Goal: Task Accomplishment & Management: Use online tool/utility

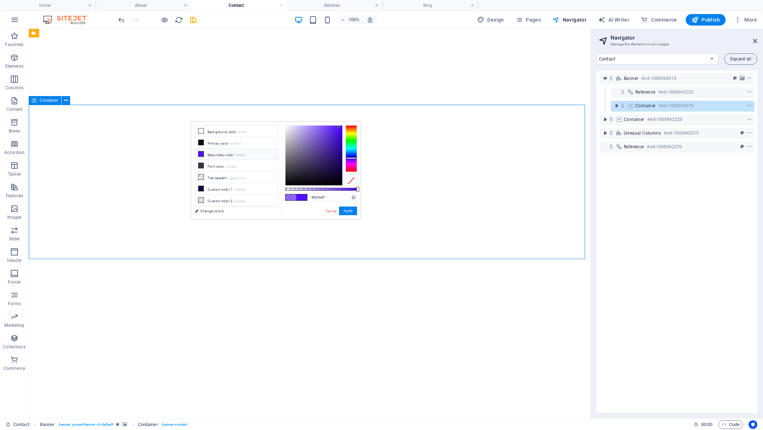
select select "18141501-en"
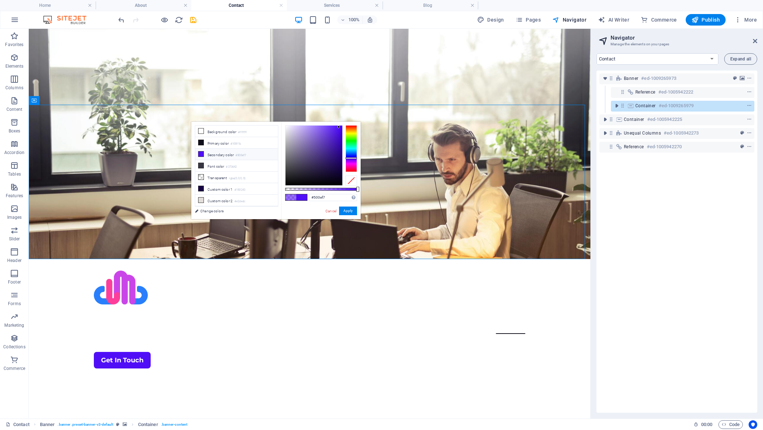
click at [649, 275] on div "Banner #ed-1009265973 Reference #ed-1005942222 Container #ed-1009265979 Contain…" at bounding box center [676, 241] width 161 height 342
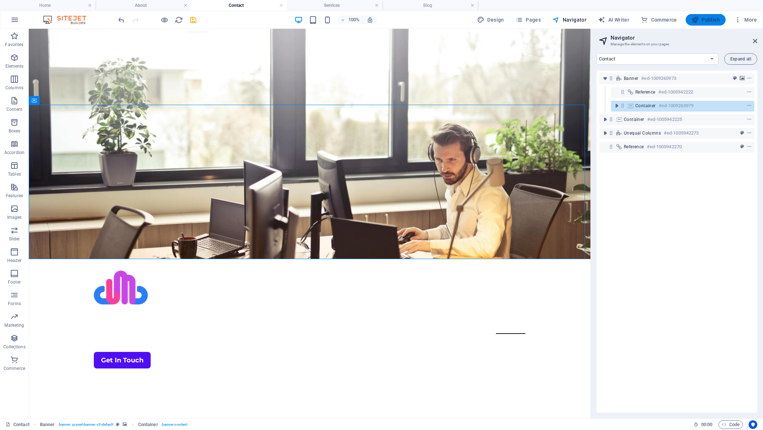
click at [707, 21] on span "Publish" at bounding box center [705, 19] width 28 height 7
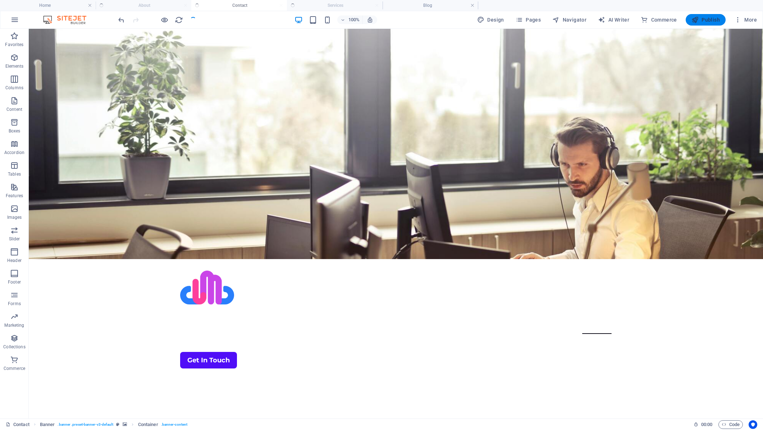
checkbox input "false"
click at [194, 21] on div at bounding box center [157, 20] width 81 height 12
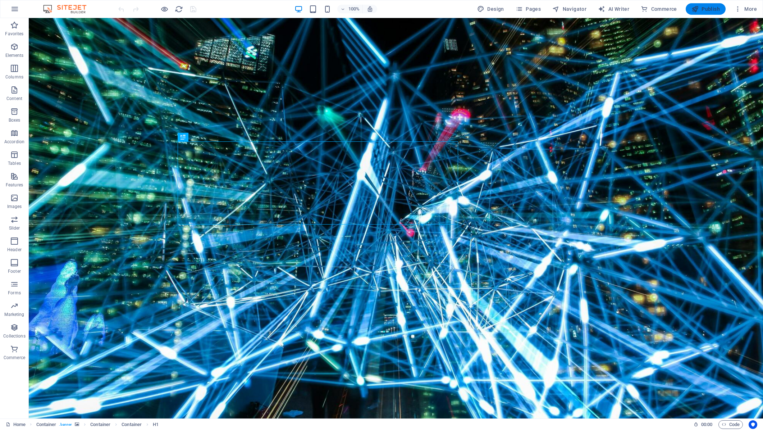
click at [707, 9] on span "Publish" at bounding box center [705, 8] width 28 height 7
click at [529, 6] on span "Pages" at bounding box center [528, 8] width 25 height 7
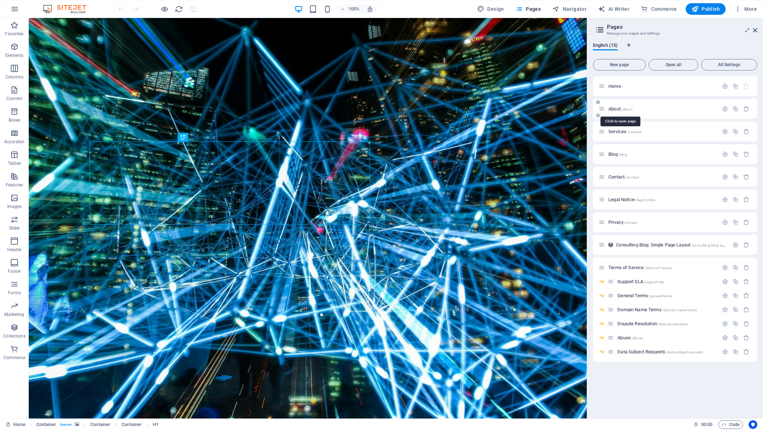
click at [618, 110] on span "About /about" at bounding box center [620, 108] width 24 height 5
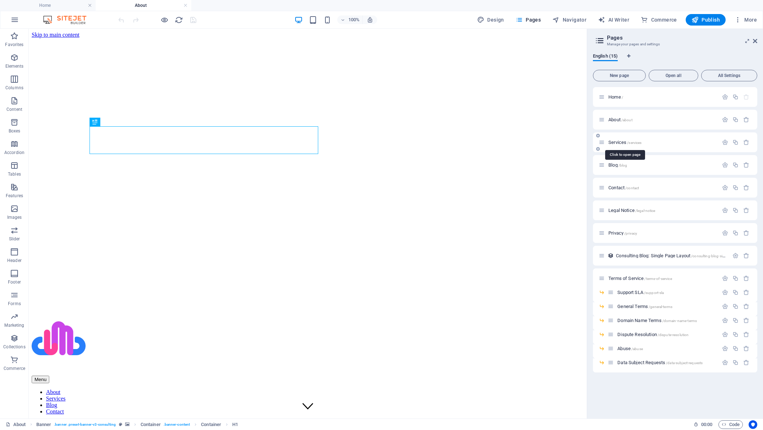
click at [618, 142] on span "Services /services" at bounding box center [624, 142] width 33 height 5
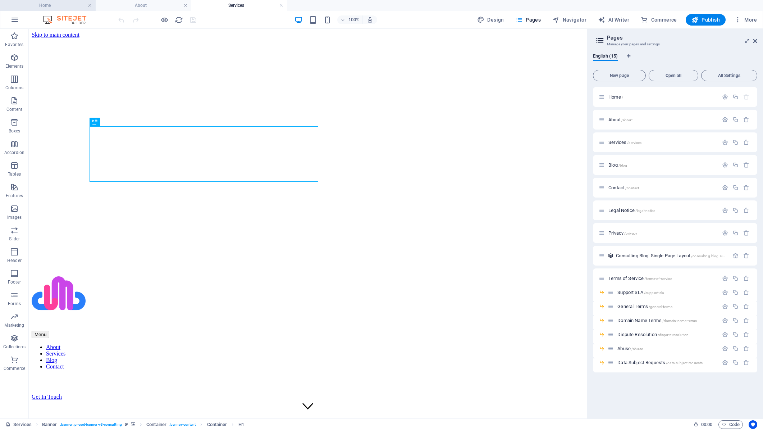
click at [88, 3] on link at bounding box center [90, 5] width 4 height 7
click at [90, 6] on link at bounding box center [90, 5] width 4 height 7
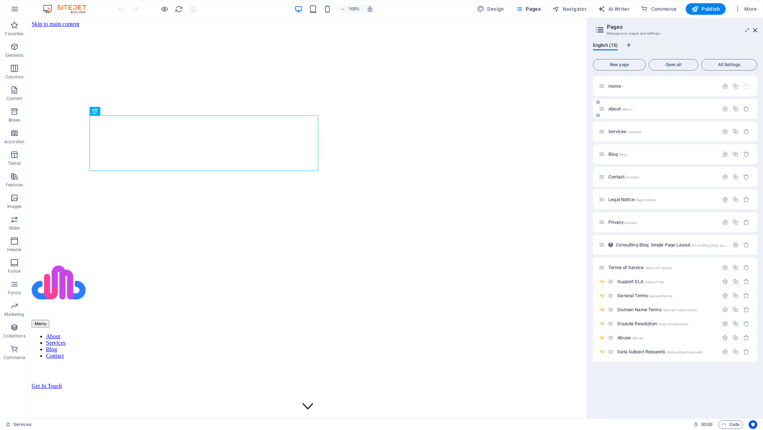
click at [618, 110] on span "About /about" at bounding box center [620, 108] width 24 height 5
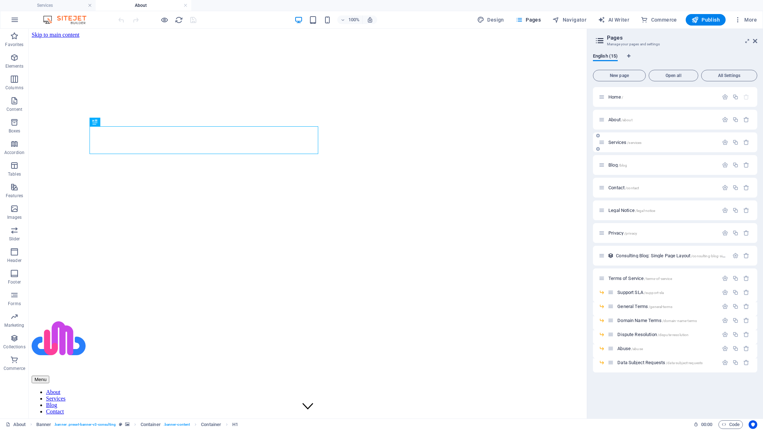
click at [619, 142] on span "Services /services" at bounding box center [624, 142] width 33 height 5
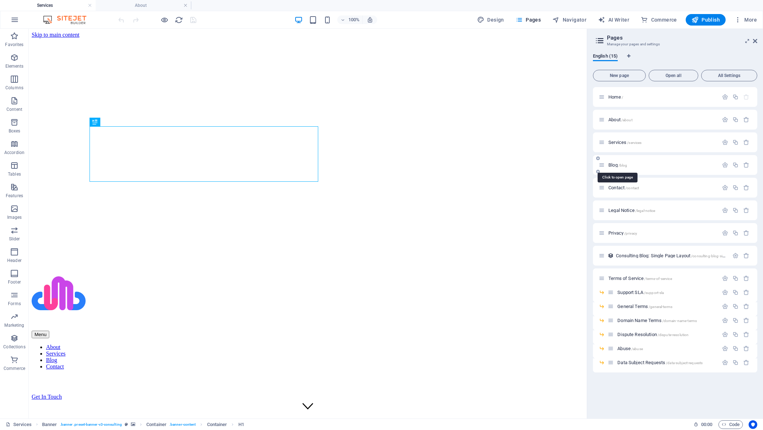
click at [613, 165] on span "Blog /blog" at bounding box center [617, 164] width 19 height 5
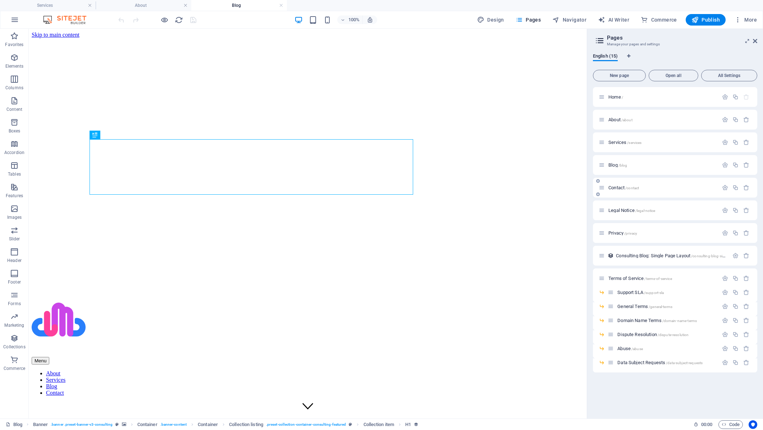
click at [616, 189] on span "Contact /contact" at bounding box center [623, 187] width 31 height 5
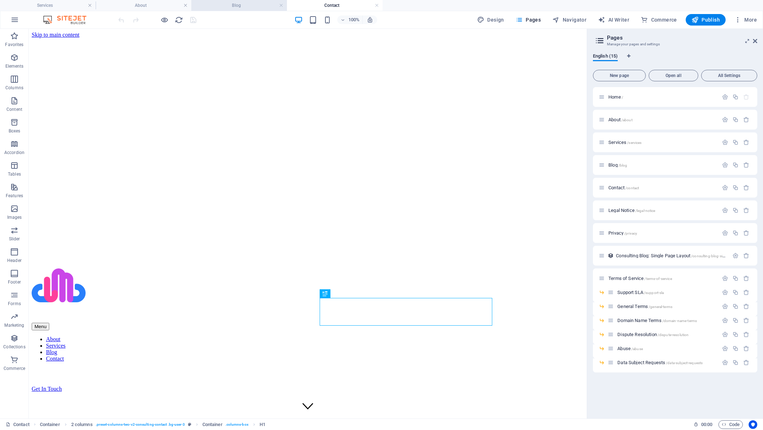
click at [235, 6] on h4 "Blog" at bounding box center [239, 5] width 96 height 8
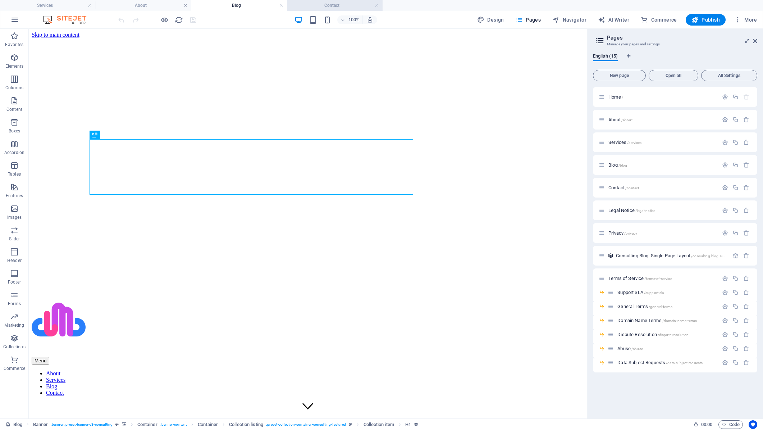
click at [338, 4] on h4 "Contact" at bounding box center [335, 5] width 96 height 8
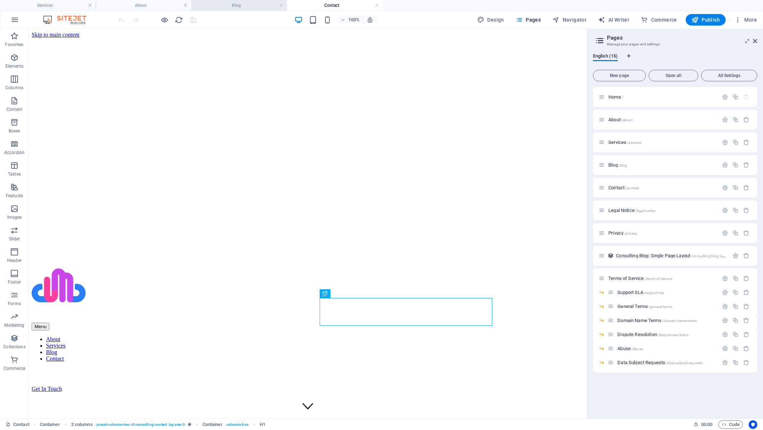
click at [245, 5] on h4 "Blog" at bounding box center [239, 5] width 96 height 8
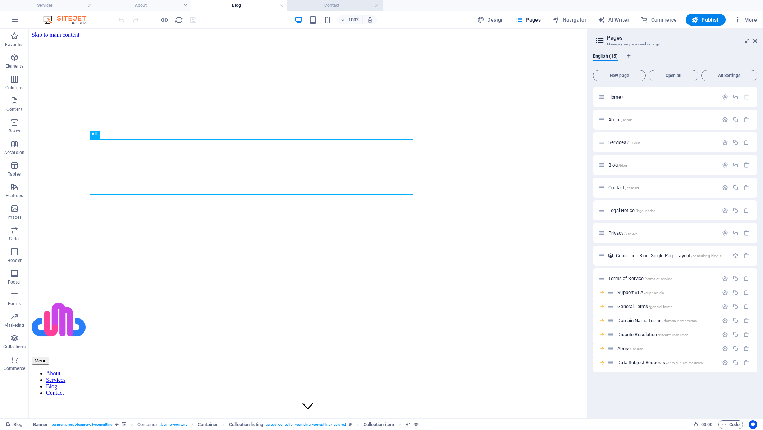
click at [330, 4] on h4 "Contact" at bounding box center [335, 5] width 96 height 8
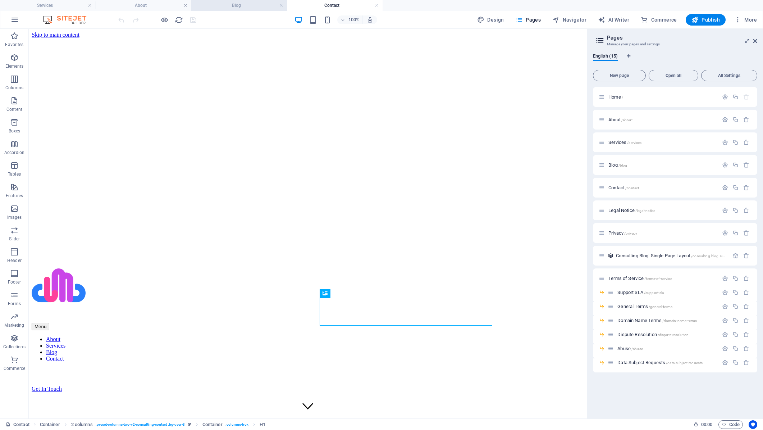
click at [238, 4] on h4 "Blog" at bounding box center [239, 5] width 96 height 8
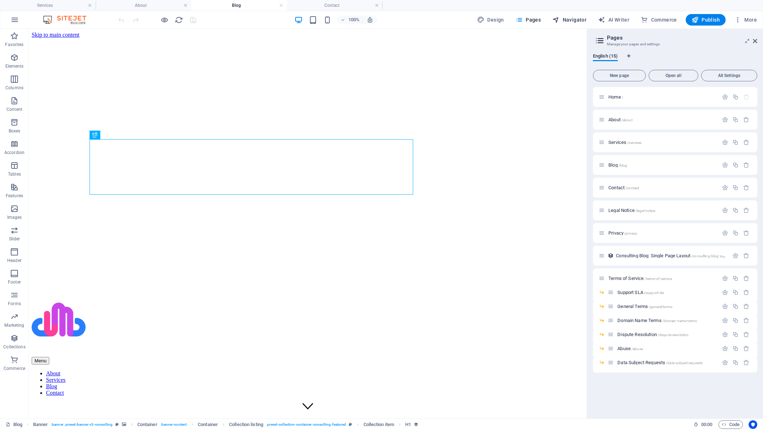
click at [574, 22] on span "Navigator" at bounding box center [569, 19] width 34 height 7
select select "18141498-en"
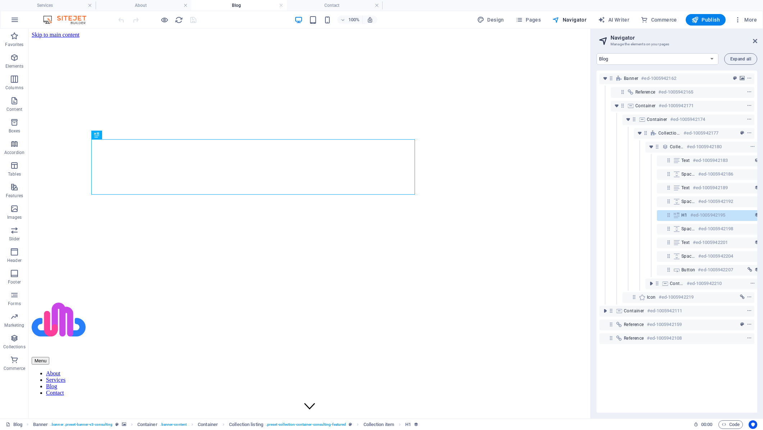
scroll to position [0, 13]
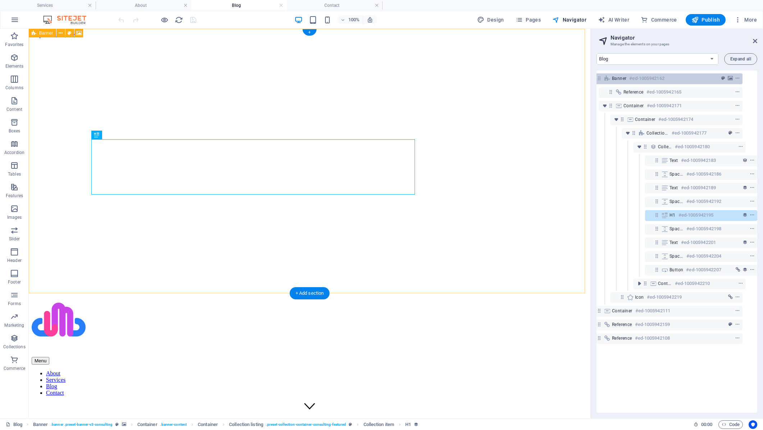
click at [632, 77] on h6 "#ed-1005942162" at bounding box center [646, 78] width 35 height 9
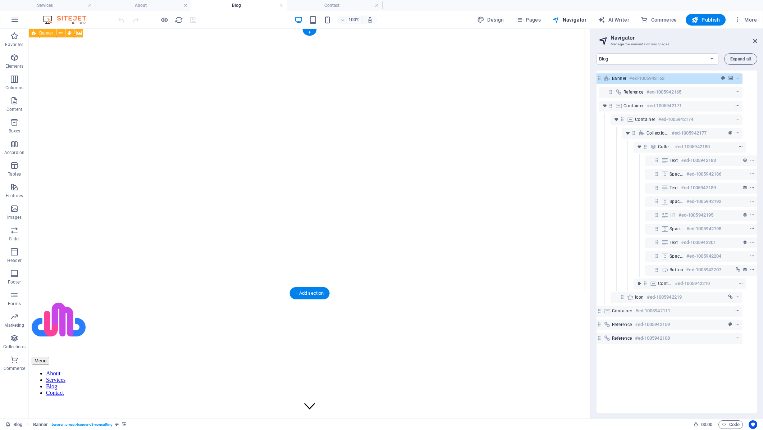
scroll to position [0, 3]
click at [632, 77] on div "Banner #ed-1005942162" at bounding box center [668, 78] width 95 height 9
select select "px"
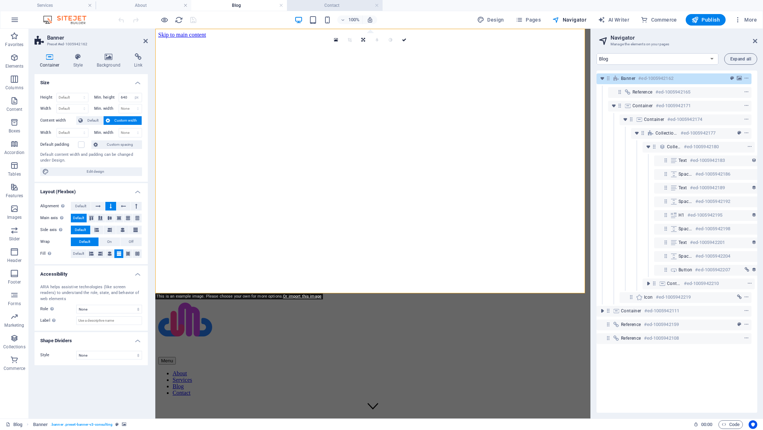
click at [332, 6] on h4 "Contact" at bounding box center [335, 5] width 96 height 8
select select "18141501-en"
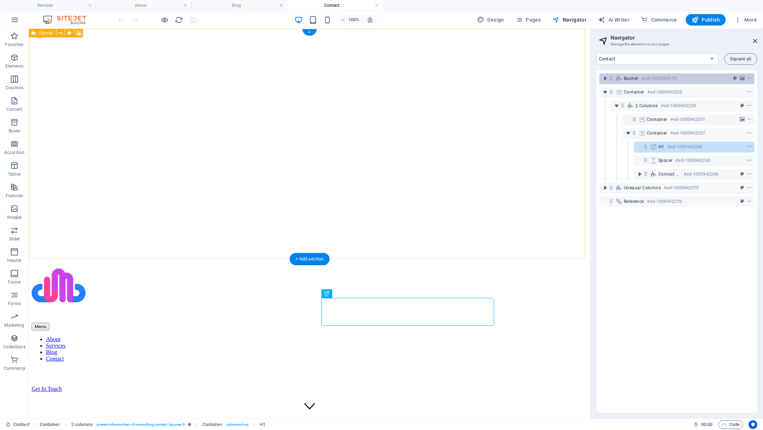
click at [631, 77] on span "Banner" at bounding box center [631, 79] width 14 height 6
select select "px"
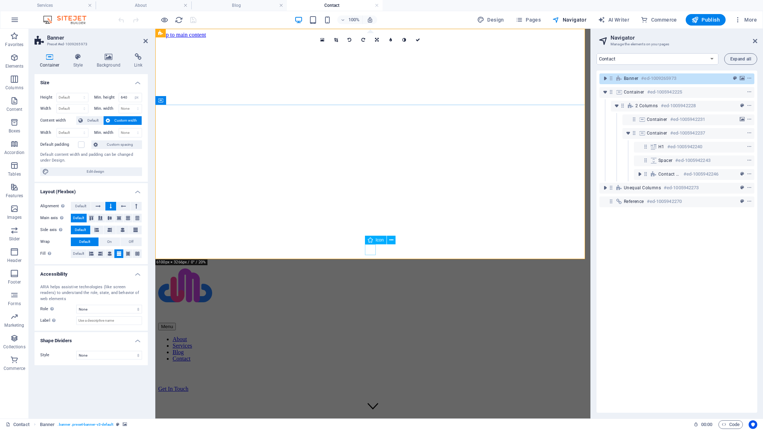
click at [370, 400] on figure at bounding box center [372, 406] width 11 height 12
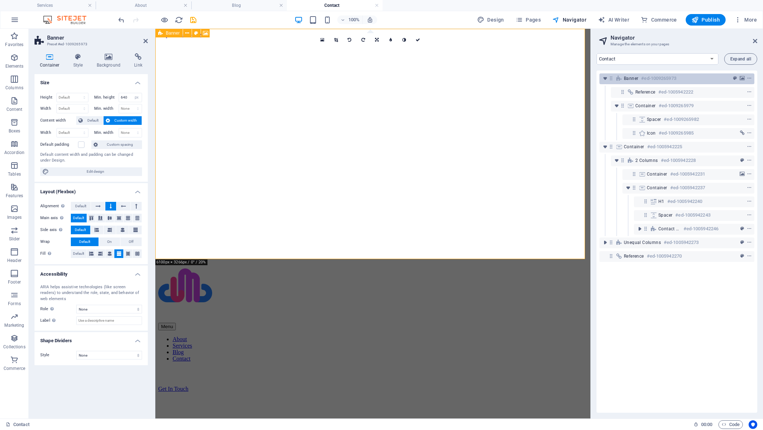
click at [627, 81] on span "Banner" at bounding box center [631, 79] width 14 height 6
click at [109, 59] on icon at bounding box center [108, 56] width 35 height 7
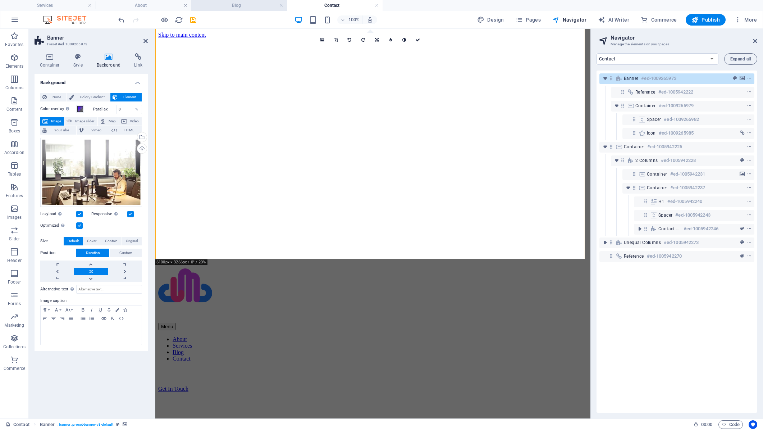
click at [239, 5] on h4 "Blog" at bounding box center [239, 5] width 96 height 8
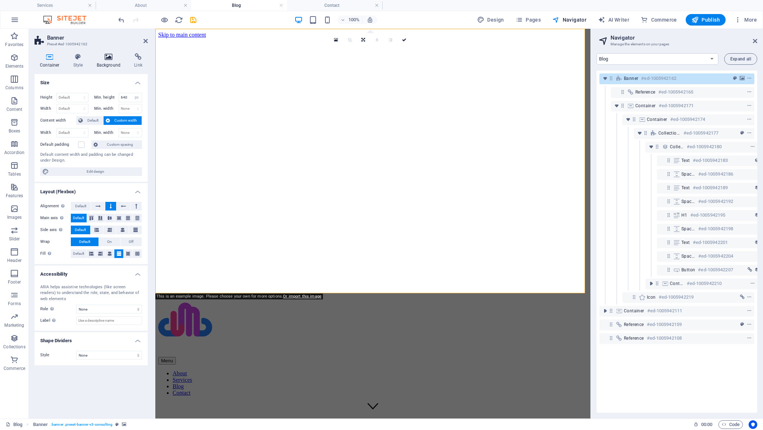
click at [109, 62] on h4 "Background" at bounding box center [110, 60] width 38 height 15
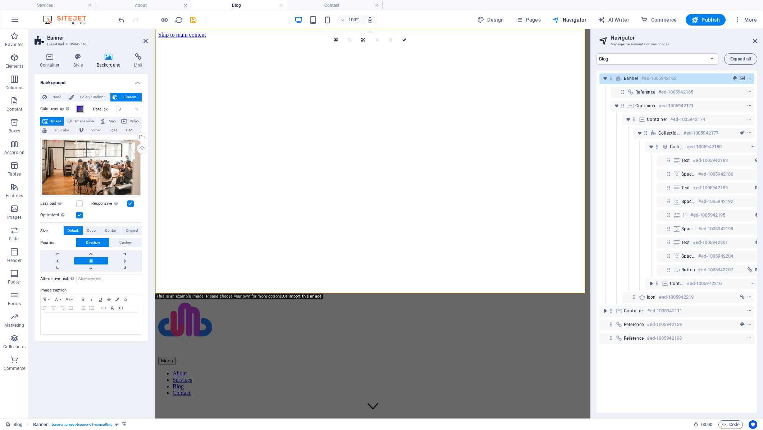
click at [80, 109] on span at bounding box center [80, 109] width 6 height 6
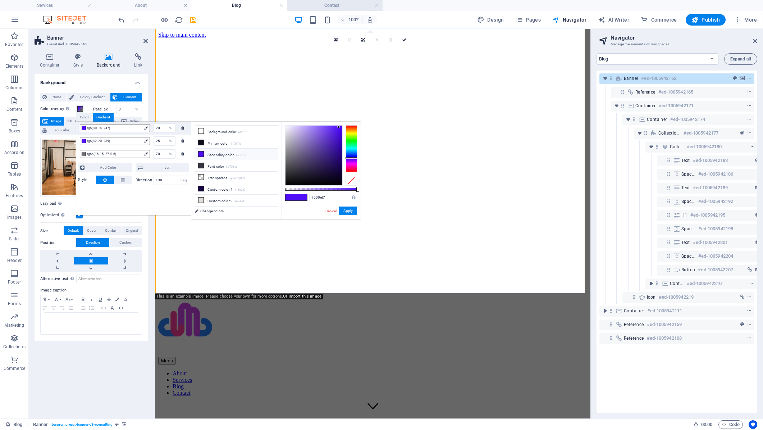
click at [329, 6] on h4 "Contact" at bounding box center [335, 5] width 96 height 8
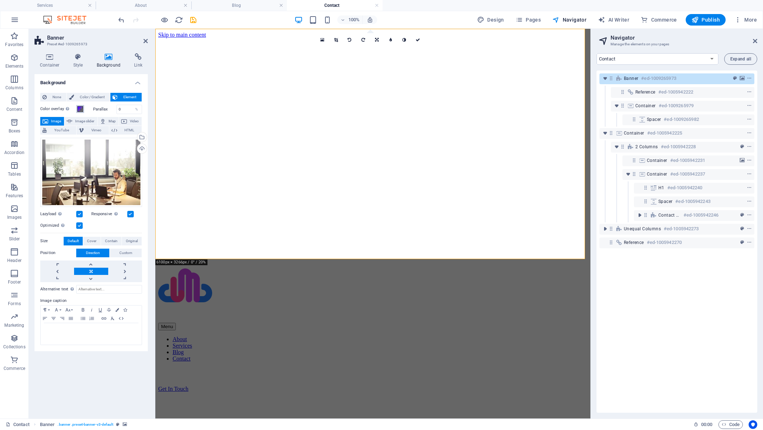
click at [79, 109] on span at bounding box center [80, 109] width 6 height 6
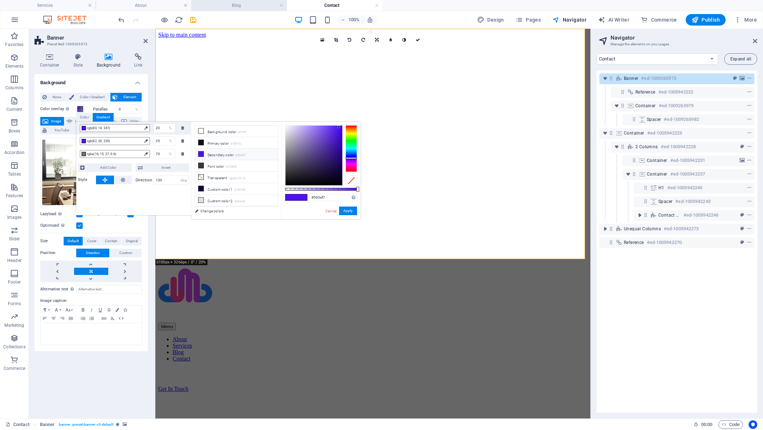
click at [242, 5] on h4 "Blog" at bounding box center [239, 5] width 96 height 8
select select "18141498-en"
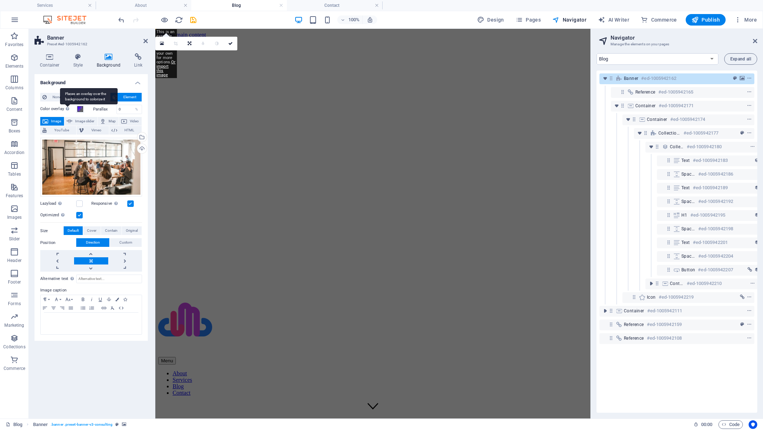
click at [68, 104] on div "Places an overlay over the background to colorize it" at bounding box center [89, 96] width 58 height 16
click at [76, 109] on button "Color overlay Places an overlay over the background to colorize it" at bounding box center [80, 109] width 8 height 8
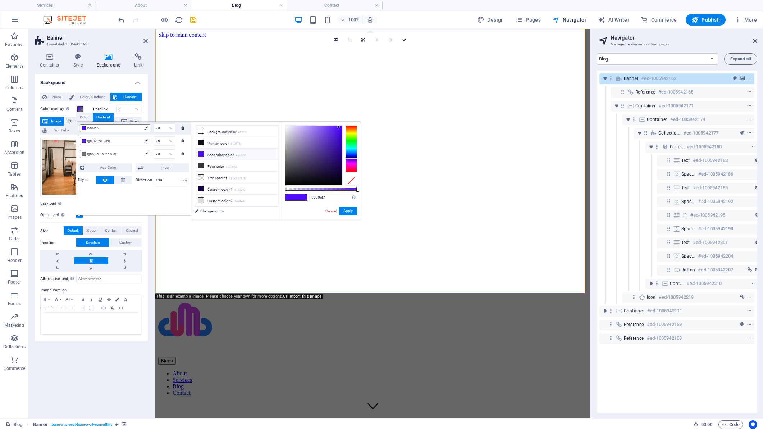
click at [190, 142] on div "rgb(82, 20, 239) 25 %" at bounding box center [133, 140] width 115 height 13
click at [189, 127] on div "#500ef7 20 %" at bounding box center [133, 128] width 115 height 13
click at [189, 155] on div "rgba(16, 15, 27, 0.6) 70 %" at bounding box center [133, 153] width 115 height 13
type input "rgba(16, 15, 27, 0.6)"
click at [329, 4] on h4 "Contact" at bounding box center [335, 5] width 96 height 8
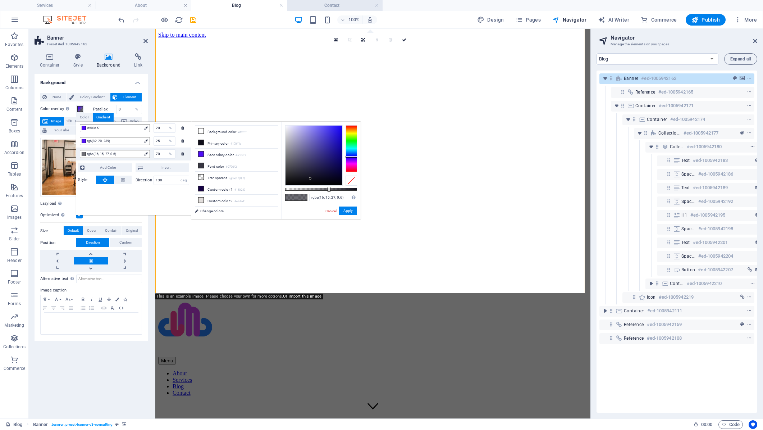
select select "18141501-en"
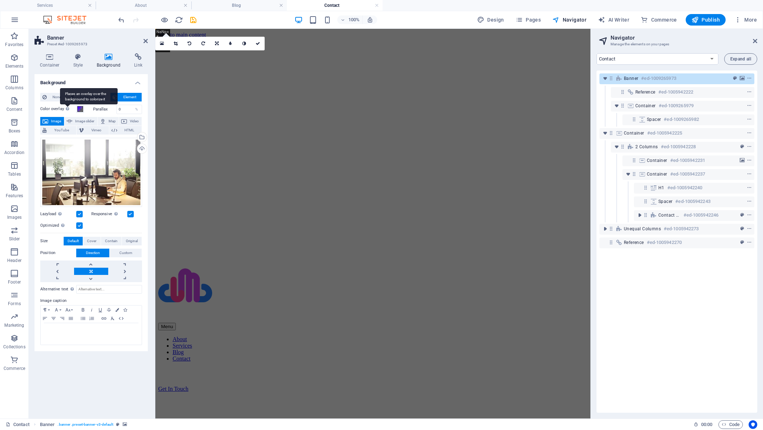
click at [66, 104] on div "Places an overlay over the background to colorize it" at bounding box center [89, 96] width 58 height 16
click at [76, 108] on button "Color overlay Places an overlay over the background to colorize it" at bounding box center [80, 109] width 8 height 8
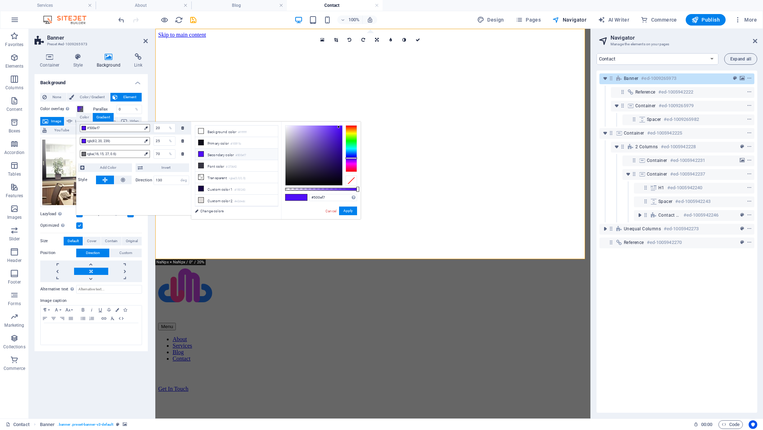
click at [189, 140] on div "rgb(82, 20, 239) 25 %" at bounding box center [133, 140] width 115 height 13
click at [189, 128] on div "#500ef7 20 %" at bounding box center [133, 128] width 115 height 13
click at [328, 210] on link "Cancel" at bounding box center [331, 210] width 13 height 5
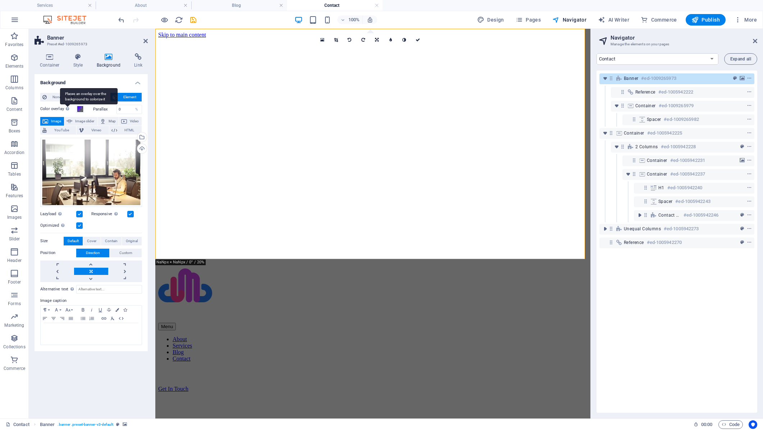
click at [67, 104] on div "Places an overlay over the background to colorize it" at bounding box center [89, 96] width 58 height 16
click at [76, 109] on button "Color overlay Places an overlay over the background to colorize it" at bounding box center [80, 109] width 8 height 8
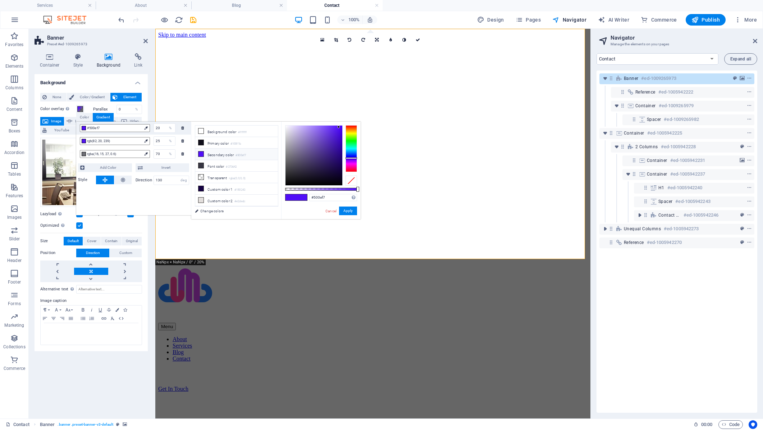
click at [78, 138] on div "rgb(82, 20, 239) 25 %" at bounding box center [133, 140] width 115 height 13
click at [80, 151] on div "rgba(16, 15, 27, 0.6)" at bounding box center [115, 154] width 70 height 8
click at [79, 140] on div "rgb(82, 20, 239) 25 %" at bounding box center [133, 140] width 115 height 13
type input "#5214ef"
drag, startPoint x: 329, startPoint y: 190, endPoint x: 212, endPoint y: 163, distance: 120.0
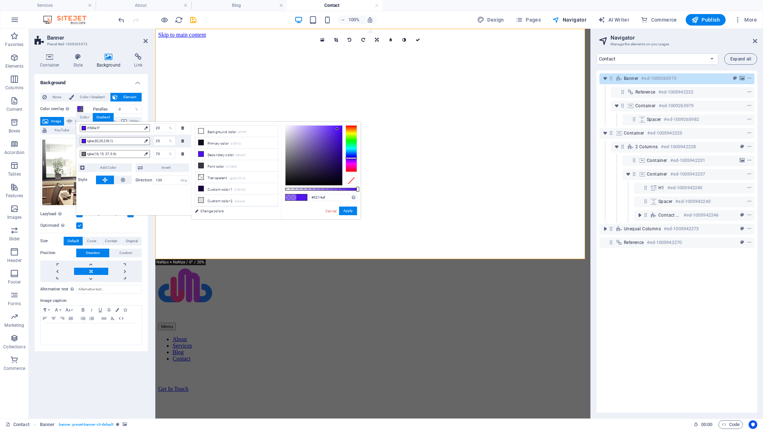
click at [368, 191] on body "LMentary Limited Services About Blog Contact Favorites Elements Columns Content…" at bounding box center [381, 215] width 763 height 430
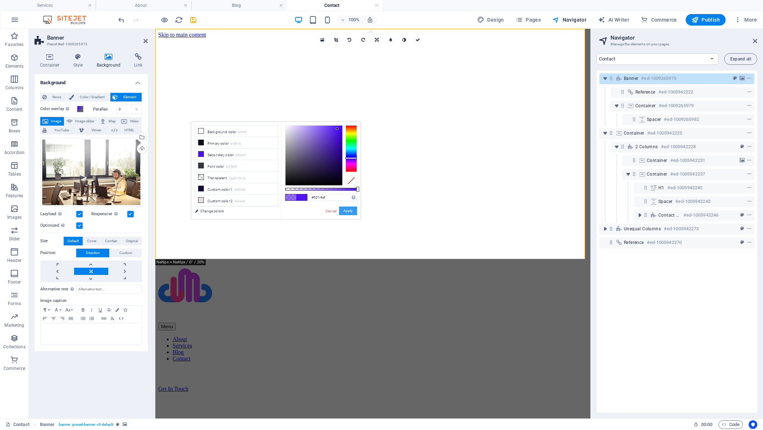
click at [348, 214] on button "Apply" at bounding box center [348, 210] width 18 height 9
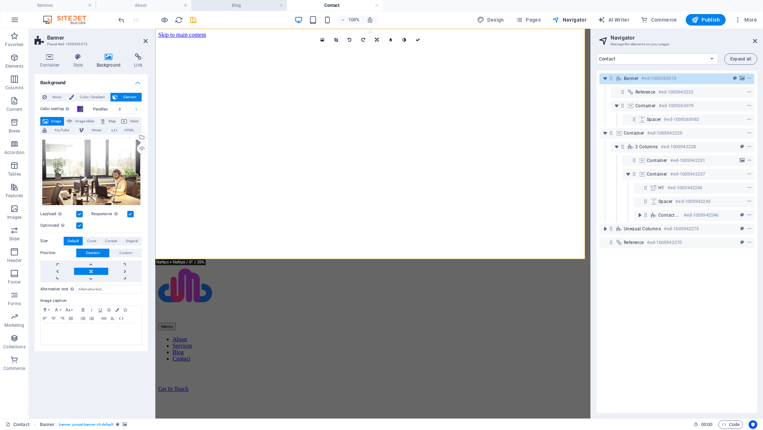
click at [246, 5] on h4 "Blog" at bounding box center [239, 5] width 96 height 8
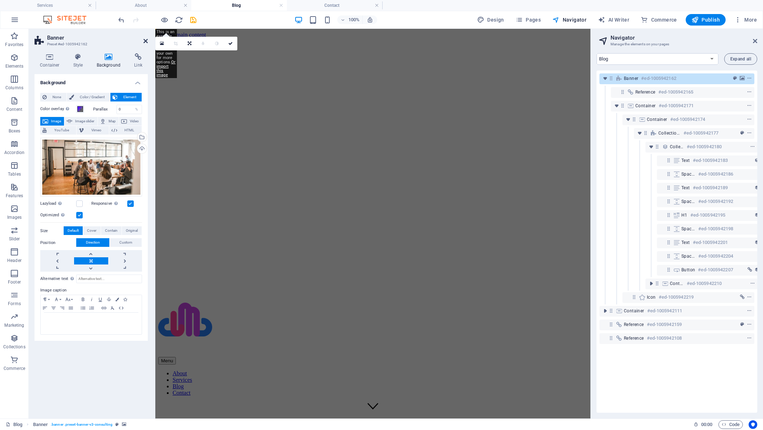
click at [147, 42] on icon at bounding box center [145, 41] width 4 height 6
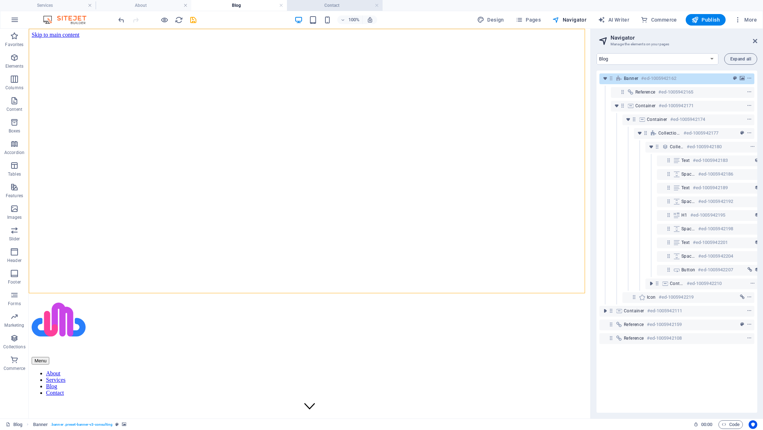
click at [334, 6] on h4 "Contact" at bounding box center [335, 5] width 96 height 8
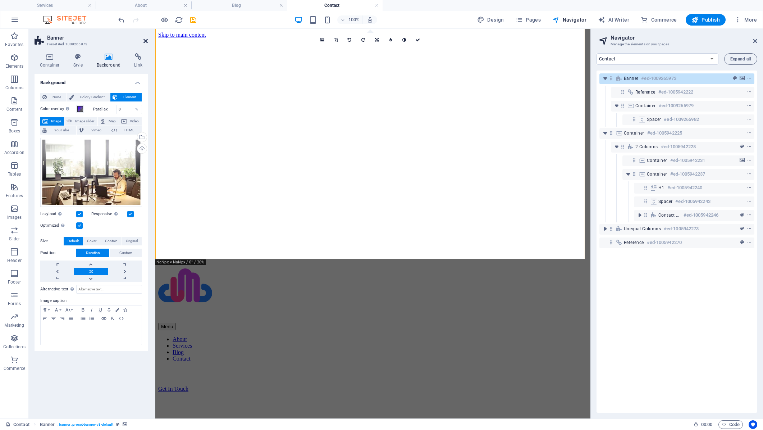
click at [145, 42] on icon at bounding box center [145, 41] width 4 height 6
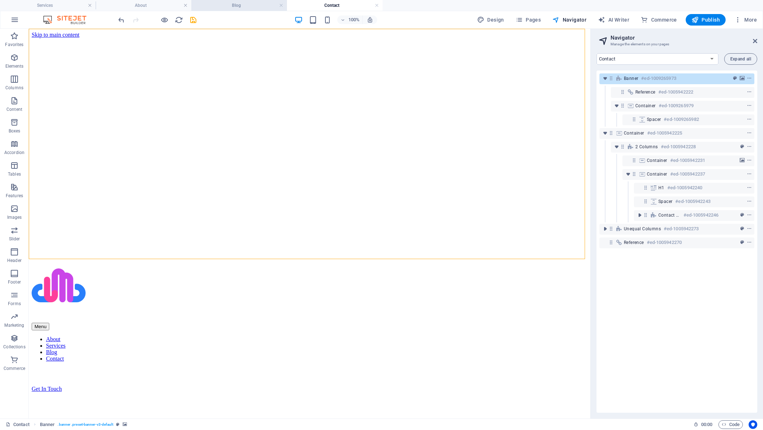
click at [237, 5] on h4 "Blog" at bounding box center [239, 5] width 96 height 8
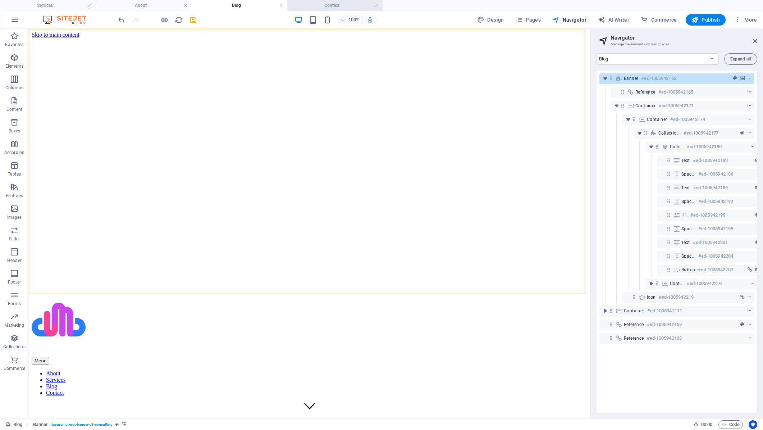
click at [330, 7] on h4 "Contact" at bounding box center [335, 5] width 96 height 8
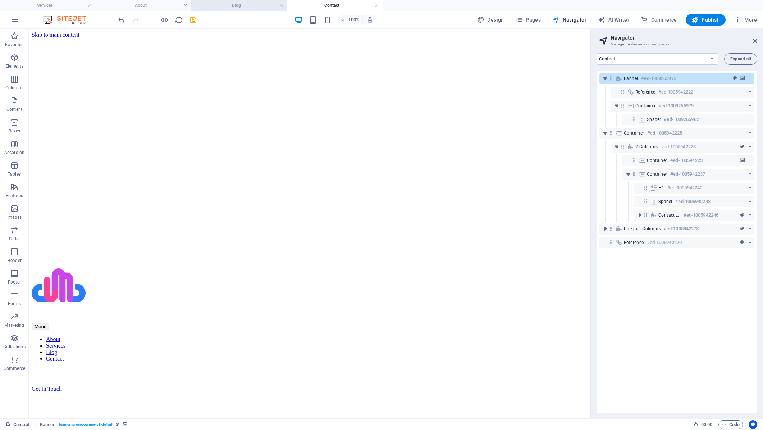
click at [240, 9] on h4 "Blog" at bounding box center [239, 5] width 96 height 8
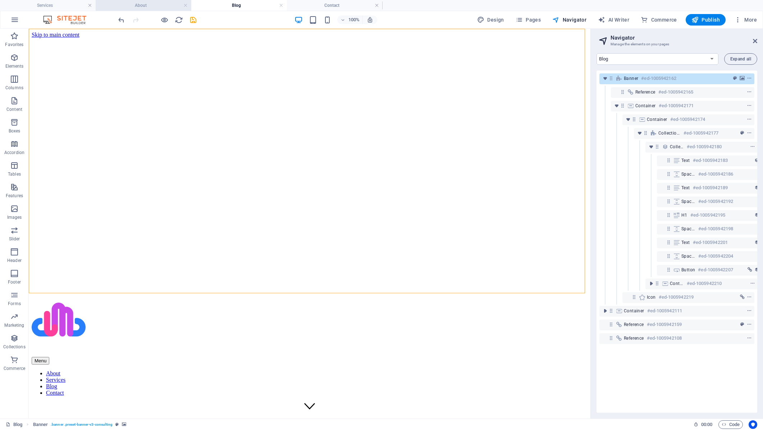
click at [142, 5] on h4 "About" at bounding box center [144, 5] width 96 height 8
select select "18141492-en"
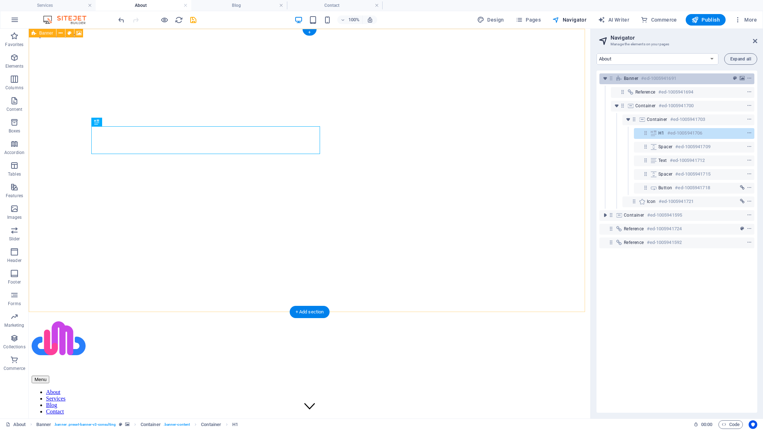
click at [636, 78] on span "Banner" at bounding box center [631, 79] width 14 height 6
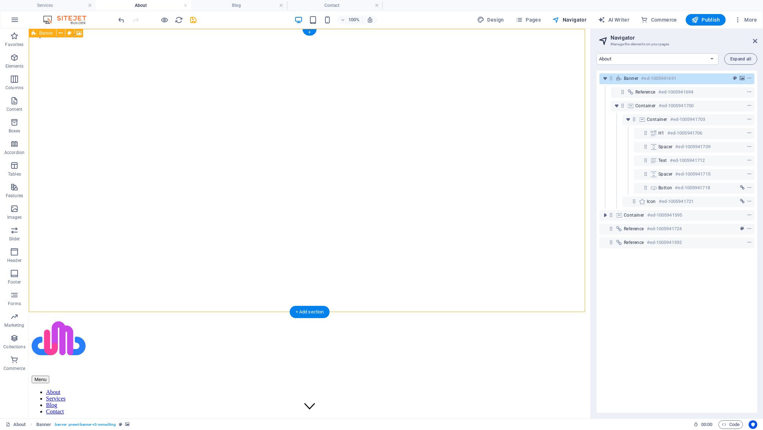
click at [636, 78] on span "Banner" at bounding box center [631, 79] width 14 height 6
click at [634, 77] on span "Banner" at bounding box center [631, 79] width 14 height 6
select select "px"
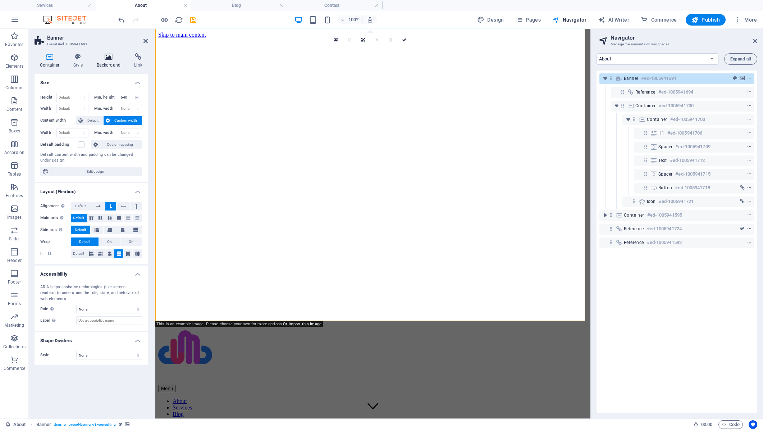
click at [111, 65] on h4 "Background" at bounding box center [110, 60] width 38 height 15
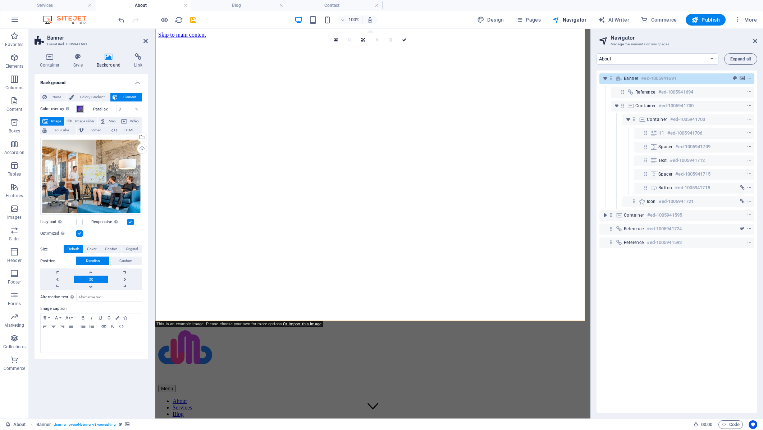
click at [78, 109] on span at bounding box center [80, 109] width 6 height 6
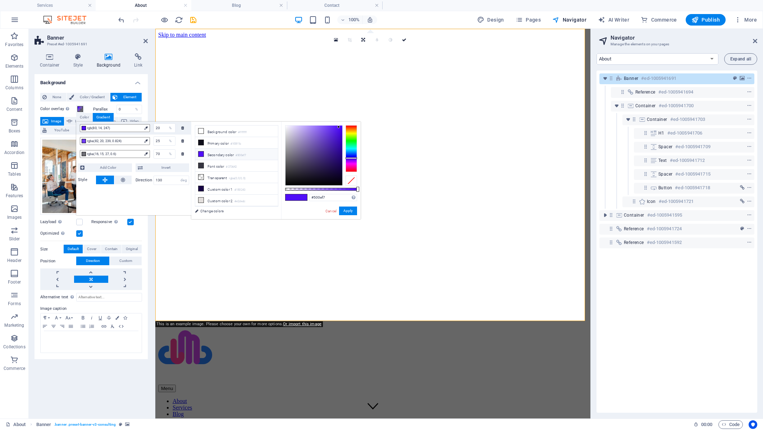
click at [79, 126] on div "rgb(80, 14, 247) 20 %" at bounding box center [133, 128] width 115 height 13
click at [79, 142] on div "rgba(82, 20, 239, 0.824) 25 %" at bounding box center [133, 140] width 115 height 13
drag, startPoint x: 345, startPoint y: 189, endPoint x: 206, endPoint y: 160, distance: 142.4
click at [361, 189] on body "LMentary Limited Services About Blog Contact Favorites Elements Columns Content…" at bounding box center [381, 215] width 763 height 430
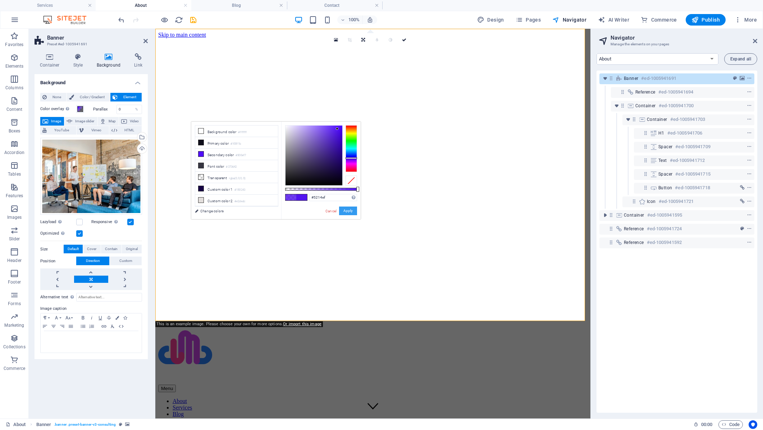
click at [350, 210] on button "Apply" at bounding box center [348, 210] width 18 height 9
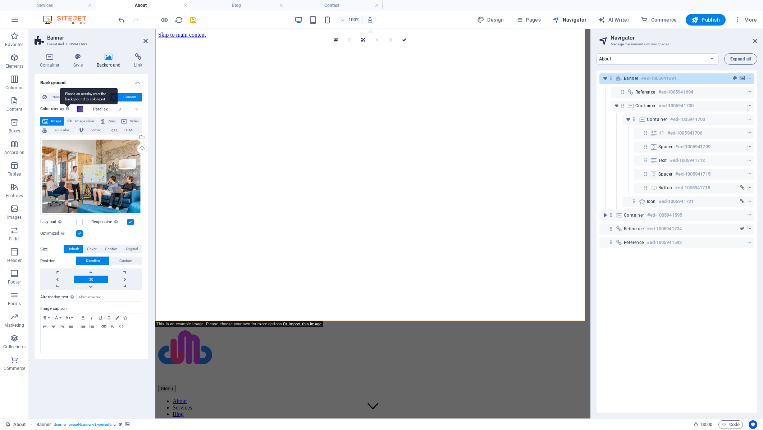
click at [69, 110] on icon at bounding box center [67, 109] width 3 height 4
click at [76, 110] on button "Color overlay Places an overlay over the background to colorize it" at bounding box center [80, 109] width 8 height 8
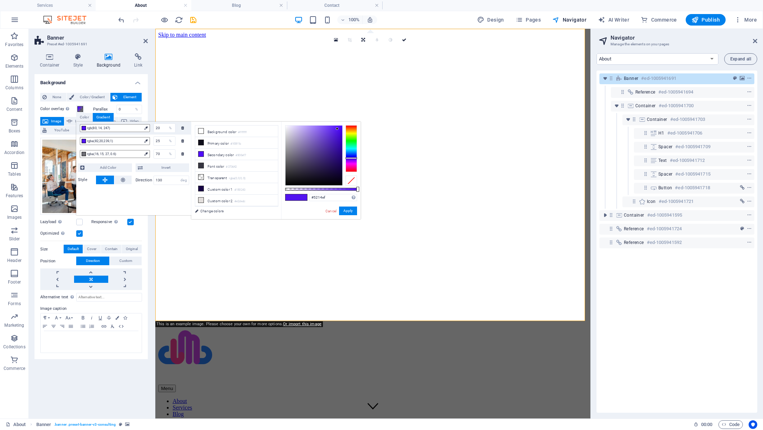
click at [190, 140] on div "rgba(82,20,239,1) 25 %" at bounding box center [133, 140] width 115 height 13
click at [189, 155] on div "rgba(16, 15, 27, 0.6) 70 %" at bounding box center [133, 153] width 115 height 13
type input "rgba(16, 15, 27, 0.6)"
click at [348, 211] on button "Apply" at bounding box center [348, 210] width 18 height 9
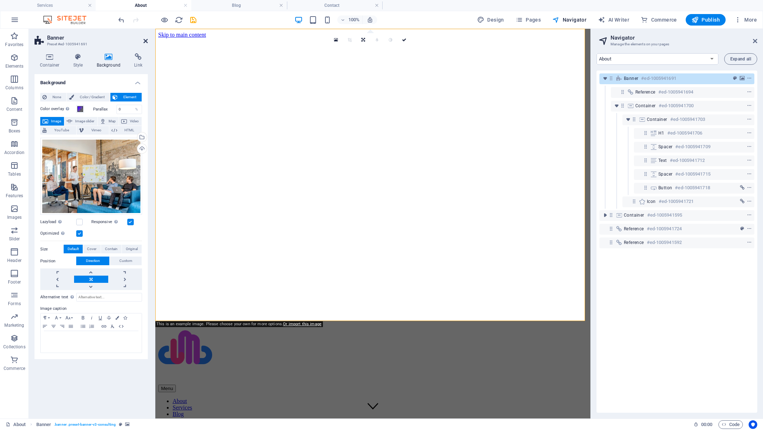
click at [145, 41] on icon at bounding box center [145, 41] width 4 height 6
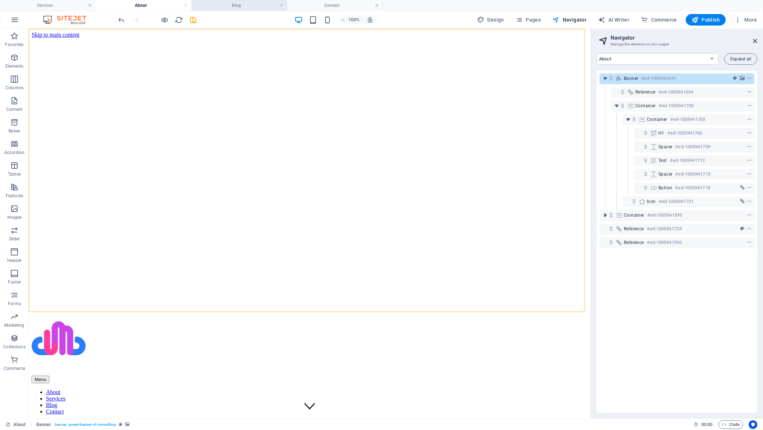
click at [241, 4] on h4 "Blog" at bounding box center [239, 5] width 96 height 8
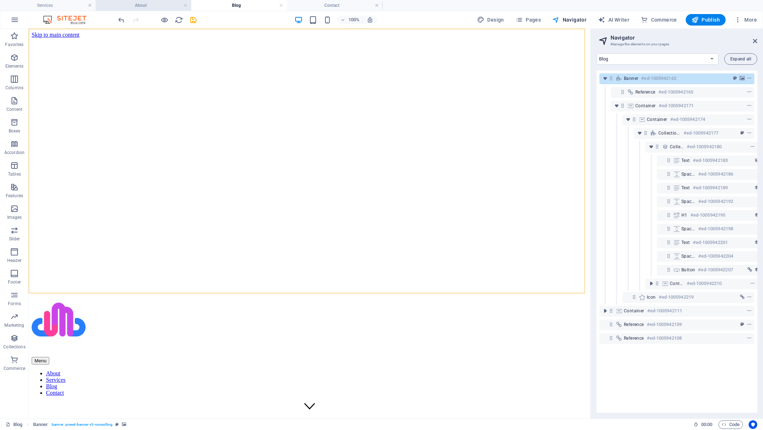
click at [144, 3] on h4 "About" at bounding box center [144, 5] width 96 height 8
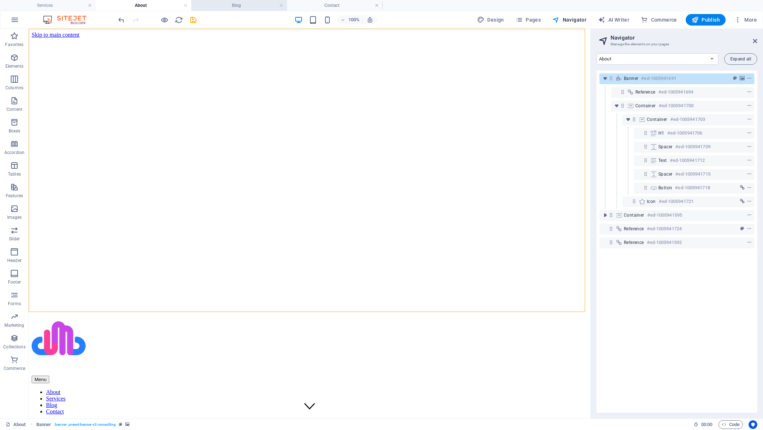
click at [241, 10] on li "Blog" at bounding box center [239, 5] width 96 height 11
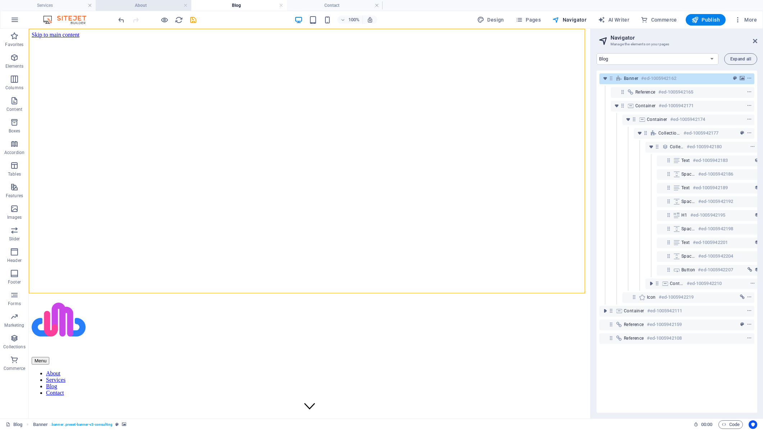
click at [150, 9] on li "About" at bounding box center [144, 5] width 96 height 11
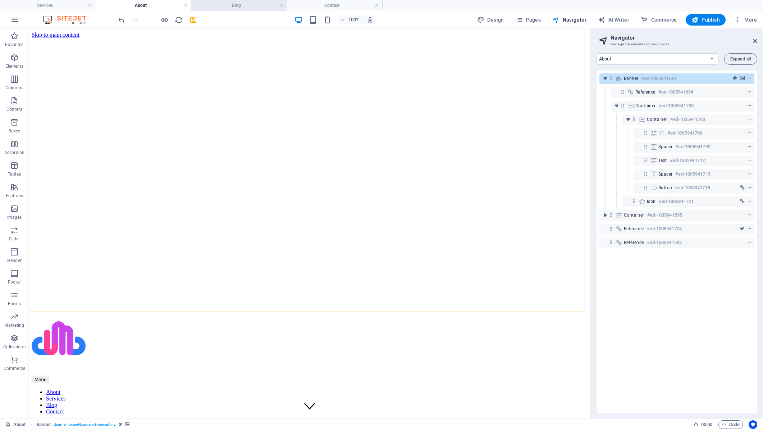
click at [236, 10] on li "Blog" at bounding box center [239, 5] width 96 height 11
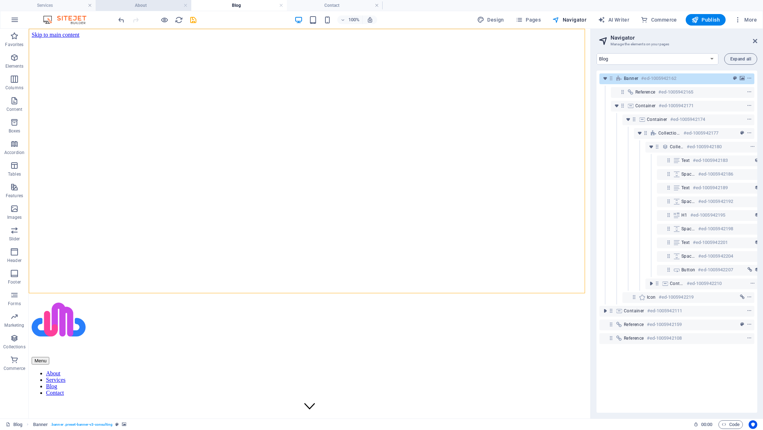
click at [146, 3] on h4 "About" at bounding box center [144, 5] width 96 height 8
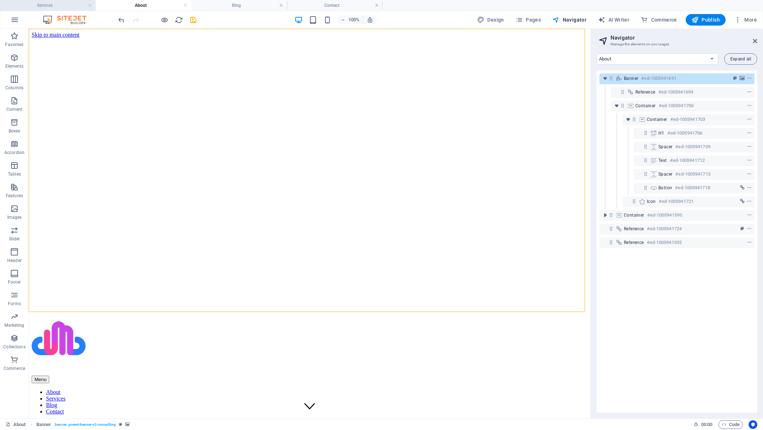
click at [51, 5] on h4 "Services" at bounding box center [48, 5] width 96 height 8
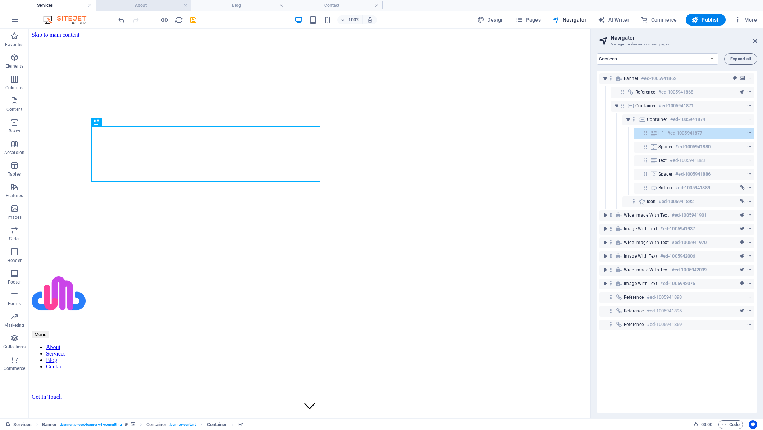
click at [138, 8] on h4 "About" at bounding box center [144, 5] width 96 height 8
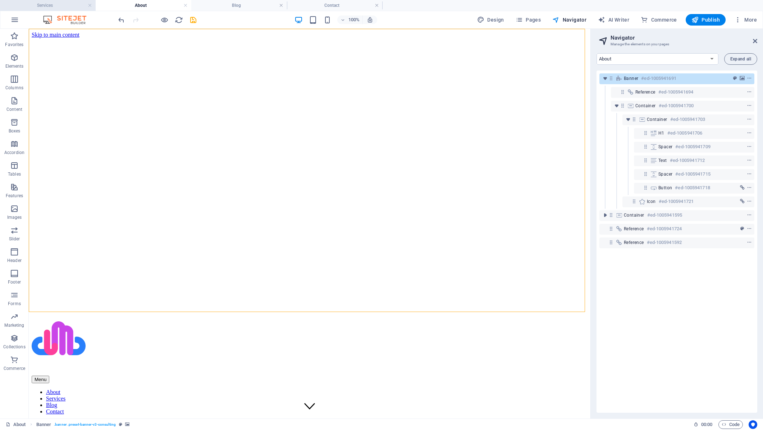
click at [40, 6] on h4 "Services" at bounding box center [48, 5] width 96 height 8
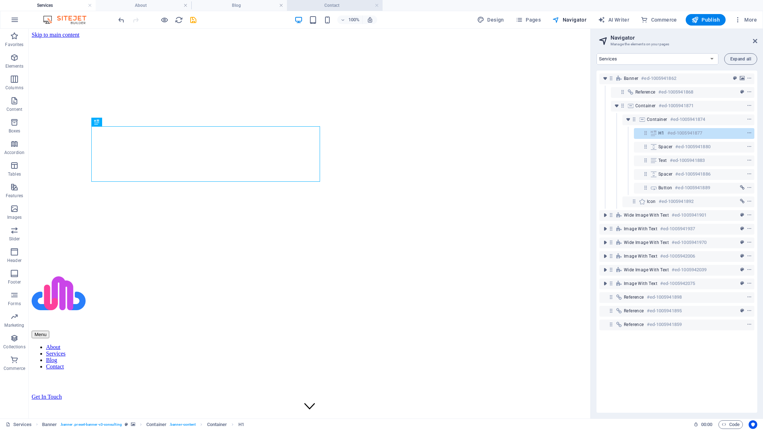
click at [336, 6] on h4 "Contact" at bounding box center [335, 5] width 96 height 8
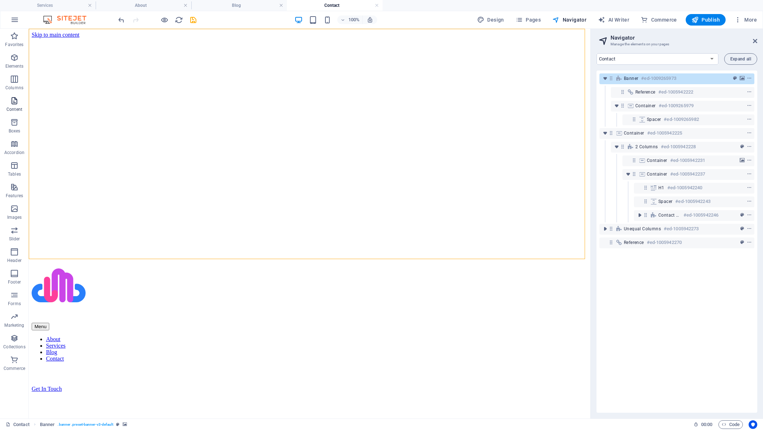
click at [13, 104] on icon "button" at bounding box center [14, 100] width 9 height 9
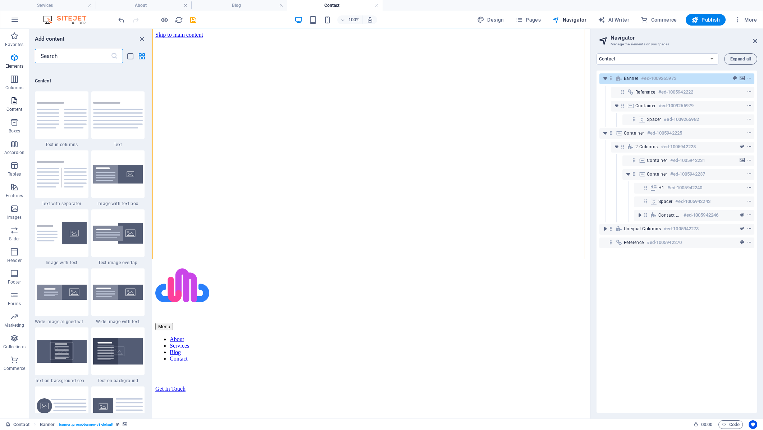
scroll to position [1258, 0]
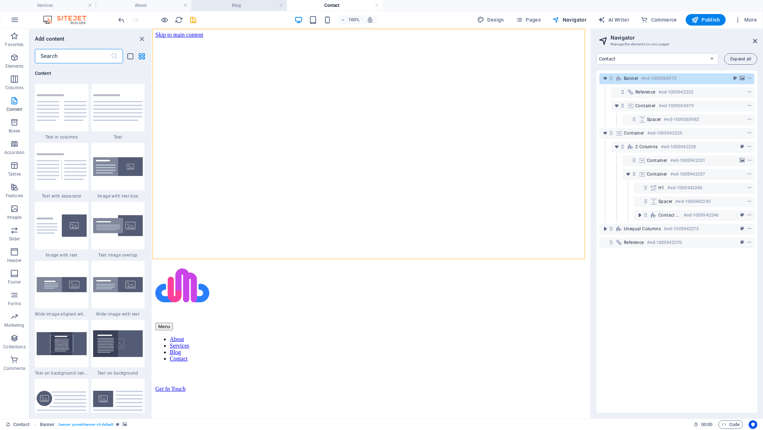
click at [238, 5] on h4 "Blog" at bounding box center [239, 5] width 96 height 8
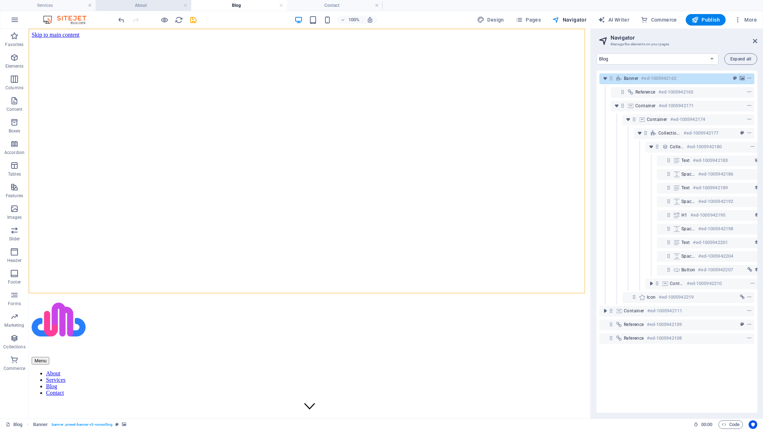
click at [165, 3] on h4 "About" at bounding box center [144, 5] width 96 height 8
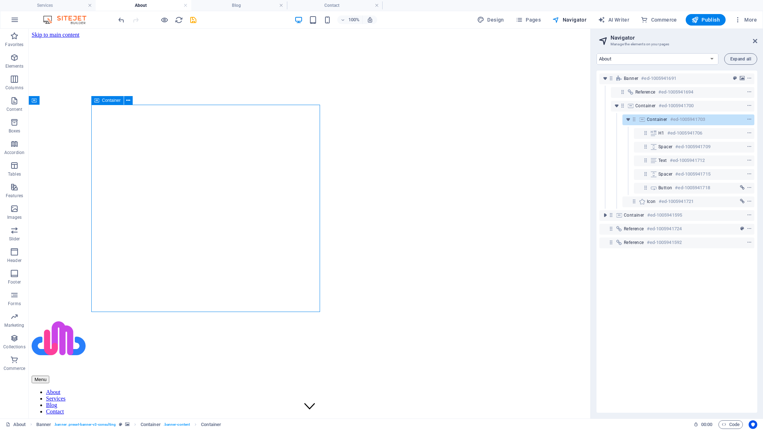
click at [97, 100] on icon at bounding box center [96, 100] width 5 height 9
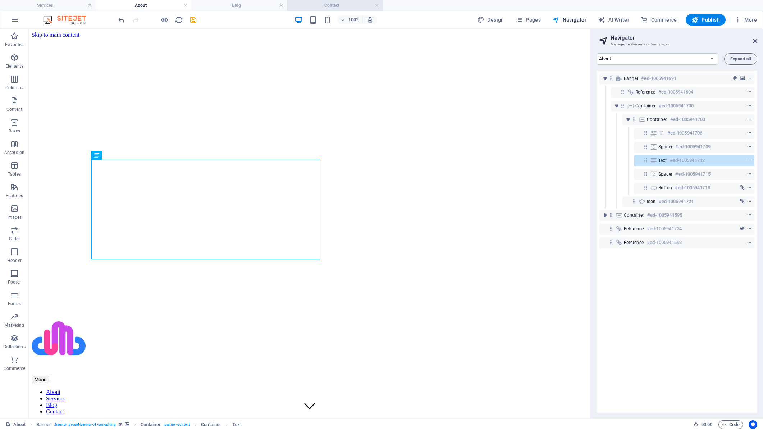
click at [323, 6] on h4 "Contact" at bounding box center [335, 5] width 96 height 8
select select "18141501-en"
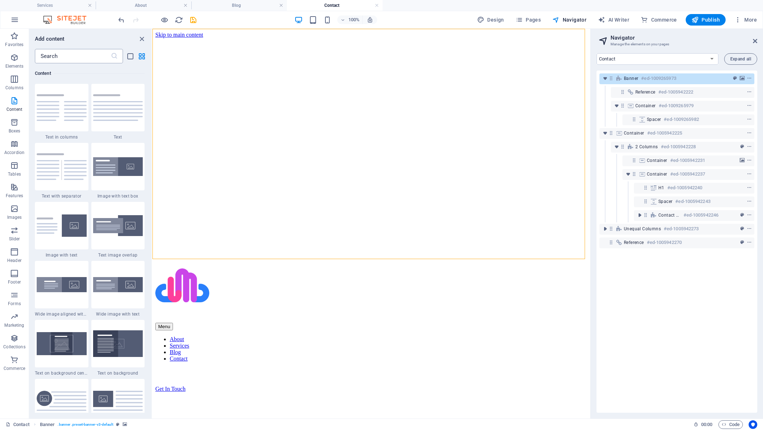
click at [75, 58] on input "text" at bounding box center [73, 56] width 76 height 14
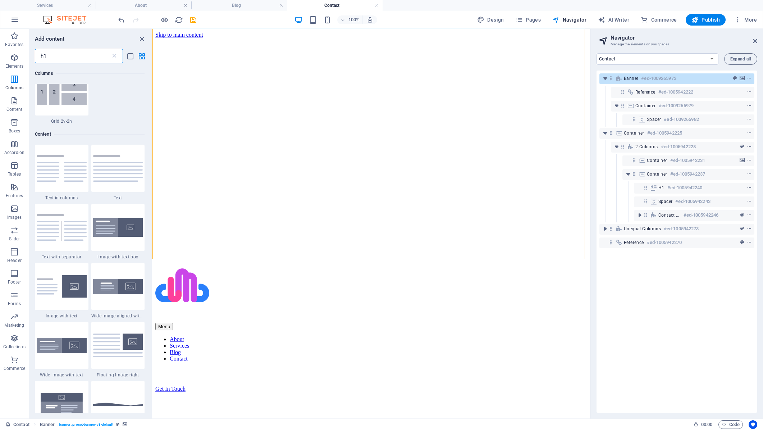
scroll to position [0, 0]
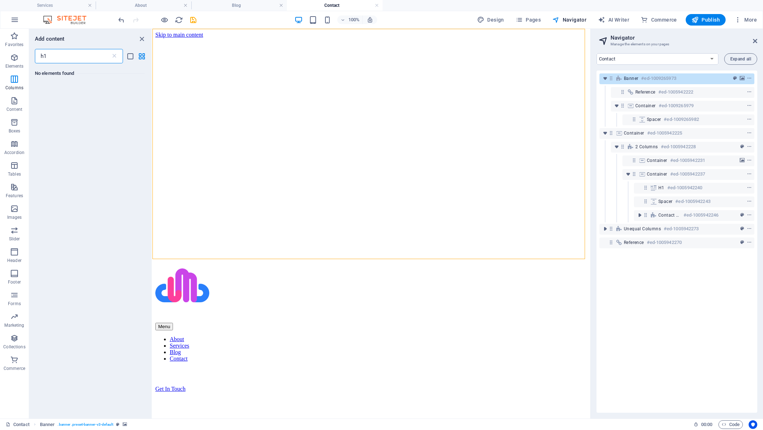
type input "h"
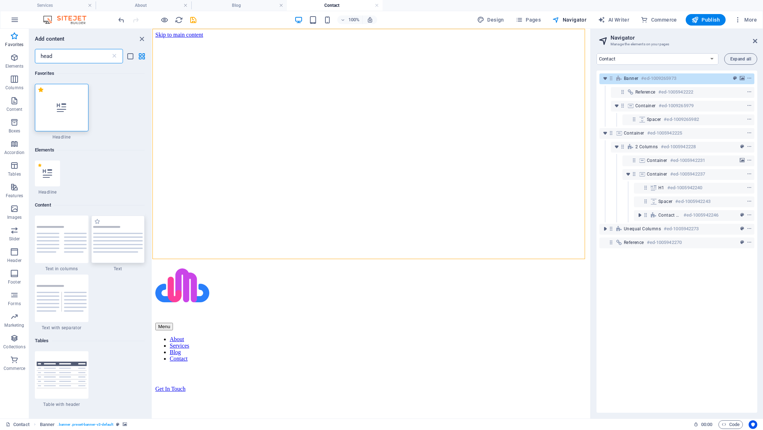
type input "head"
drag, startPoint x: 107, startPoint y: 242, endPoint x: 42, endPoint y: 128, distance: 132.1
click at [107, 242] on img at bounding box center [118, 239] width 50 height 27
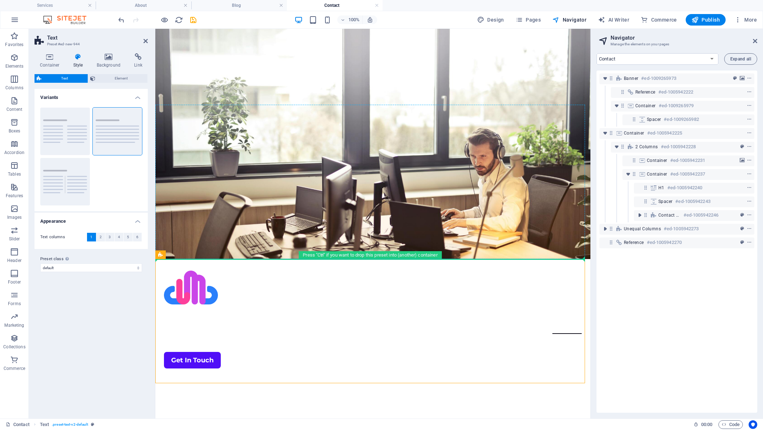
drag, startPoint x: 319, startPoint y: 282, endPoint x: 250, endPoint y: 181, distance: 122.0
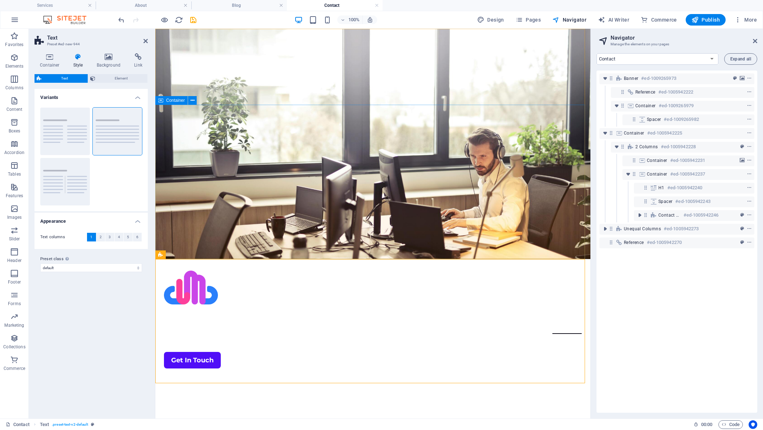
click at [225, 380] on div at bounding box center [372, 411] width 435 height 63
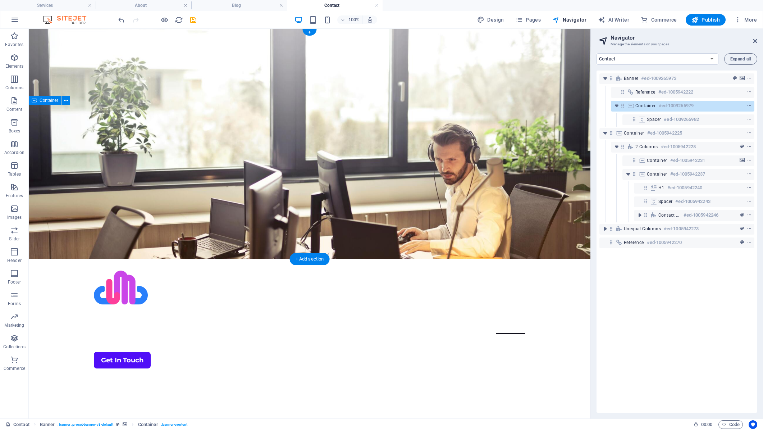
click at [648, 106] on span "Container" at bounding box center [645, 106] width 20 height 6
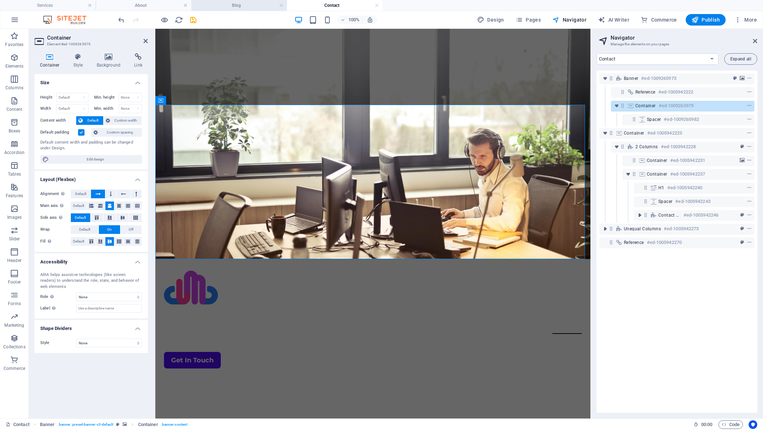
click at [249, 5] on h4 "Blog" at bounding box center [239, 5] width 96 height 8
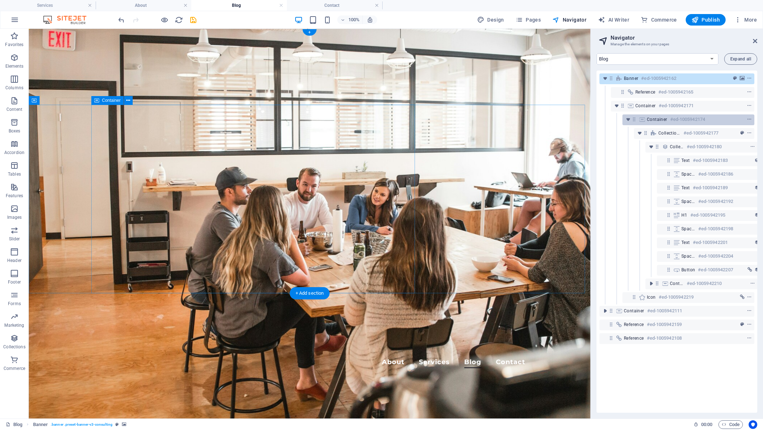
click at [637, 118] on div "Container #ed-1005942174" at bounding box center [688, 119] width 132 height 11
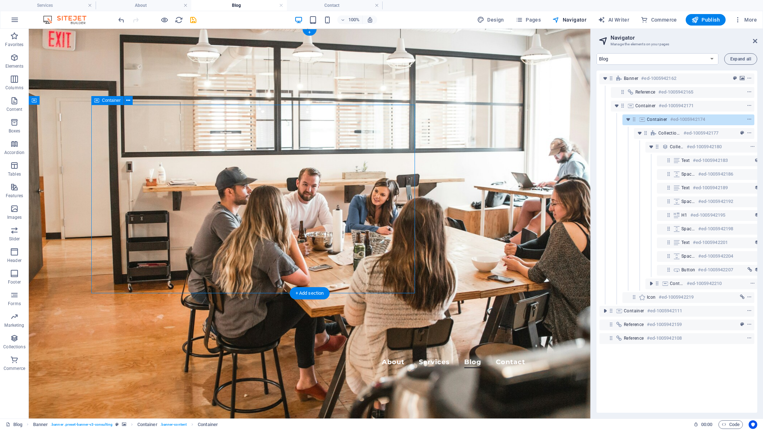
click at [645, 119] on icon at bounding box center [642, 119] width 8 height 6
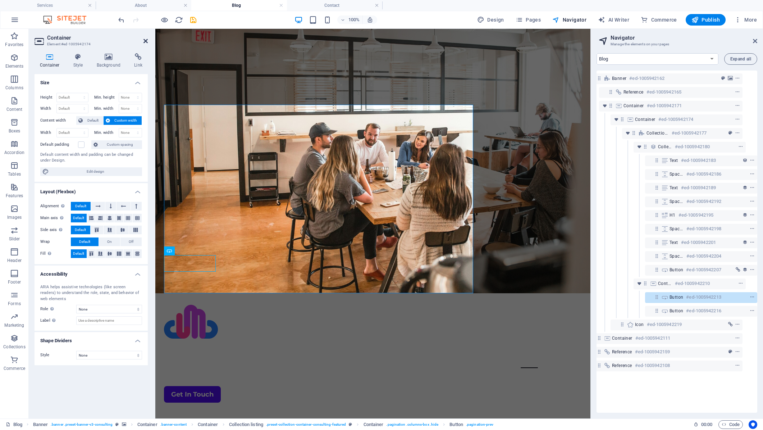
click at [145, 39] on icon at bounding box center [145, 41] width 4 height 6
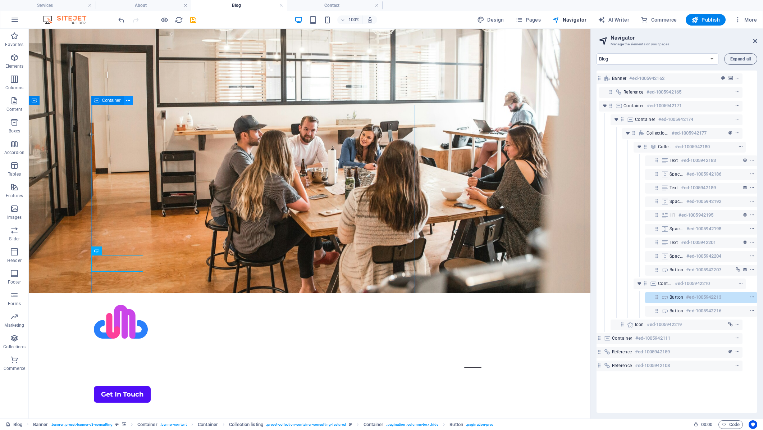
click at [129, 100] on icon at bounding box center [128, 101] width 4 height 8
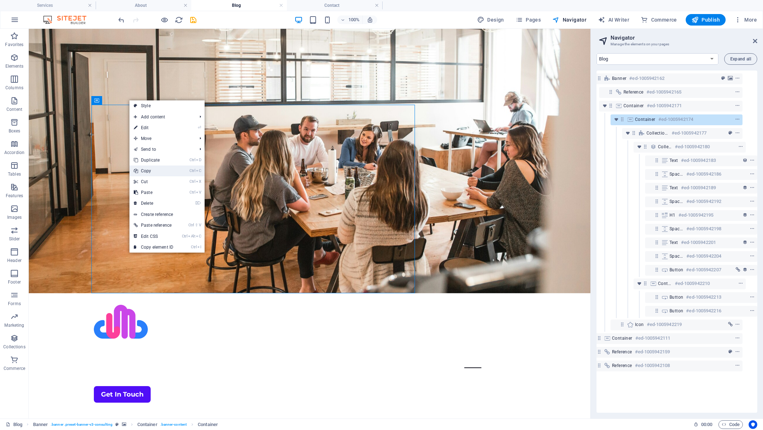
click at [158, 170] on link "Ctrl C Copy" at bounding box center [153, 170] width 48 height 11
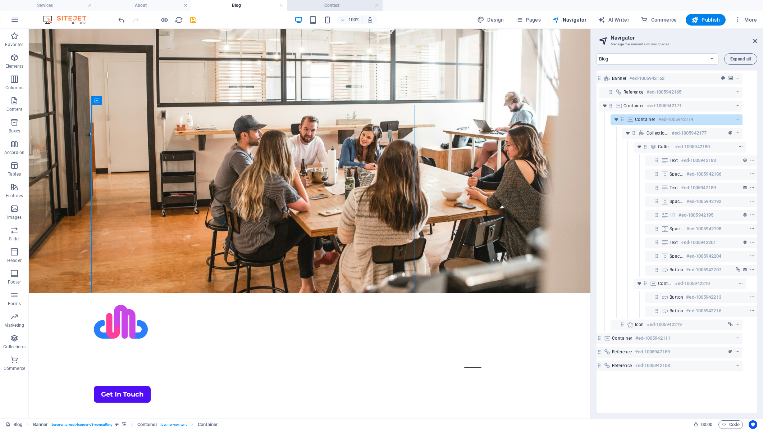
click at [335, 5] on h4 "Contact" at bounding box center [335, 5] width 96 height 8
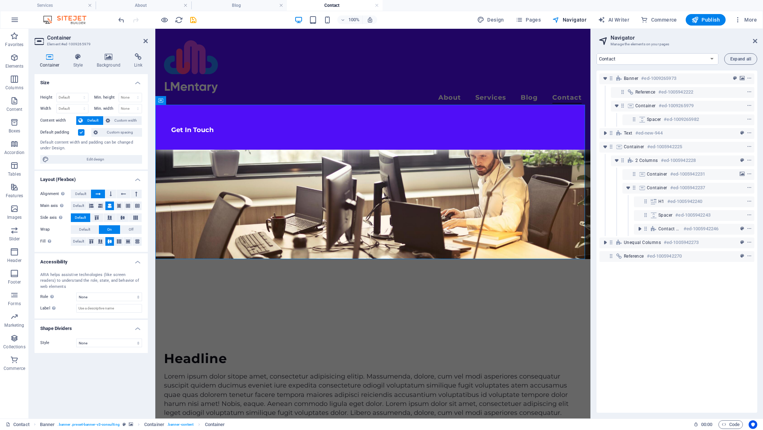
scroll to position [0, 0]
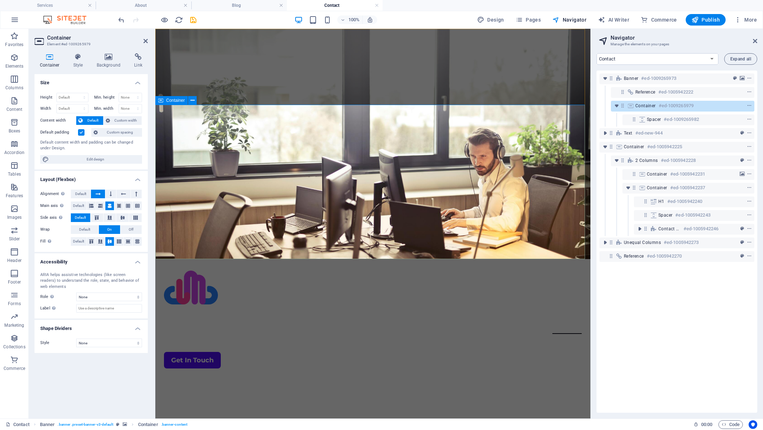
click at [229, 380] on div at bounding box center [372, 411] width 435 height 63
click at [192, 99] on icon at bounding box center [193, 101] width 4 height 8
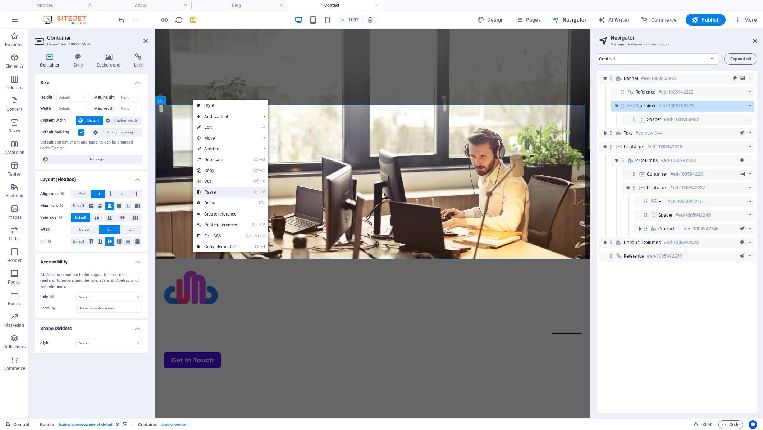
click at [216, 188] on link "Ctrl V Paste" at bounding box center [217, 192] width 49 height 11
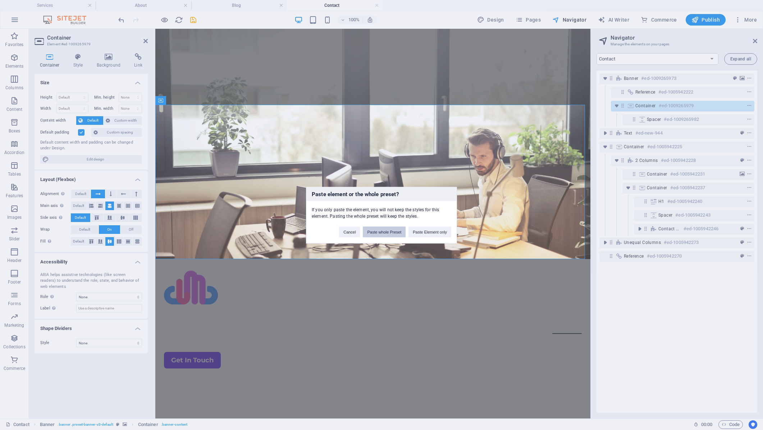
click at [379, 230] on button "Paste whole Preset" at bounding box center [384, 231] width 43 height 11
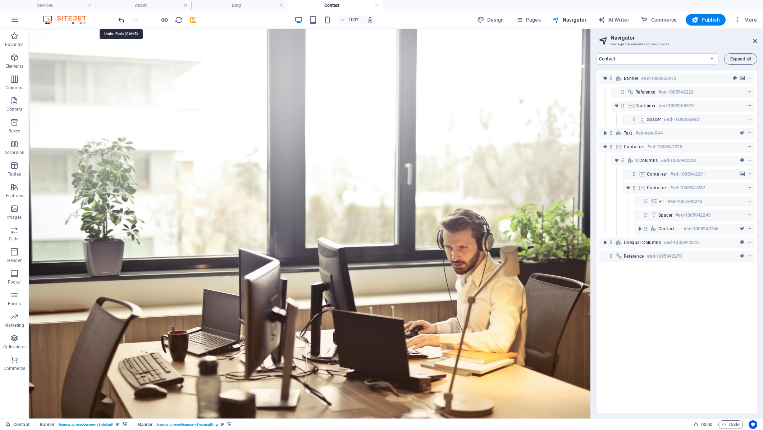
click at [122, 18] on icon "undo" at bounding box center [121, 20] width 8 height 8
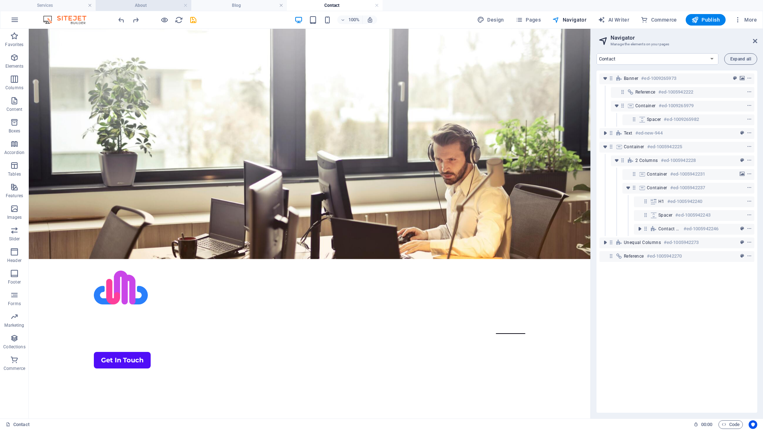
click at [147, 5] on h4 "About" at bounding box center [144, 5] width 96 height 8
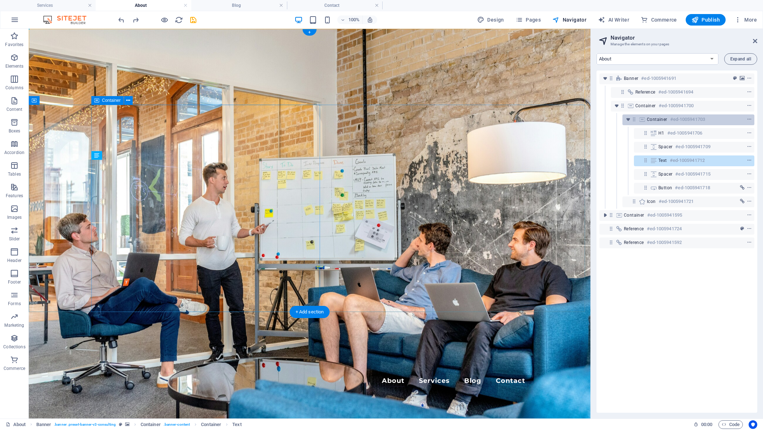
click at [647, 120] on span "Container" at bounding box center [657, 119] width 20 height 6
click at [748, 118] on icon "context-menu" at bounding box center [749, 119] width 5 height 5
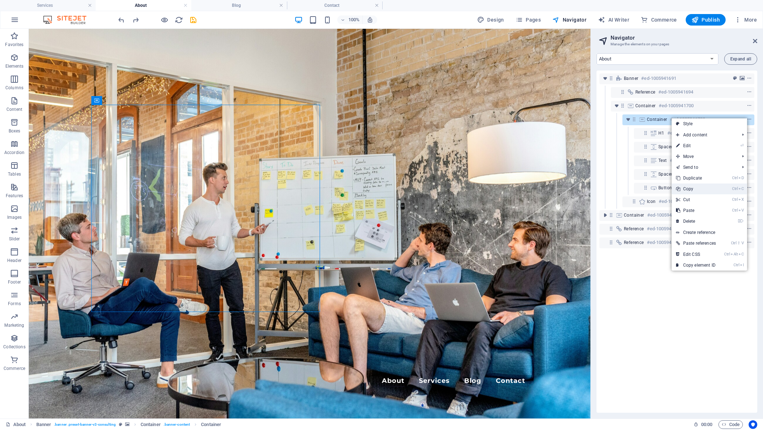
click at [701, 187] on link "Ctrl C Copy" at bounding box center [696, 188] width 49 height 11
click at [324, 4] on h4 "Contact" at bounding box center [335, 5] width 96 height 8
select select "18141501-en"
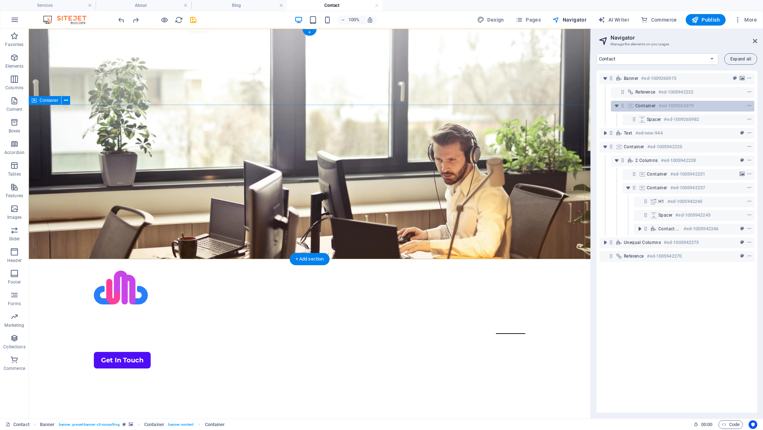
click at [659, 105] on h6 "#ed-1009265979" at bounding box center [676, 105] width 35 height 9
click at [750, 104] on icon "context-menu" at bounding box center [749, 105] width 5 height 5
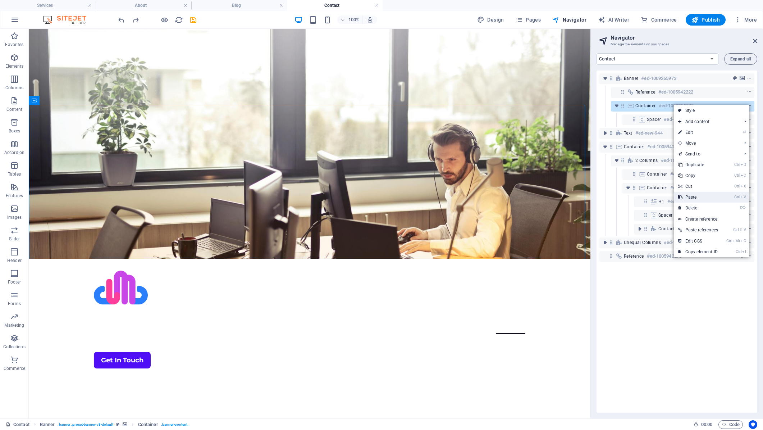
click at [723, 195] on li "Ctrl V Paste" at bounding box center [712, 197] width 76 height 11
click at [694, 198] on link "Ctrl V Paste" at bounding box center [698, 197] width 49 height 11
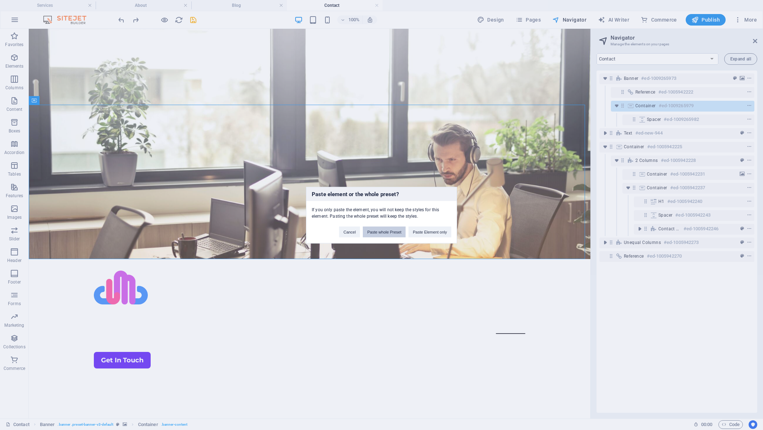
click at [378, 229] on button "Paste whole Preset" at bounding box center [384, 231] width 43 height 11
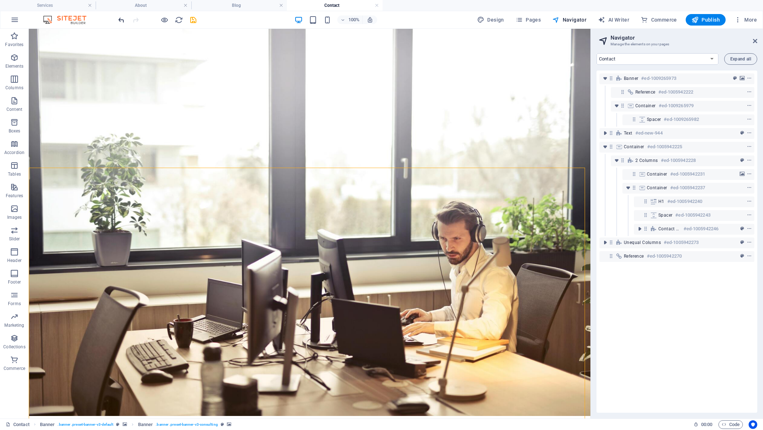
click at [123, 22] on icon "undo" at bounding box center [121, 20] width 8 height 8
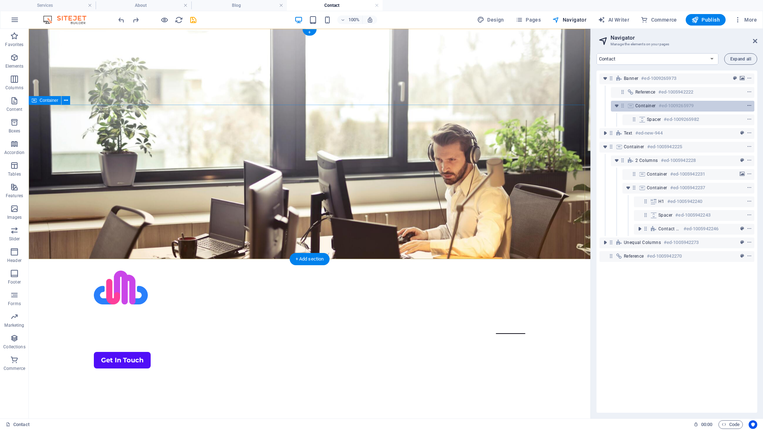
click at [747, 105] on icon "context-menu" at bounding box center [749, 105] width 5 height 5
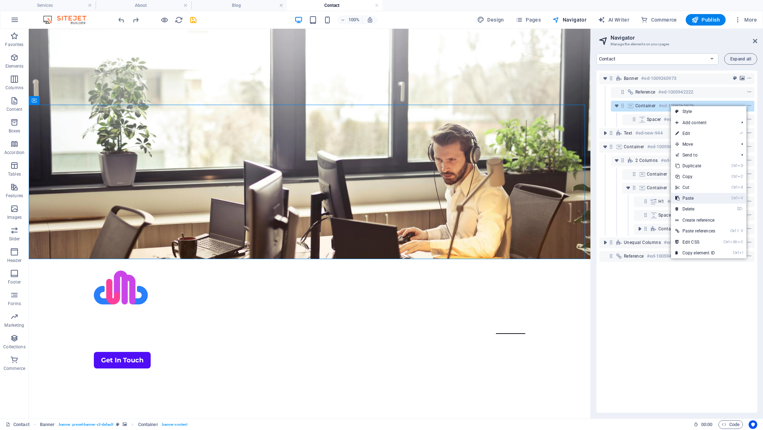
click at [702, 197] on link "Ctrl V Paste" at bounding box center [695, 198] width 49 height 11
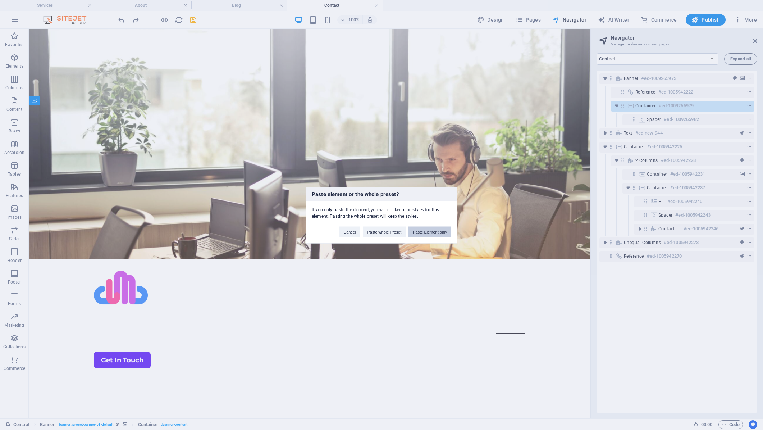
click at [424, 231] on button "Paste Element only" at bounding box center [429, 231] width 43 height 11
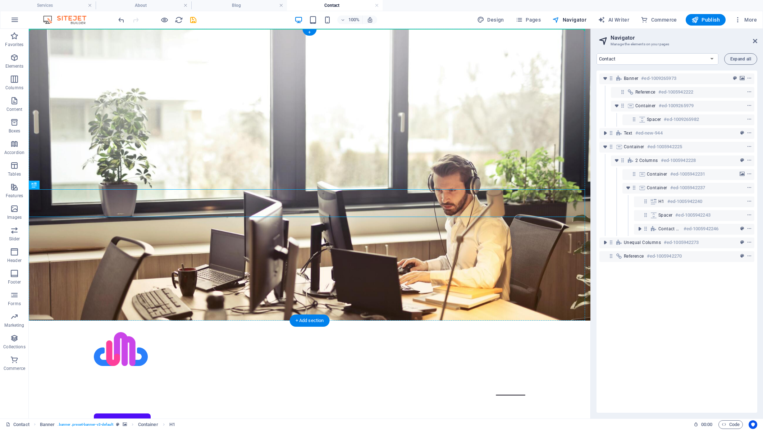
drag, startPoint x: 63, startPoint y: 213, endPoint x: 84, endPoint y: 147, distance: 69.4
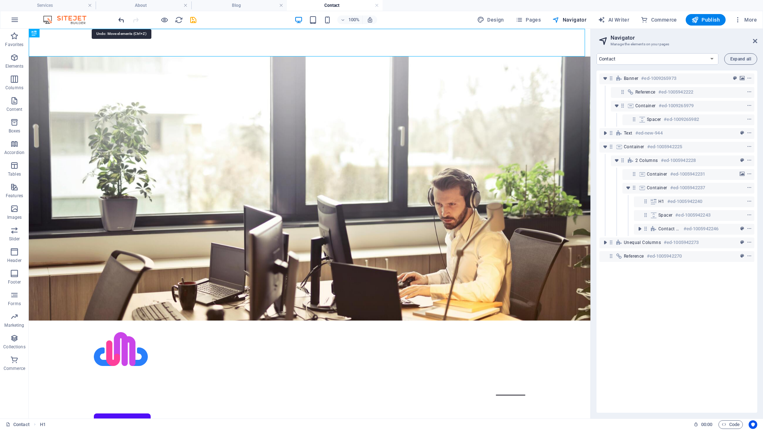
click at [117, 19] on icon "undo" at bounding box center [121, 20] width 8 height 8
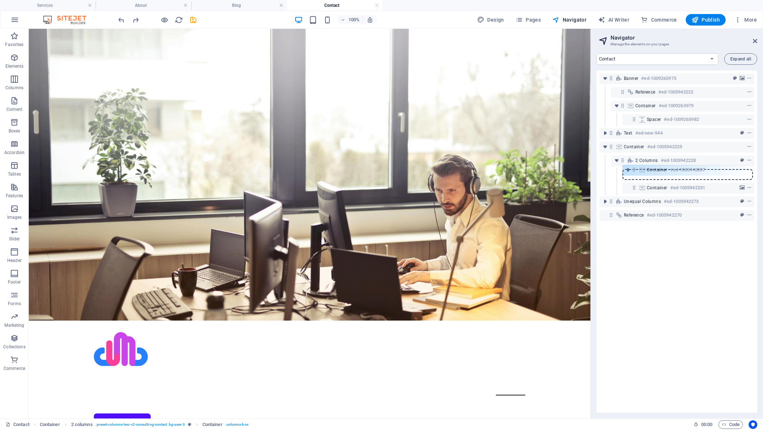
drag, startPoint x: 634, startPoint y: 186, endPoint x: 634, endPoint y: 166, distance: 20.1
click at [634, 166] on div "Banner #ed-1009265973 Reference #ed-1005942222 Container #ed-1009265979 Spacer …" at bounding box center [676, 241] width 161 height 342
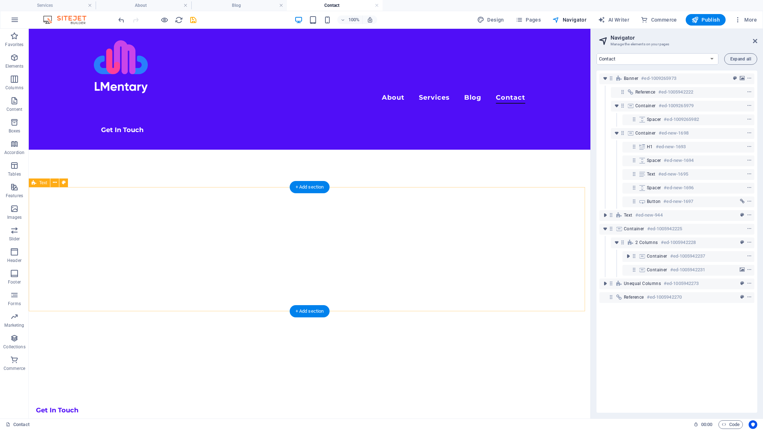
scroll to position [180, 0]
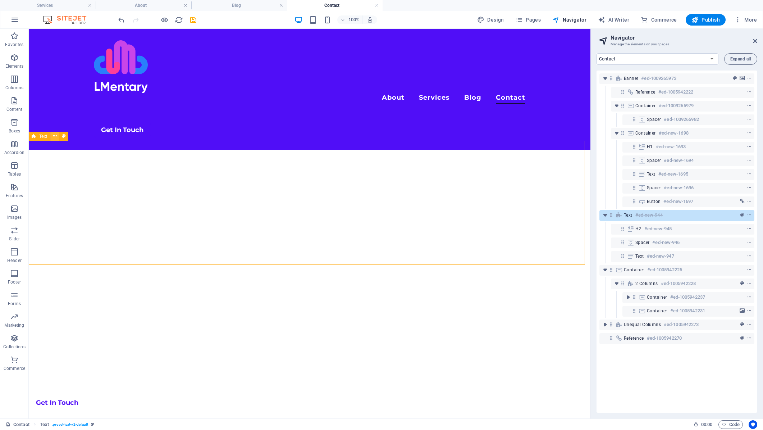
click at [55, 137] on icon at bounding box center [55, 136] width 4 height 8
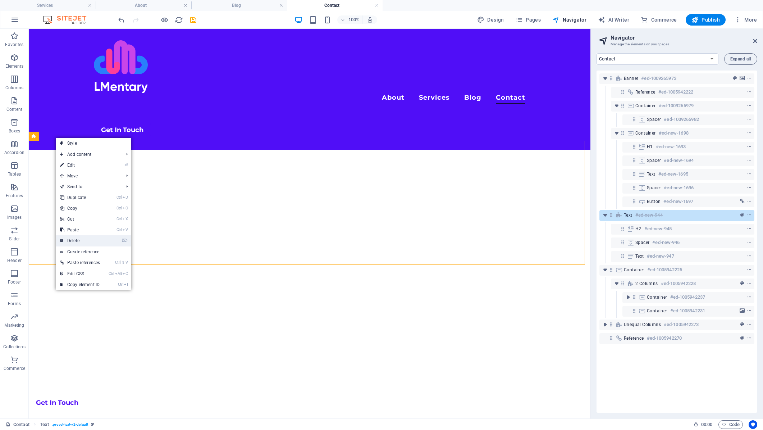
click at [88, 241] on link "⌦ Delete" at bounding box center [80, 240] width 49 height 11
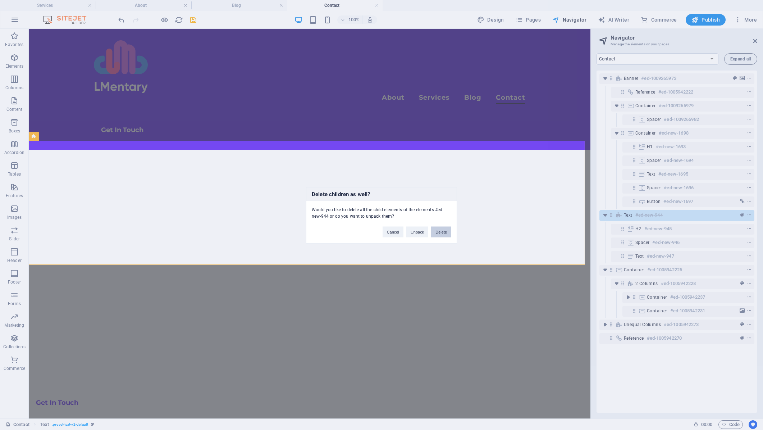
click at [435, 230] on button "Delete" at bounding box center [441, 231] width 20 height 11
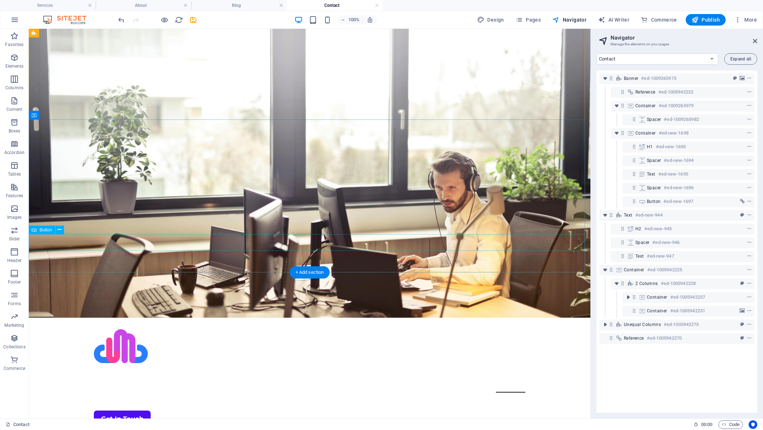
scroll to position [0, 0]
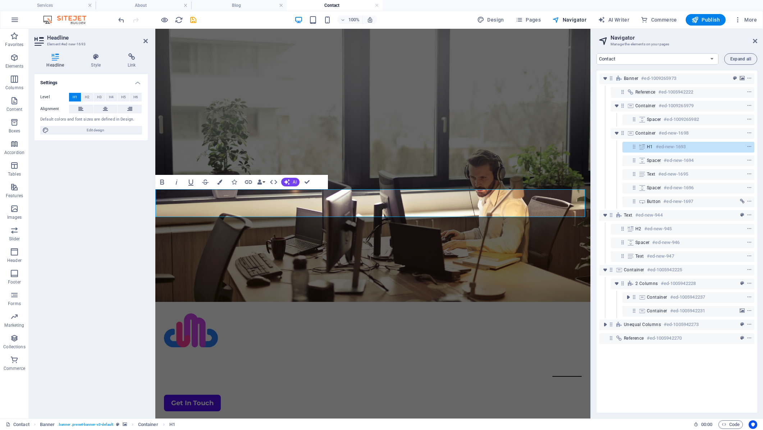
click at [120, 204] on div "Settings Level H1 H2 H3 H4 H5 H6 Alignment Default colors and font sizes are de…" at bounding box center [91, 243] width 113 height 338
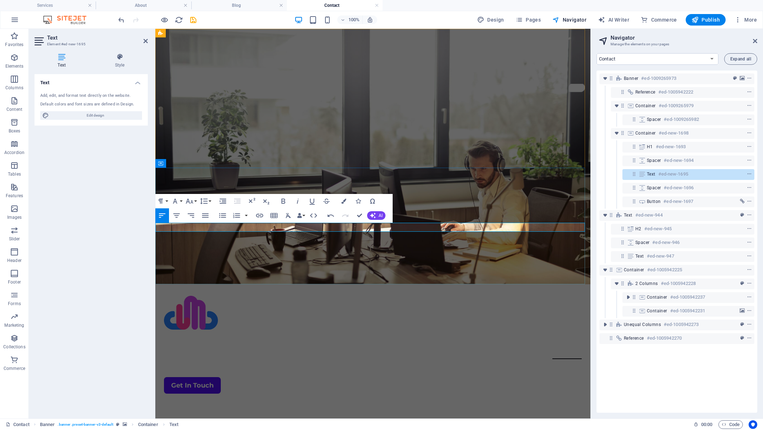
click at [379, 405] on div at bounding box center [372, 436] width 435 height 63
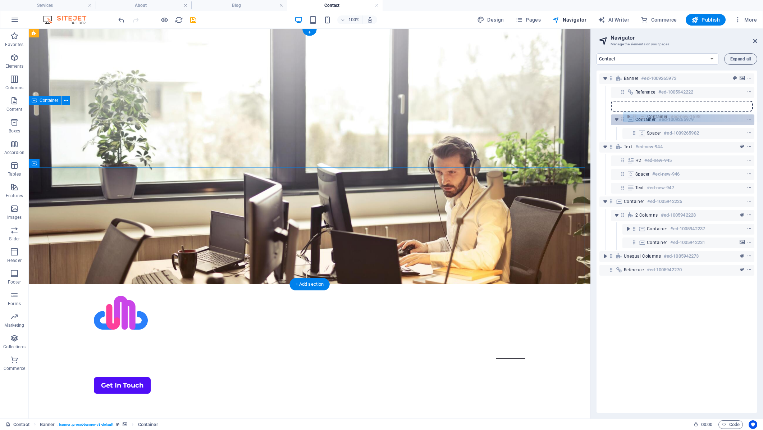
drag, startPoint x: 623, startPoint y: 134, endPoint x: 635, endPoint y: 116, distance: 21.8
click at [635, 116] on div "Banner #ed-1009265973 Reference #ed-1005942222 Container #ed-1009265979 Spacer …" at bounding box center [676, 241] width 161 height 342
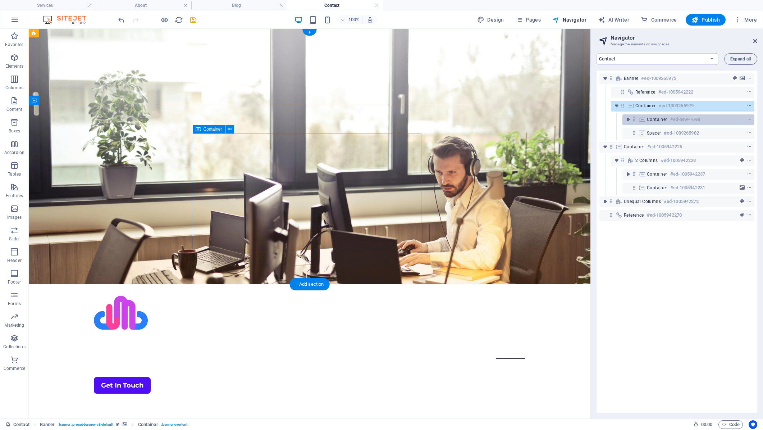
click at [662, 119] on span "Container" at bounding box center [657, 119] width 20 height 6
click at [628, 119] on icon "toggle-expand" at bounding box center [628, 119] width 7 height 7
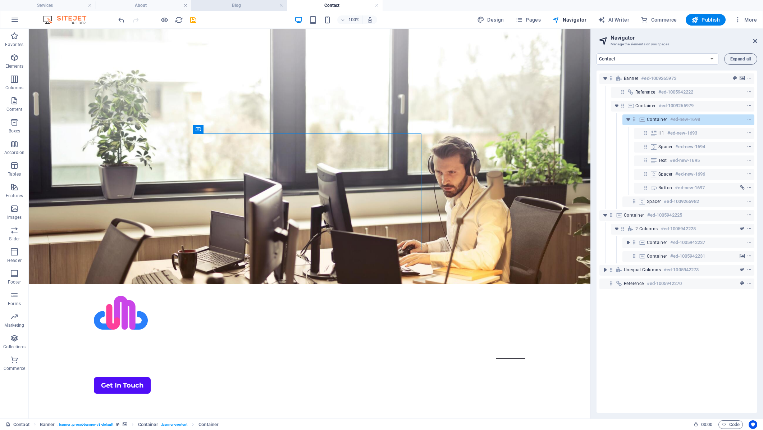
click at [238, 7] on h4 "Blog" at bounding box center [239, 5] width 96 height 8
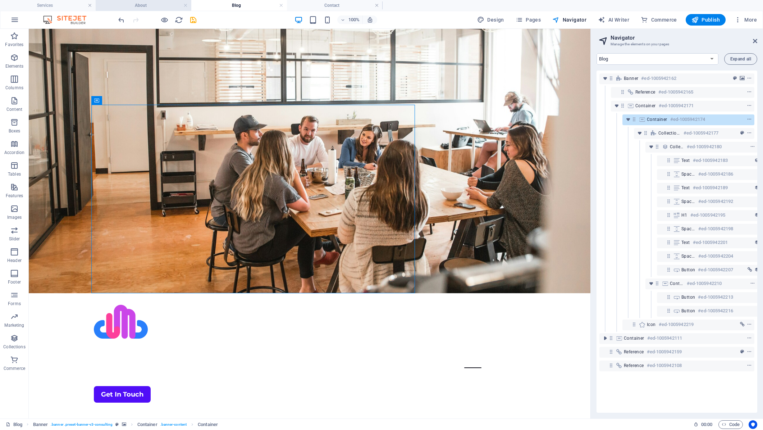
click at [155, 6] on h4 "About" at bounding box center [144, 5] width 96 height 8
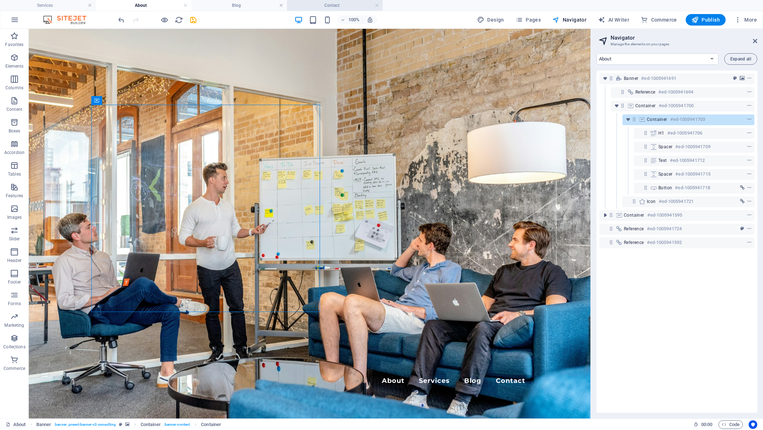
click at [330, 4] on h4 "Contact" at bounding box center [335, 5] width 96 height 8
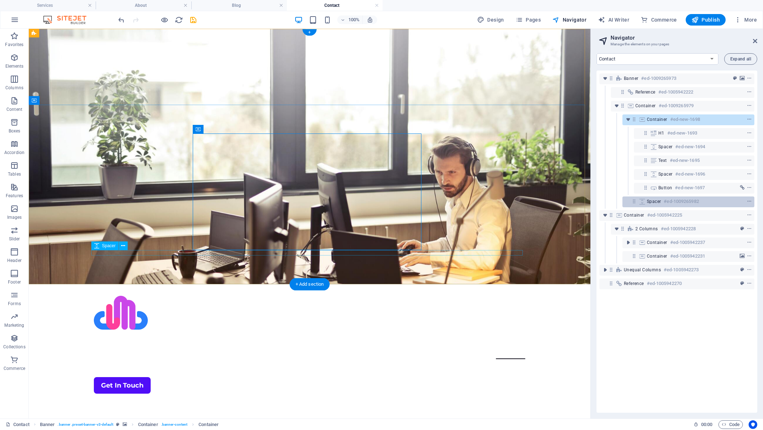
click at [648, 200] on span "Spacer" at bounding box center [654, 201] width 14 height 6
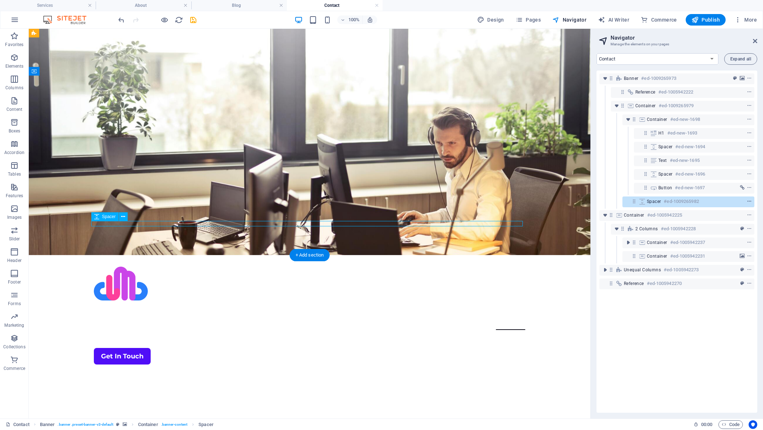
click at [750, 202] on icon "context-menu" at bounding box center [749, 201] width 5 height 5
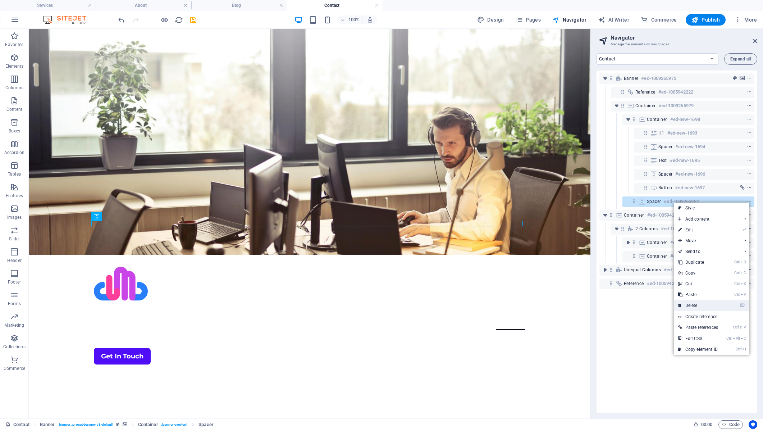
click at [701, 305] on link "⌦ Delete" at bounding box center [698, 305] width 49 height 11
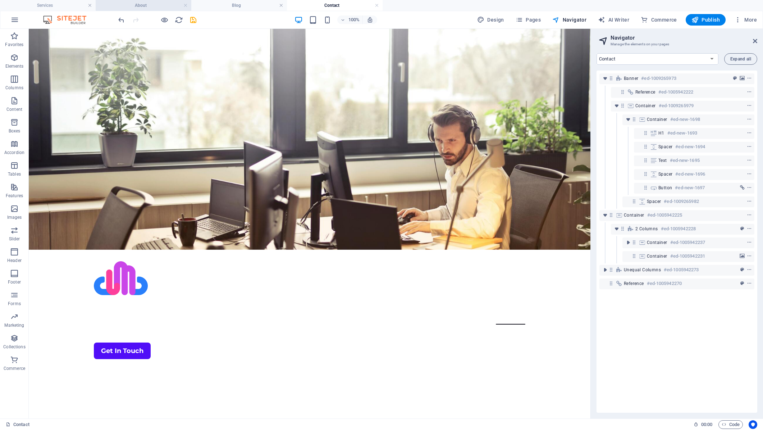
click at [166, 6] on h4 "About" at bounding box center [144, 5] width 96 height 8
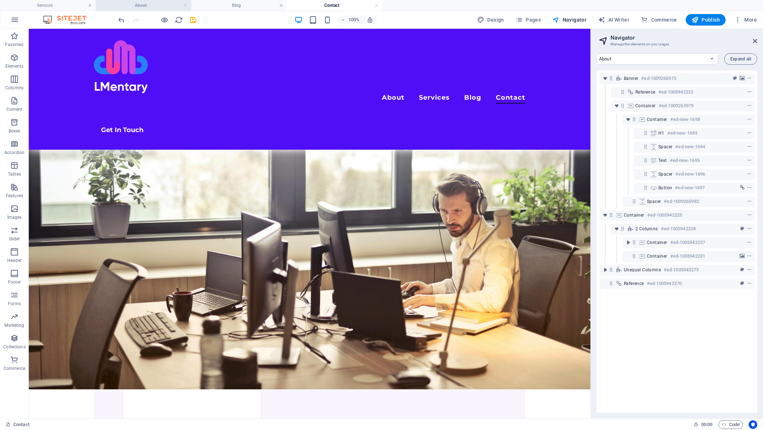
scroll to position [0, 0]
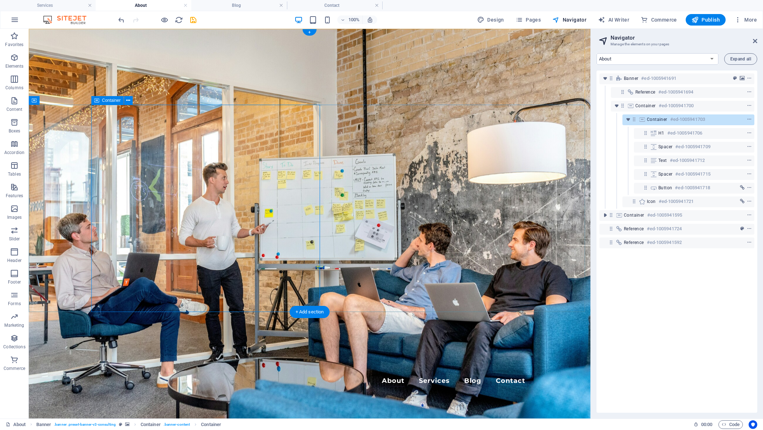
click at [650, 120] on span "Container" at bounding box center [657, 119] width 20 height 6
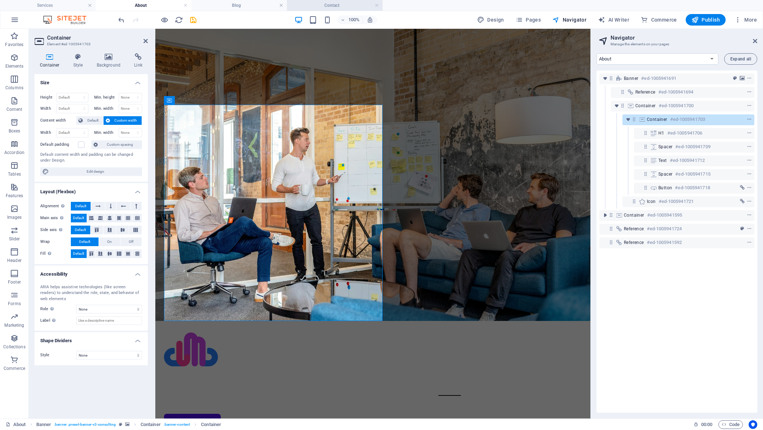
click at [326, 6] on h4 "Contact" at bounding box center [335, 5] width 96 height 8
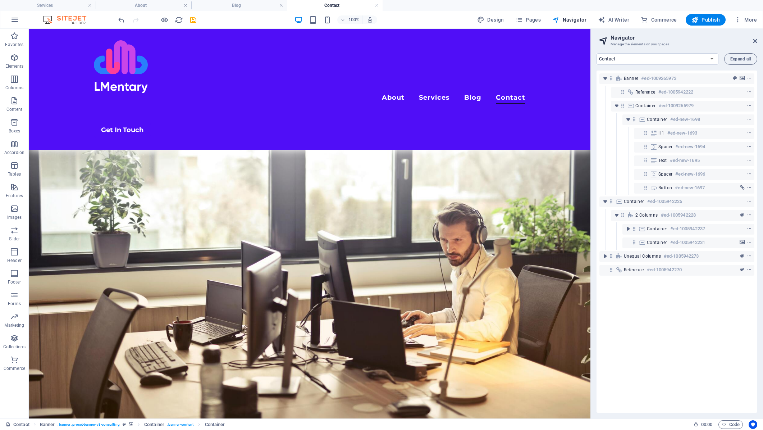
scroll to position [29, 0]
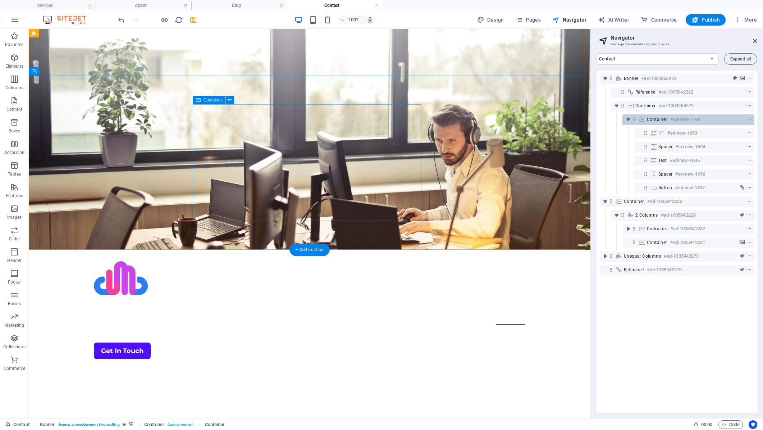
click at [643, 119] on icon at bounding box center [642, 119] width 8 height 6
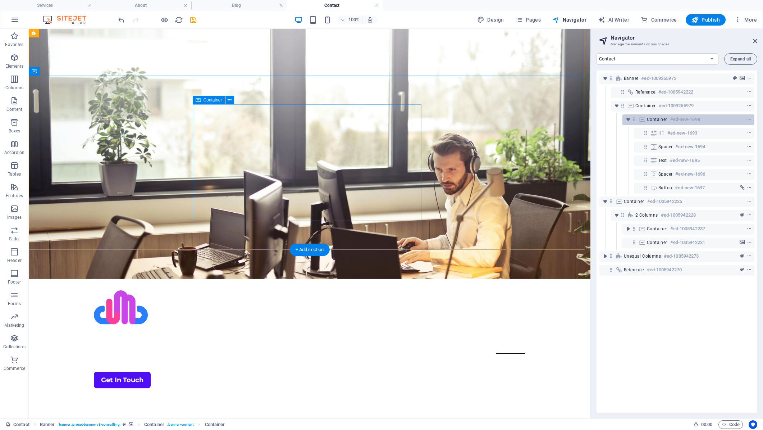
click at [643, 119] on icon at bounding box center [642, 119] width 8 height 6
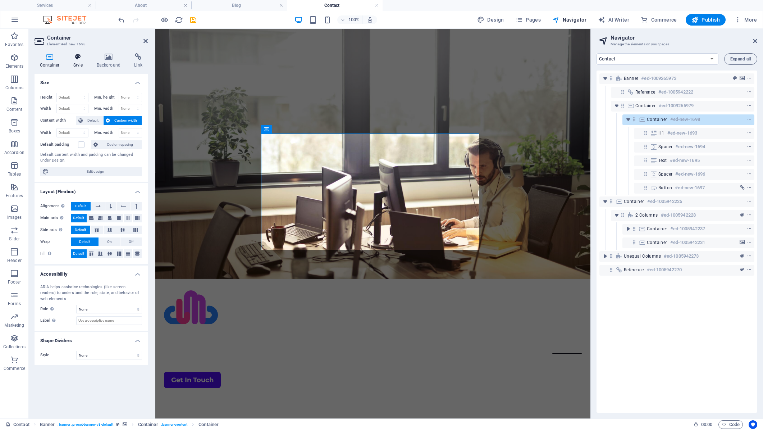
click at [75, 59] on icon at bounding box center [78, 56] width 20 height 7
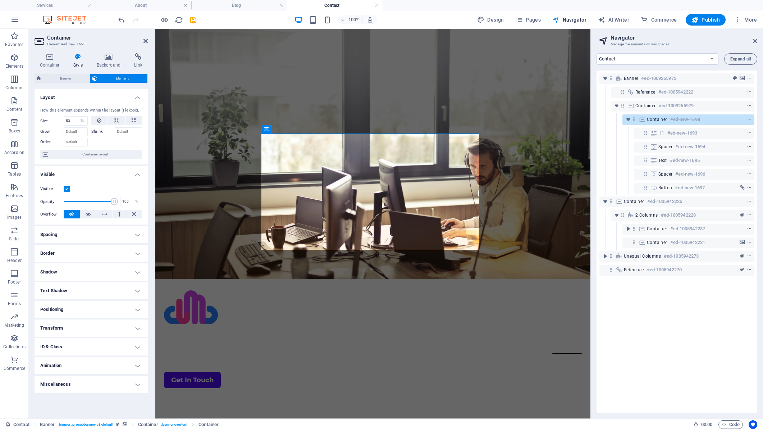
click at [68, 237] on h4 "Spacing" at bounding box center [91, 234] width 113 height 17
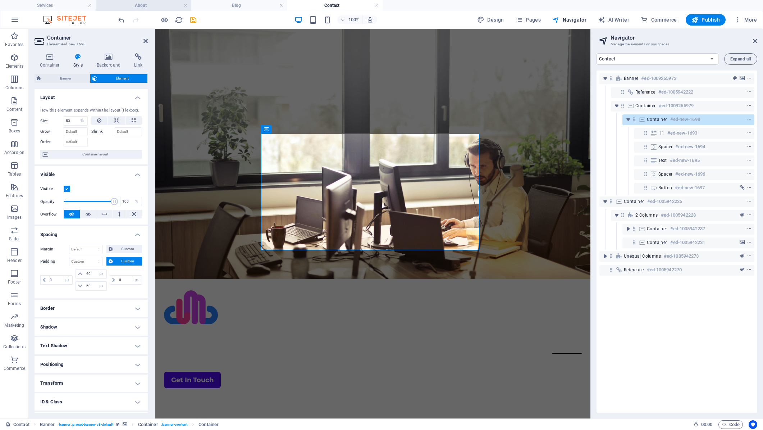
click at [142, 5] on h4 "About" at bounding box center [144, 5] width 96 height 8
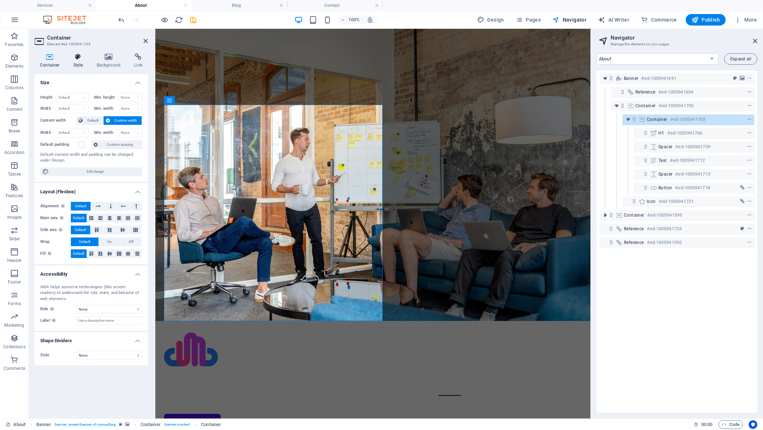
click at [78, 60] on icon at bounding box center [78, 56] width 20 height 7
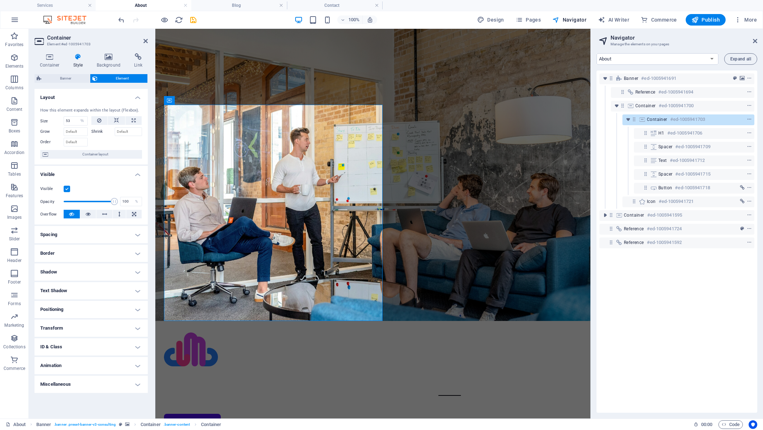
click at [58, 236] on h4 "Spacing" at bounding box center [91, 234] width 113 height 17
click at [143, 5] on h4 "About" at bounding box center [144, 5] width 96 height 8
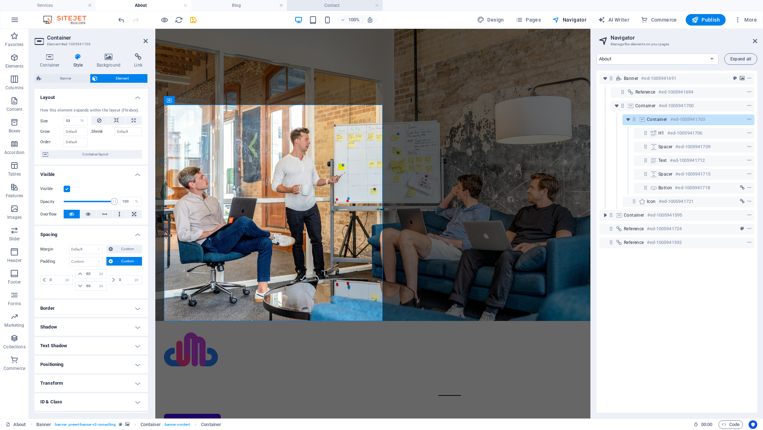
click at [323, 6] on h4 "Contact" at bounding box center [335, 5] width 96 height 8
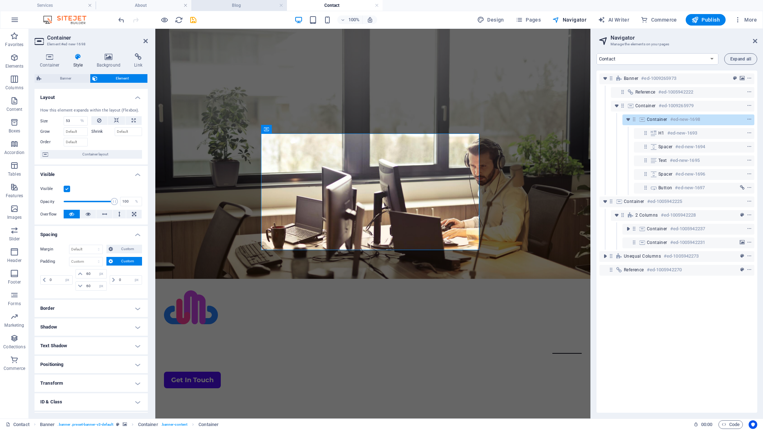
click at [247, 4] on h4 "Blog" at bounding box center [239, 5] width 96 height 8
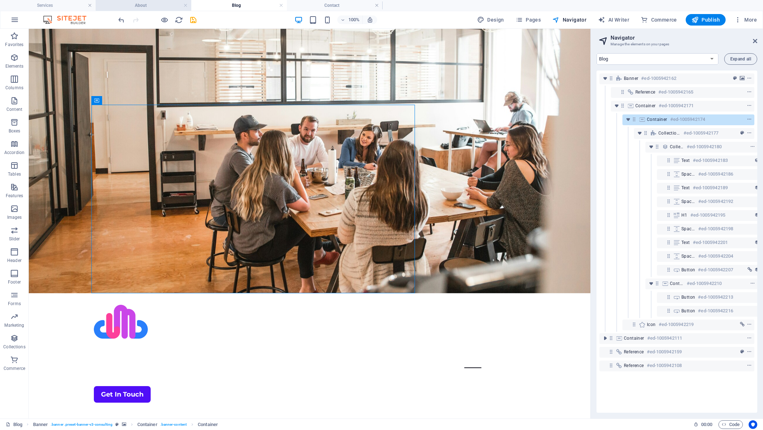
click at [135, 5] on h4 "About" at bounding box center [144, 5] width 96 height 8
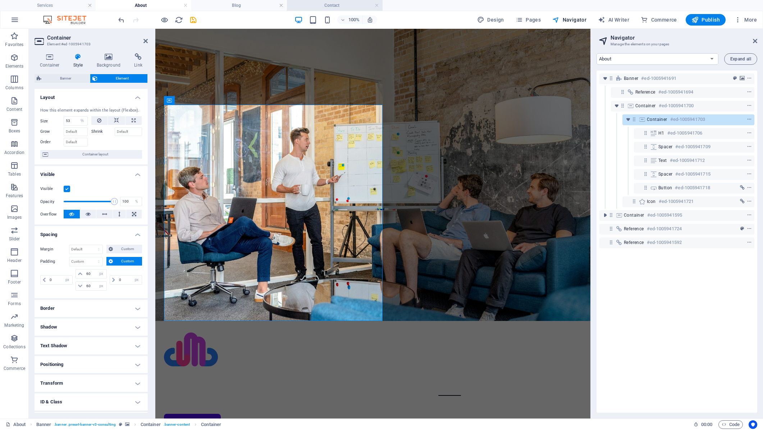
click at [323, 5] on h4 "Contact" at bounding box center [335, 5] width 96 height 8
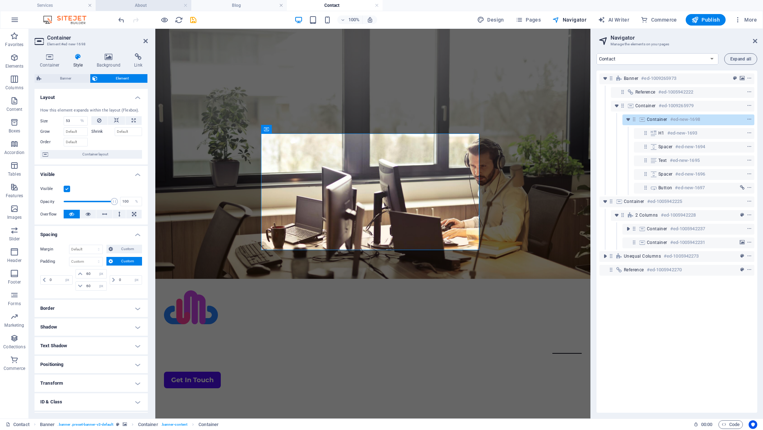
click at [136, 4] on h4 "About" at bounding box center [144, 5] width 96 height 8
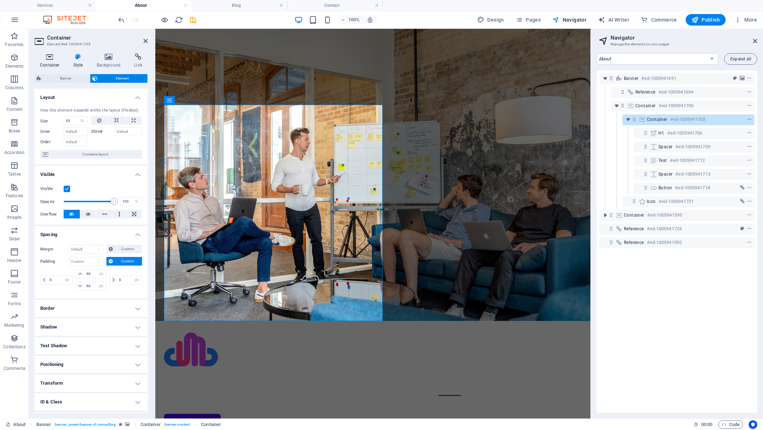
click at [48, 61] on h4 "Container" at bounding box center [51, 60] width 33 height 15
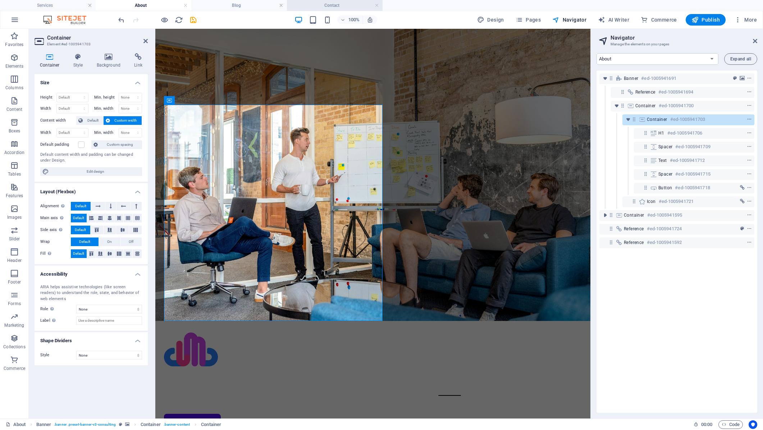
click at [328, 5] on h4 "Contact" at bounding box center [335, 5] width 96 height 8
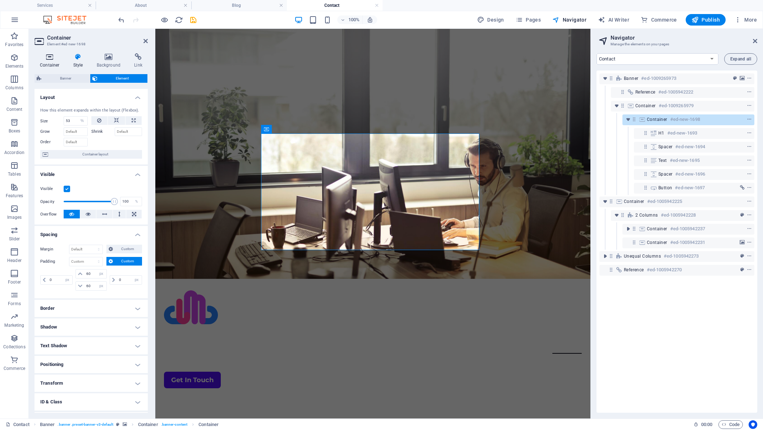
click at [47, 61] on h4 "Container" at bounding box center [51, 60] width 33 height 15
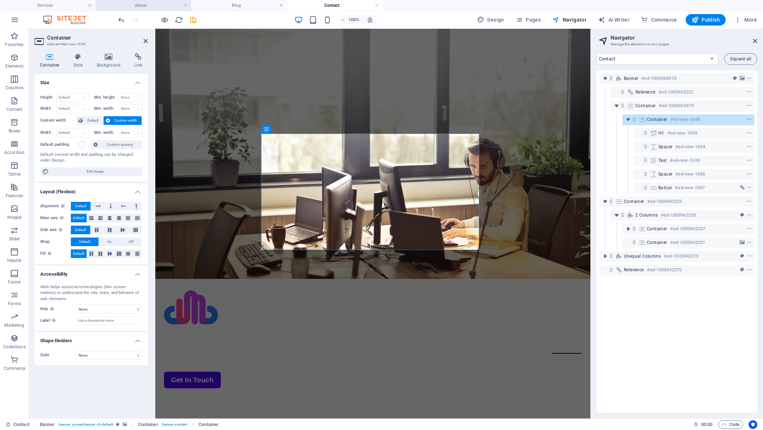
click at [140, 6] on h4 "About" at bounding box center [144, 5] width 96 height 8
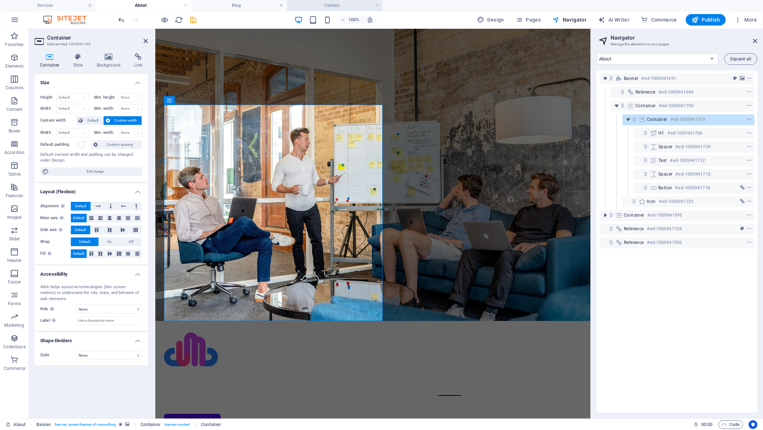
click at [330, 5] on h4 "Contact" at bounding box center [335, 5] width 96 height 8
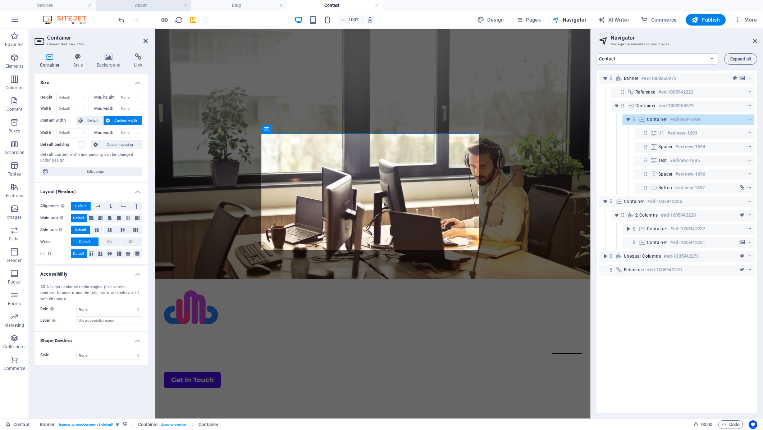
click at [148, 7] on h4 "About" at bounding box center [144, 5] width 96 height 8
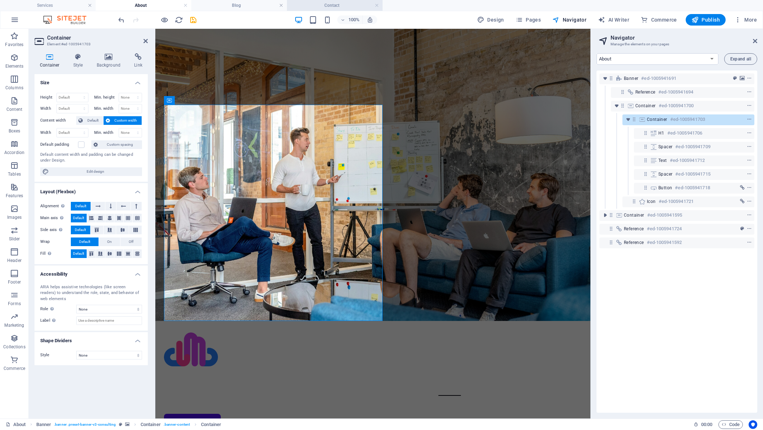
click at [342, 9] on h4 "Contact" at bounding box center [335, 5] width 96 height 8
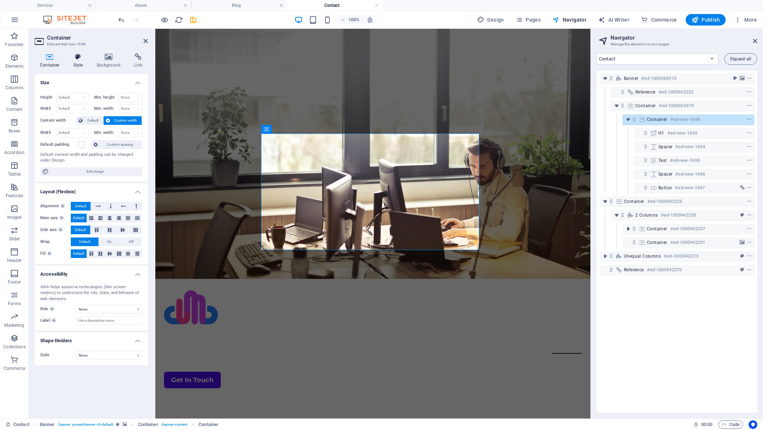
click at [81, 61] on h4 "Style" at bounding box center [79, 60] width 23 height 15
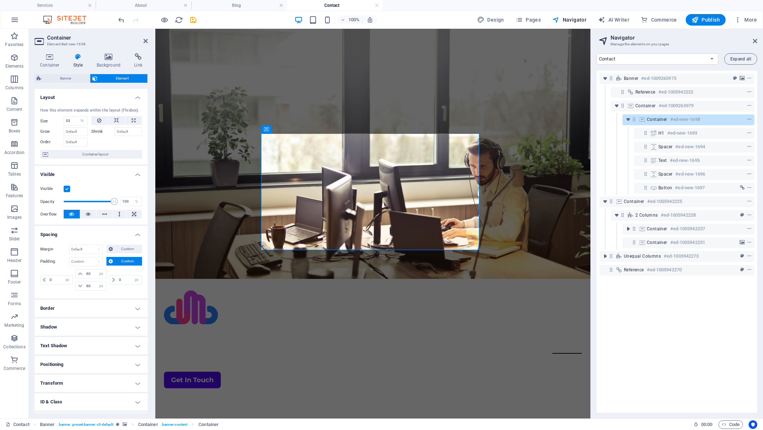
click at [74, 367] on h4 "Positioning" at bounding box center [91, 364] width 113 height 17
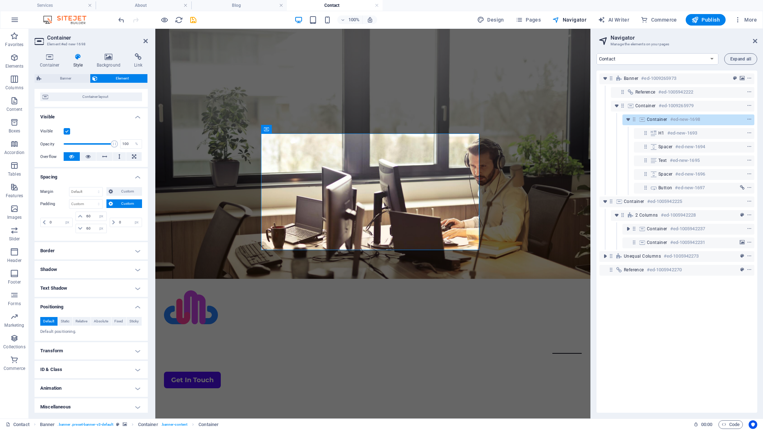
scroll to position [60, 0]
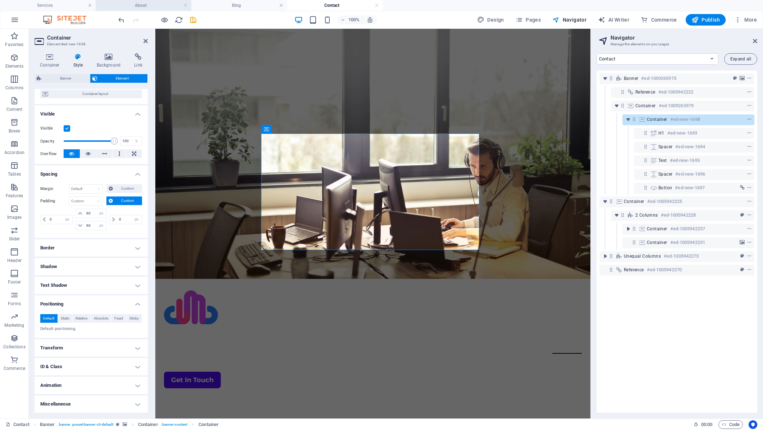
click at [151, 5] on h4 "About" at bounding box center [144, 5] width 96 height 8
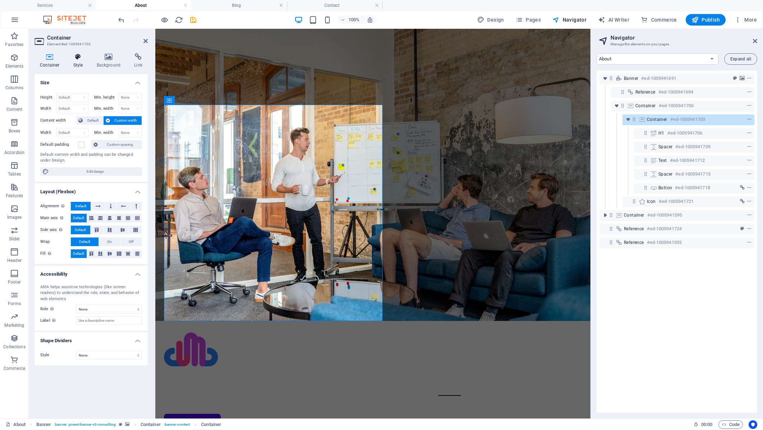
click at [86, 60] on icon at bounding box center [78, 56] width 20 height 7
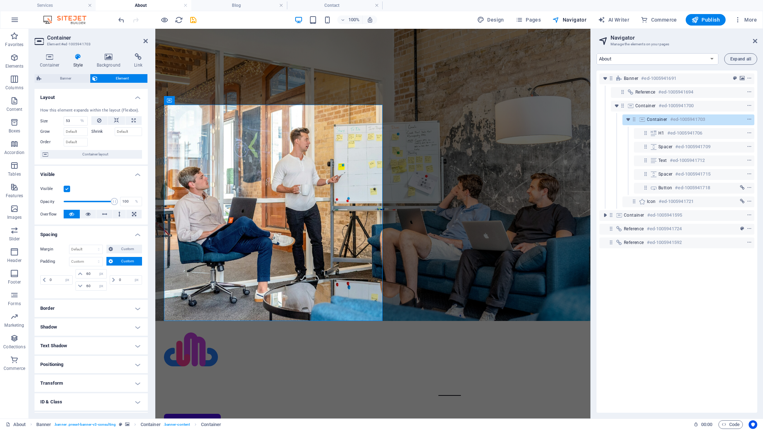
click at [65, 366] on h4 "Positioning" at bounding box center [91, 364] width 113 height 17
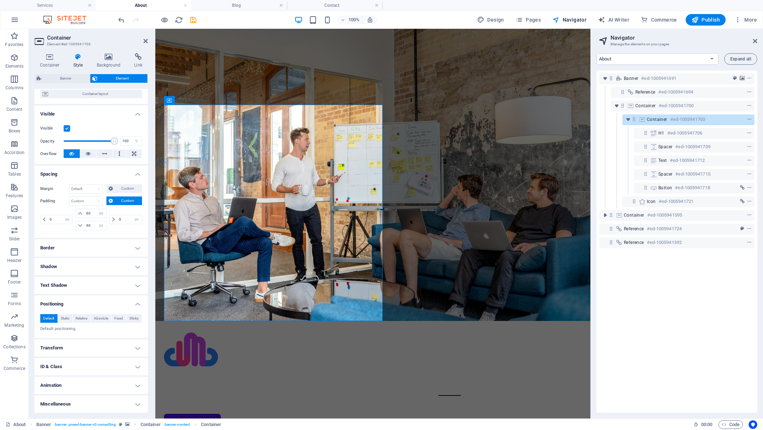
click at [143, 3] on h4 "About" at bounding box center [144, 5] width 96 height 8
click at [330, 5] on h4 "Contact" at bounding box center [335, 5] width 96 height 8
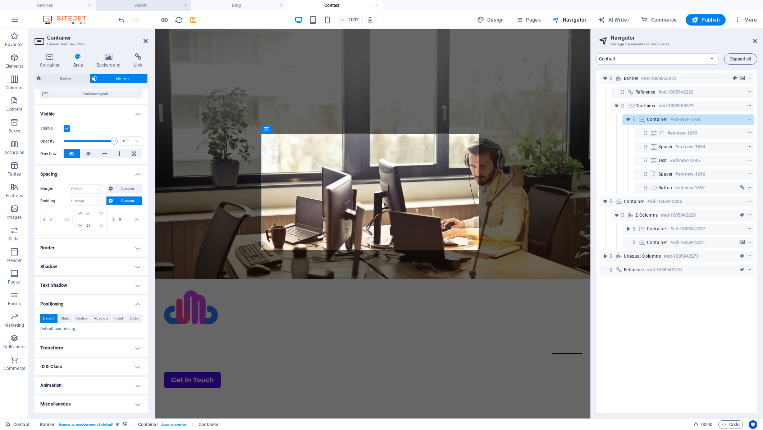
click at [143, 6] on h4 "About" at bounding box center [144, 5] width 96 height 8
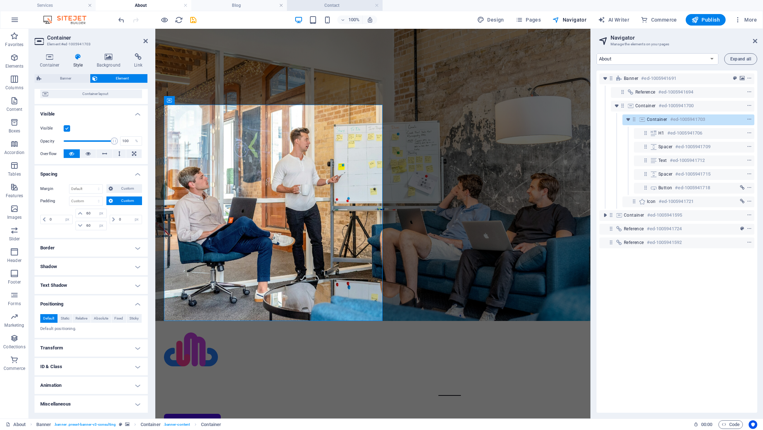
click at [336, 4] on h4 "Contact" at bounding box center [335, 5] width 96 height 8
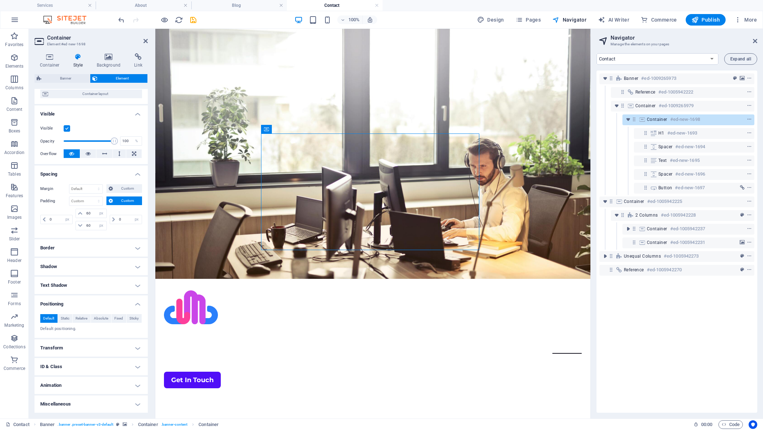
drag, startPoint x: 271, startPoint y: 128, endPoint x: 274, endPoint y: 133, distance: 5.8
click at [274, 133] on div "Container" at bounding box center [269, 129] width 16 height 9
click at [297, 129] on icon at bounding box center [298, 129] width 4 height 8
click at [63, 250] on h4 "Border" at bounding box center [91, 247] width 113 height 17
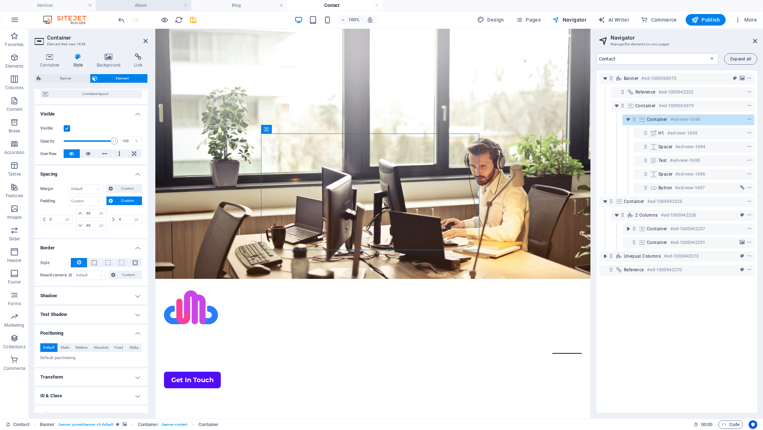
click at [143, 6] on h4 "About" at bounding box center [144, 5] width 96 height 8
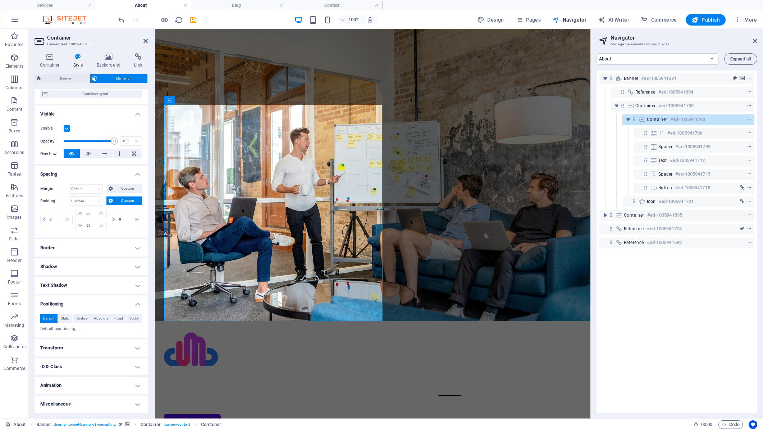
click at [51, 247] on h4 "Border" at bounding box center [91, 247] width 113 height 17
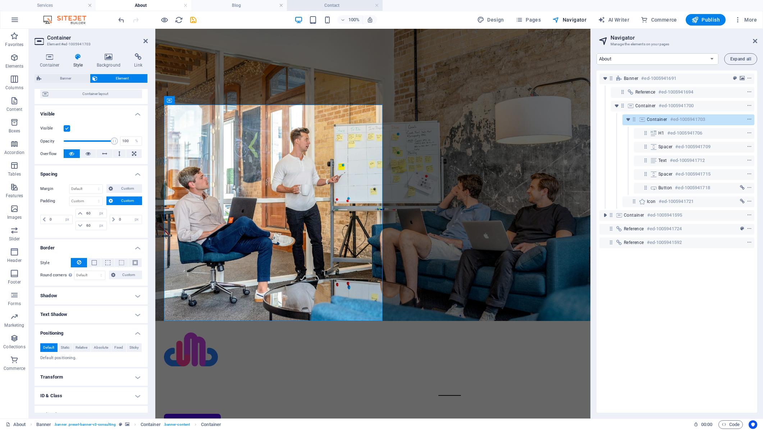
click at [329, 8] on h4 "Contact" at bounding box center [335, 5] width 96 height 8
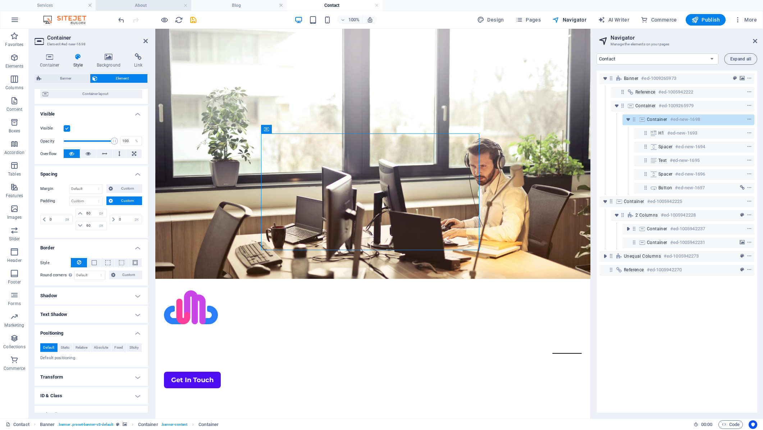
click at [146, 8] on h4 "About" at bounding box center [144, 5] width 96 height 8
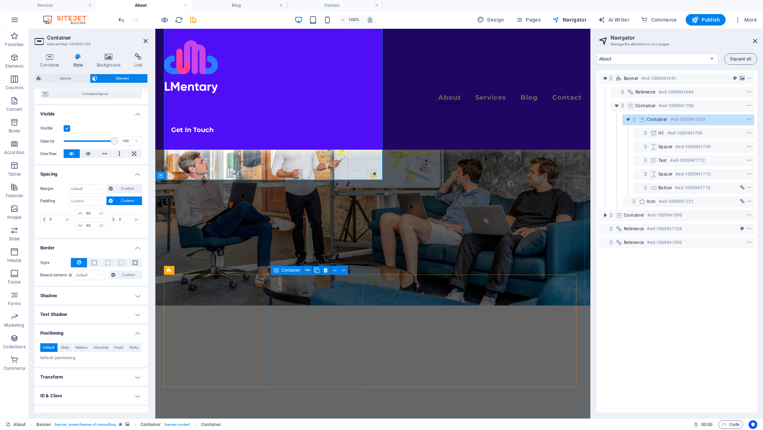
scroll to position [0, 0]
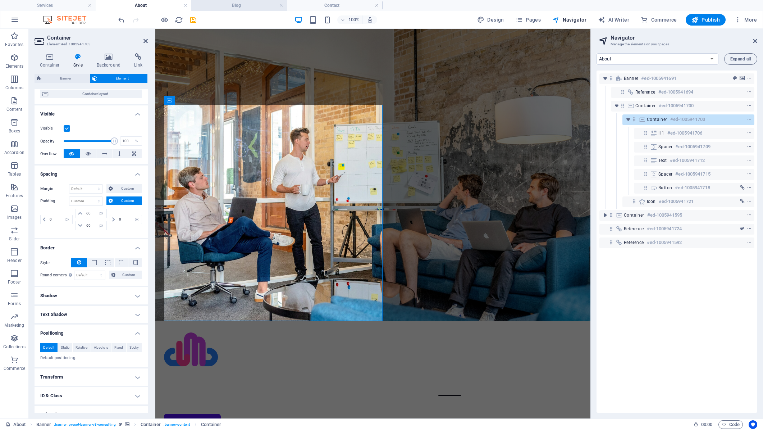
click at [240, 8] on h4 "Blog" at bounding box center [239, 5] width 96 height 8
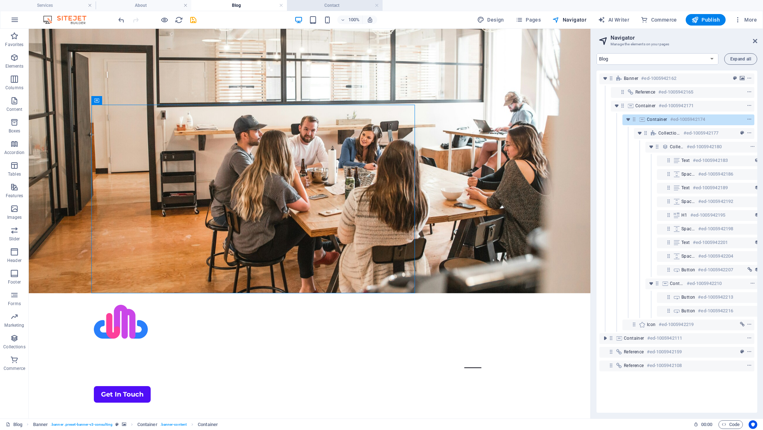
click at [345, 5] on h4 "Contact" at bounding box center [335, 5] width 96 height 8
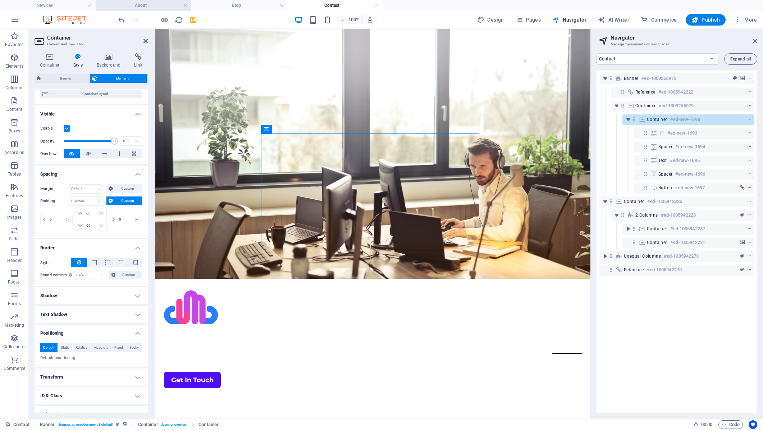
click at [142, 4] on h4 "About" at bounding box center [144, 5] width 96 height 8
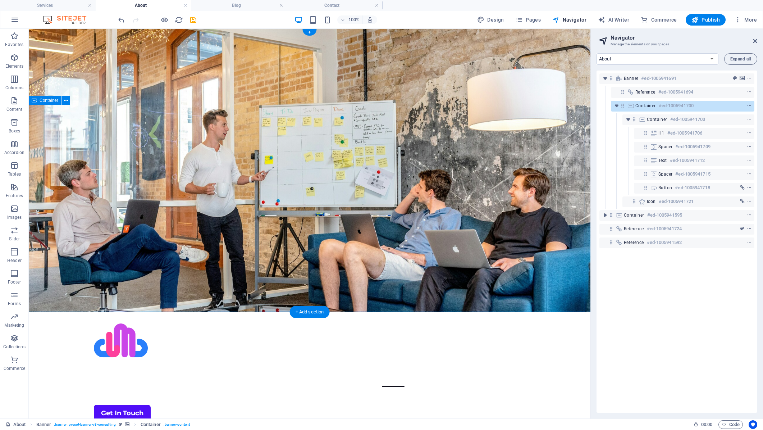
click at [644, 108] on span "Container" at bounding box center [645, 106] width 20 height 6
click at [335, 6] on h4 "Contact" at bounding box center [335, 5] width 96 height 8
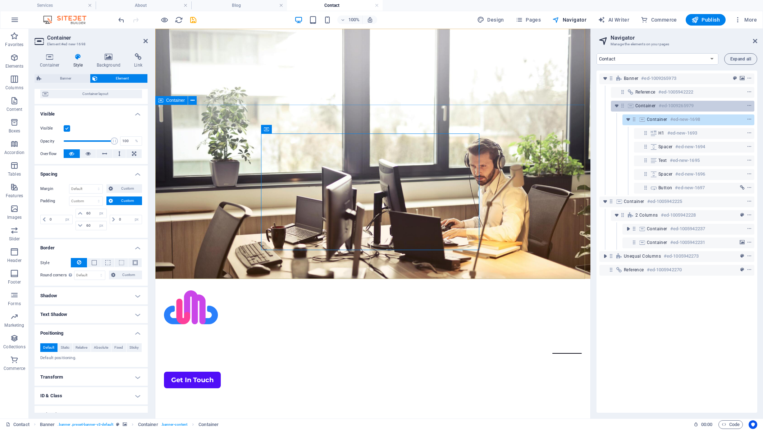
click at [645, 106] on span "Container" at bounding box center [645, 106] width 20 height 6
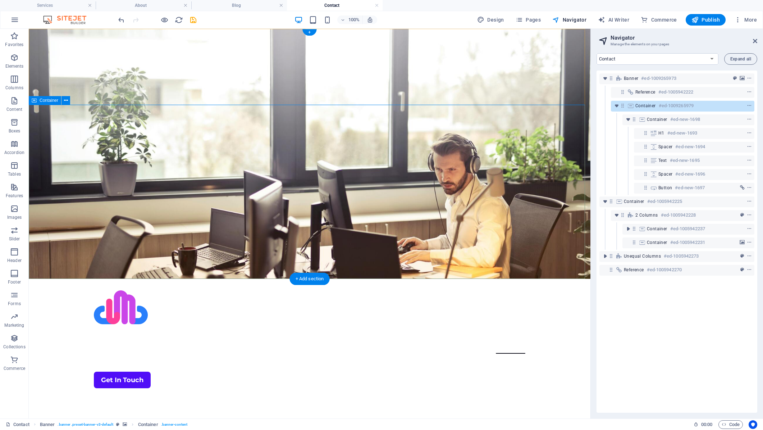
click at [638, 106] on span "Container" at bounding box center [645, 106] width 20 height 6
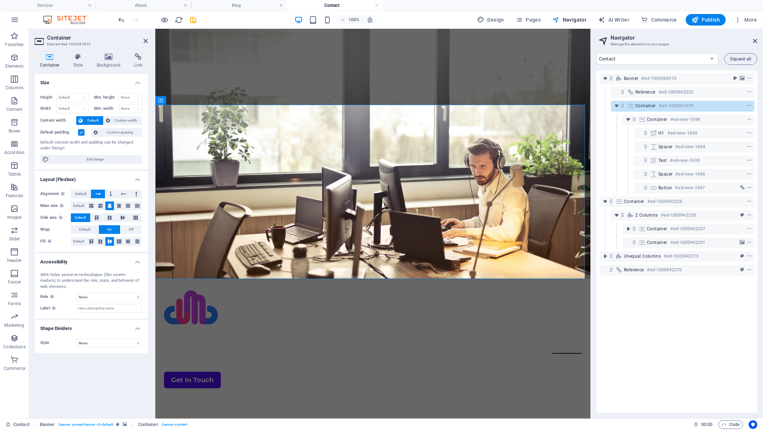
click at [48, 60] on icon at bounding box center [50, 56] width 31 height 7
click at [151, 4] on h4 "About" at bounding box center [144, 5] width 96 height 8
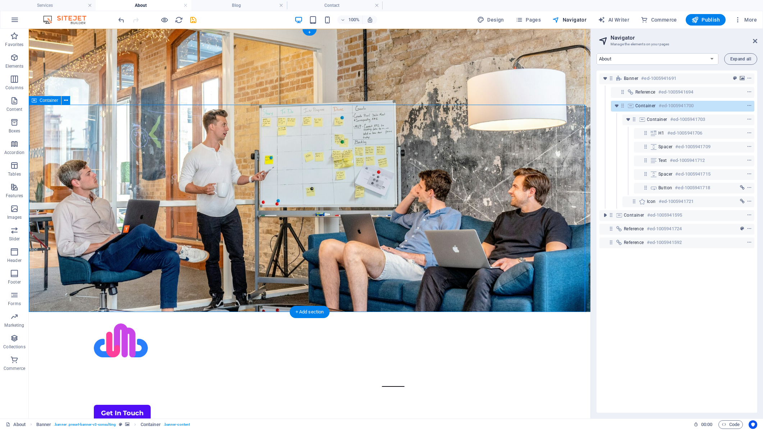
click at [639, 107] on span "Container" at bounding box center [645, 106] width 20 height 6
click at [639, 106] on span "Container" at bounding box center [645, 106] width 20 height 6
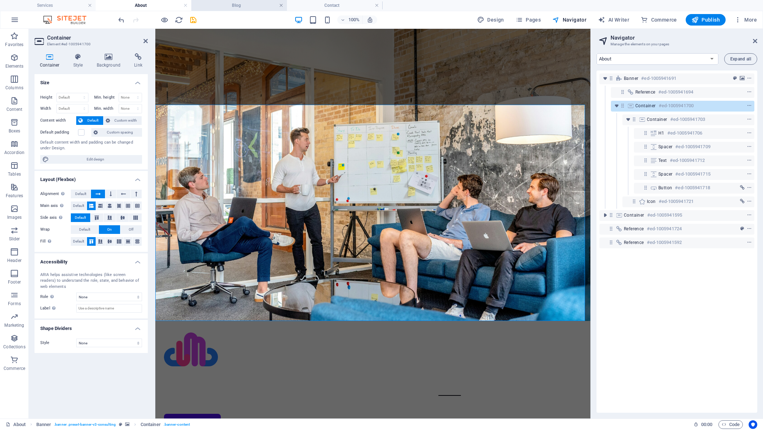
click at [282, 4] on link at bounding box center [281, 5] width 4 height 7
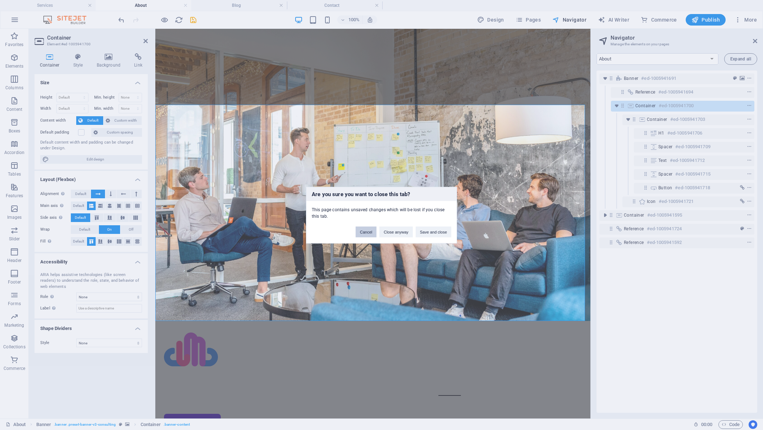
click at [361, 231] on button "Cancel" at bounding box center [366, 231] width 21 height 11
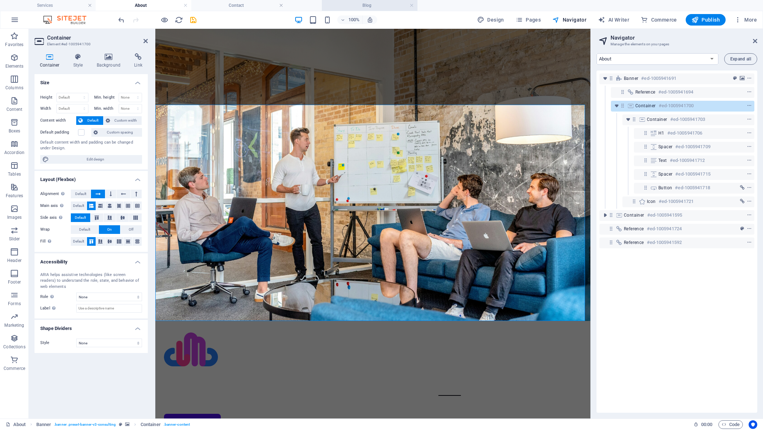
drag, startPoint x: 233, startPoint y: 6, endPoint x: 363, endPoint y: 8, distance: 130.5
click at [233, 4] on h4 "Contact" at bounding box center [239, 5] width 96 height 8
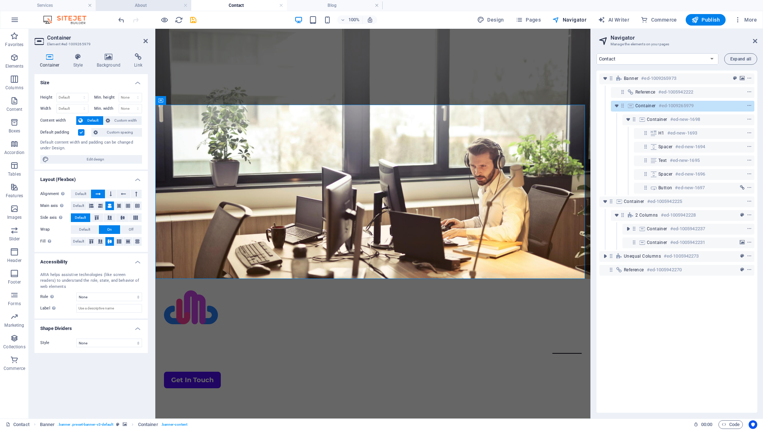
click at [144, 6] on h4 "About" at bounding box center [144, 5] width 96 height 8
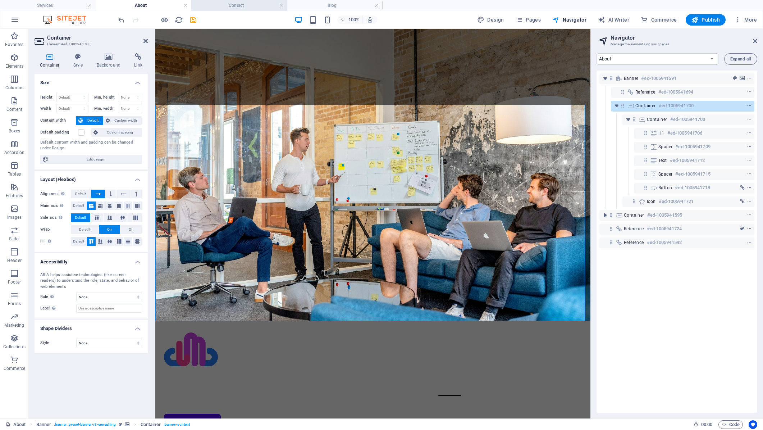
click at [227, 6] on h4 "Contact" at bounding box center [239, 5] width 96 height 8
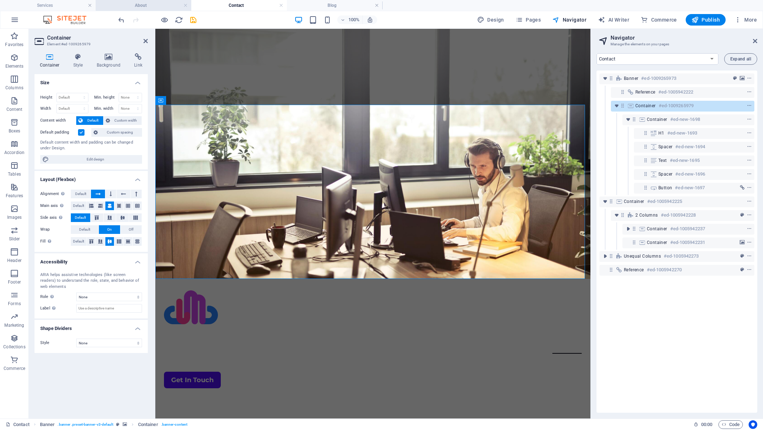
click at [150, 5] on h4 "About" at bounding box center [144, 5] width 96 height 8
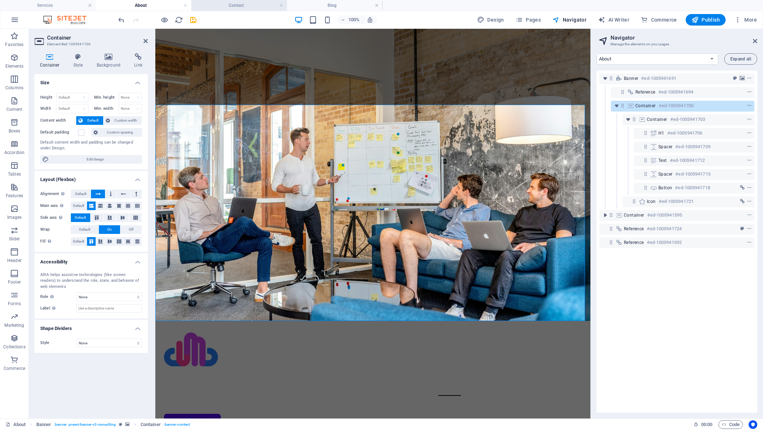
click at [244, 7] on h4 "Contact" at bounding box center [239, 5] width 96 height 8
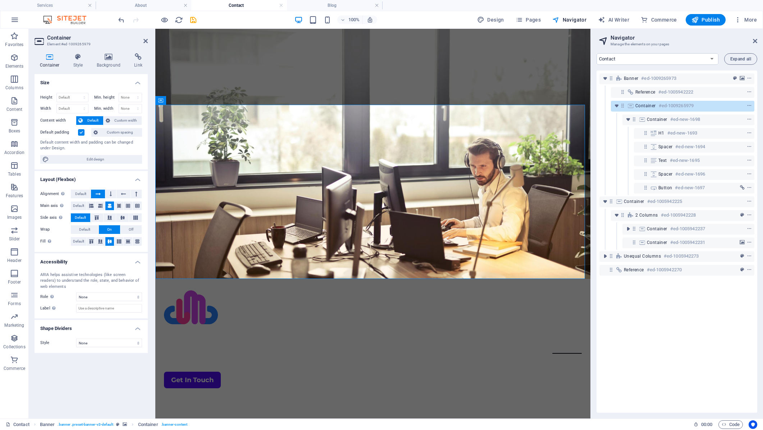
click at [80, 133] on label at bounding box center [81, 132] width 6 height 6
click at [0, 0] on input "Default padding" at bounding box center [0, 0] width 0 height 0
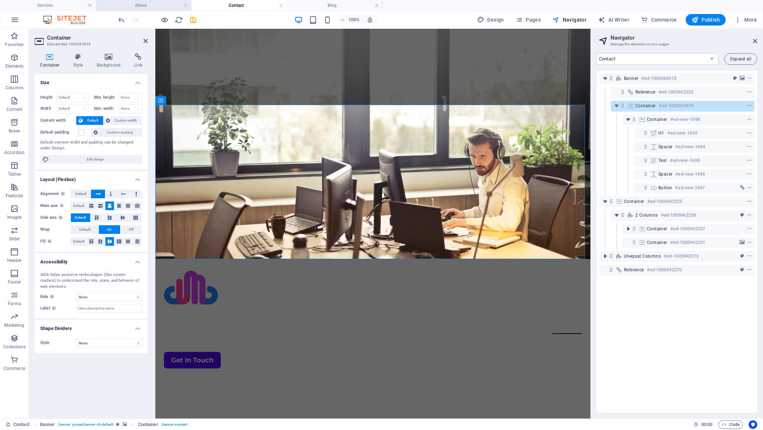
click at [148, 6] on h4 "About" at bounding box center [144, 5] width 96 height 8
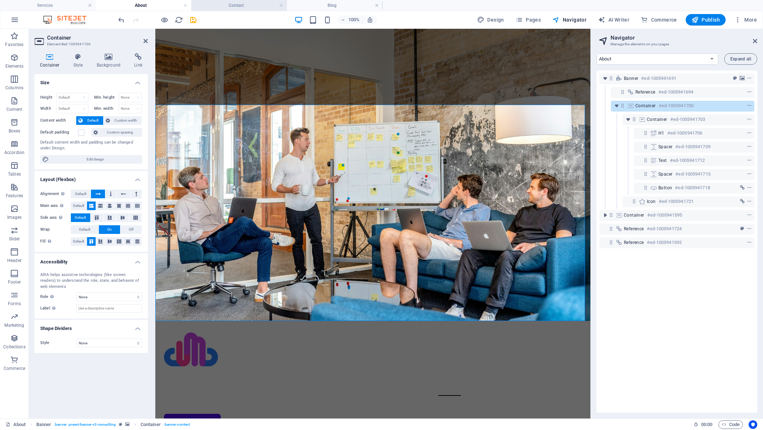
click at [219, 6] on h4 "Contact" at bounding box center [239, 5] width 96 height 8
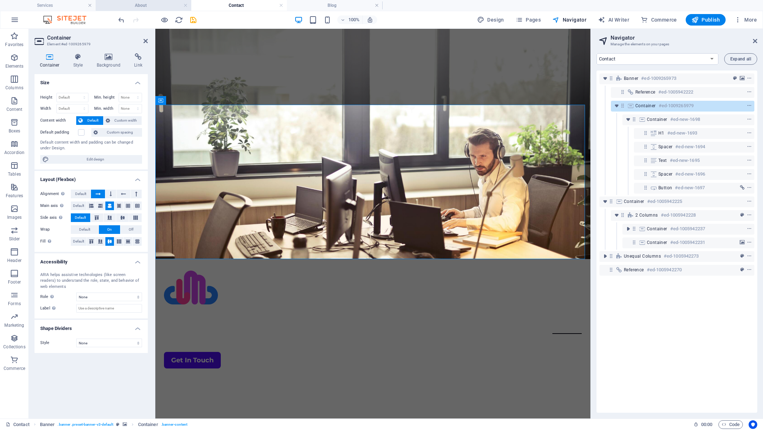
click at [146, 3] on h4 "About" at bounding box center [144, 5] width 96 height 8
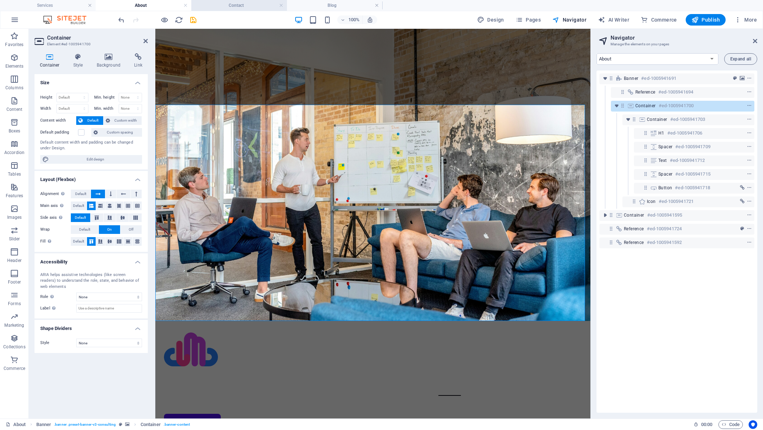
click at [232, 6] on h4 "Contact" at bounding box center [239, 5] width 96 height 8
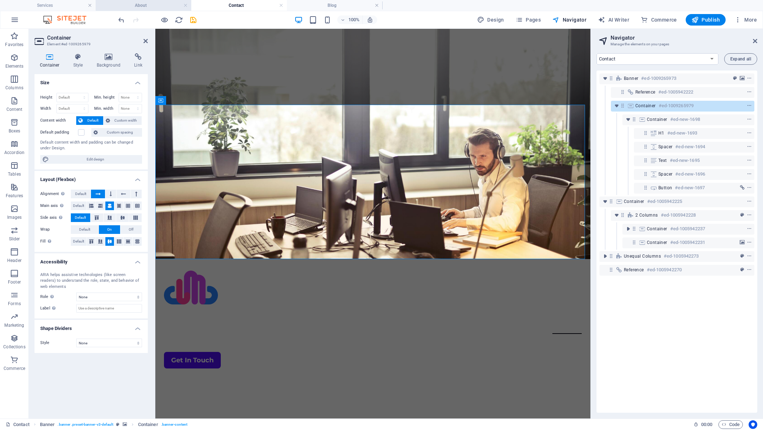
click at [139, 3] on h4 "About" at bounding box center [144, 5] width 96 height 8
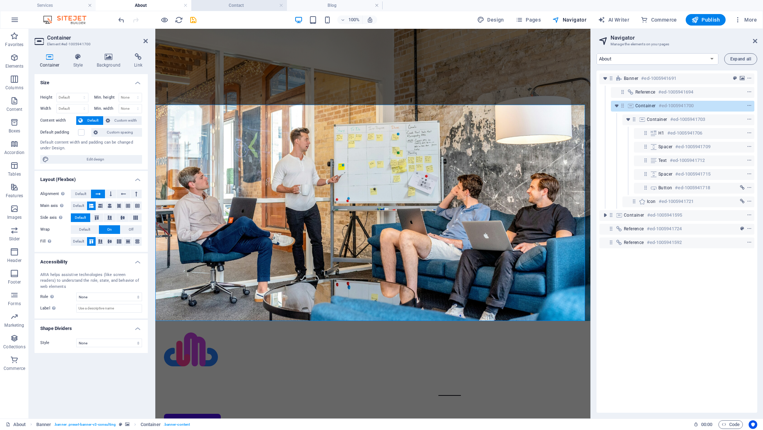
click at [247, 5] on h4 "Contact" at bounding box center [239, 5] width 96 height 8
select select "18141501-en"
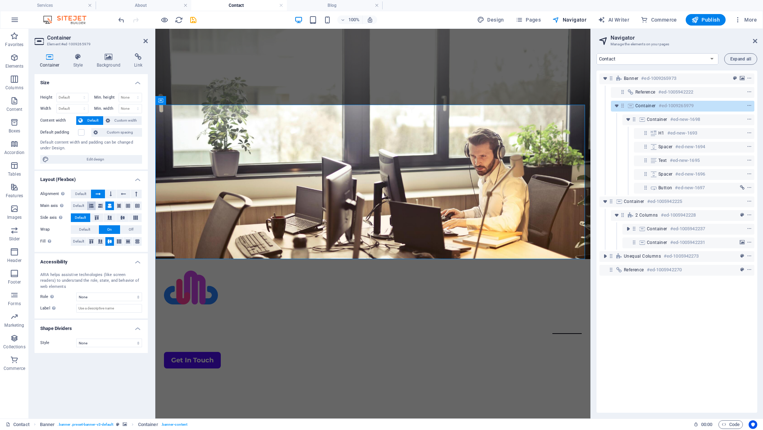
click at [90, 206] on icon at bounding box center [91, 205] width 4 height 9
click at [90, 242] on icon at bounding box center [91, 241] width 9 height 4
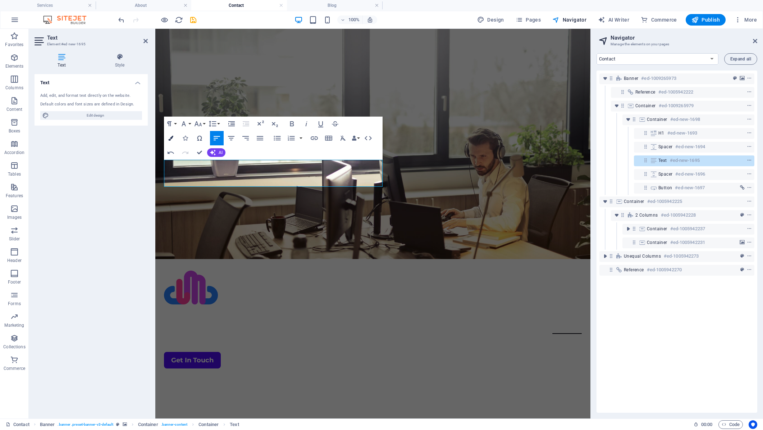
click at [172, 137] on icon "button" at bounding box center [170, 138] width 5 height 5
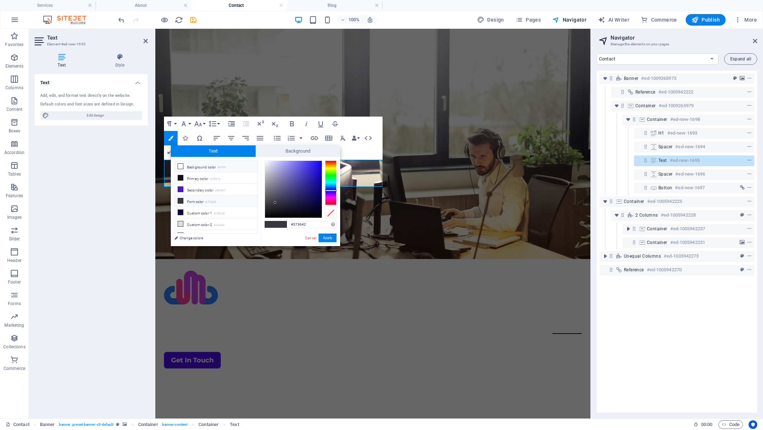
click at [205, 167] on li "Background color #ffffff" at bounding box center [216, 167] width 83 height 12
type input "#ffffff"
click at [330, 238] on button "Apply" at bounding box center [328, 237] width 18 height 9
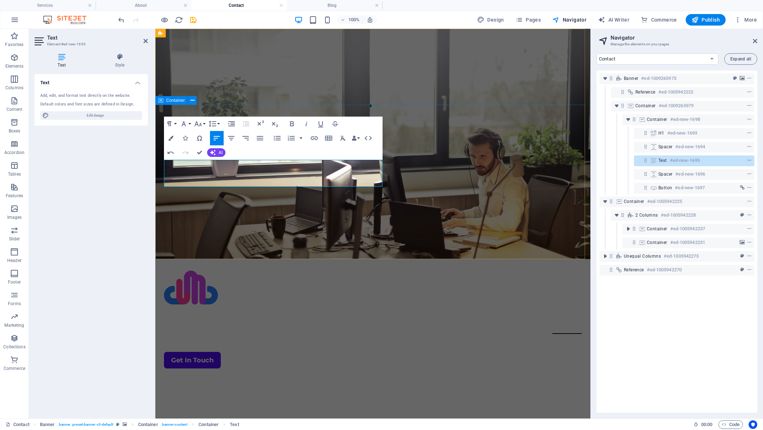
click at [324, 380] on div "Contact Us The quickest way to get in touch with us is to complete the form bel…" at bounding box center [372, 434] width 435 height 109
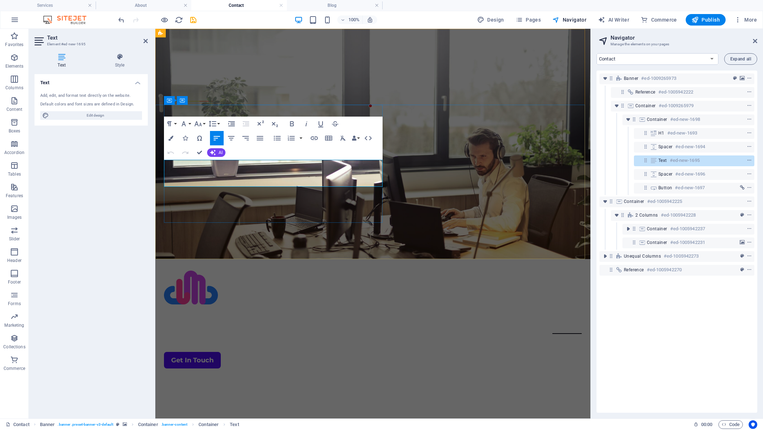
click at [399, 380] on div "Contact Us The quickest way to get in touch with us is to complete the form bel…" at bounding box center [372, 434] width 435 height 109
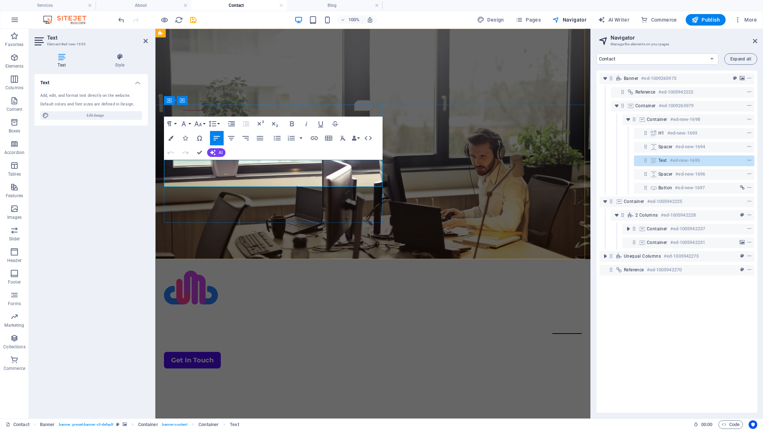
click at [374, 380] on div "Contact Us The quickest way to get in touch with us is to complete the form bel…" at bounding box center [372, 434] width 435 height 109
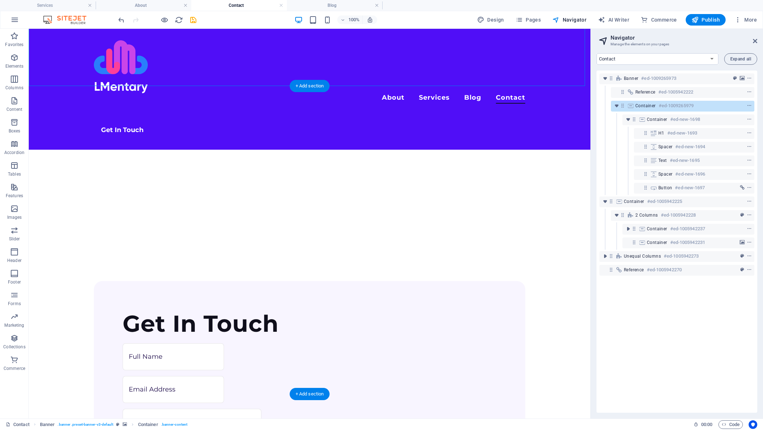
scroll to position [180, 0]
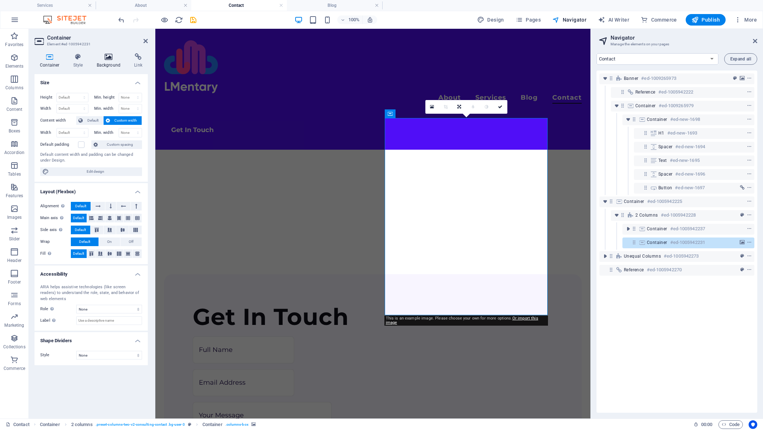
click at [106, 58] on icon at bounding box center [108, 56] width 35 height 7
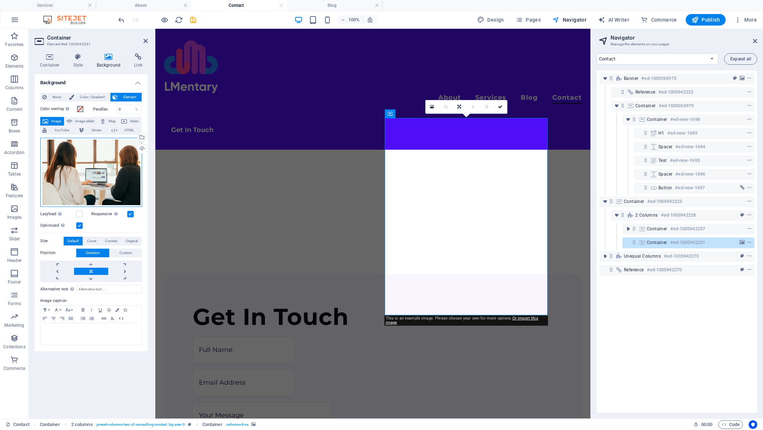
click at [102, 163] on div "Drag files here, click to choose files or select files from Files or our free s…" at bounding box center [91, 172] width 102 height 69
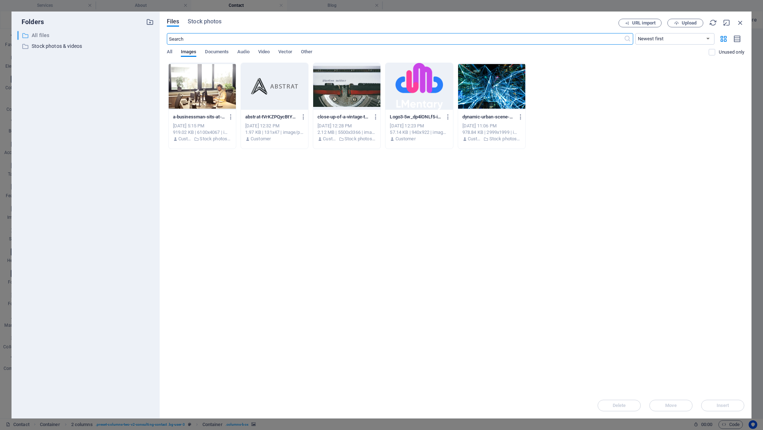
drag, startPoint x: 271, startPoint y: 36, endPoint x: 120, endPoint y: 35, distance: 151.0
click at [124, 36] on div "Folders ​ All files All files ​ Stock photos & videos Stock photos & videos Fil…" at bounding box center [382, 215] width 740 height 407
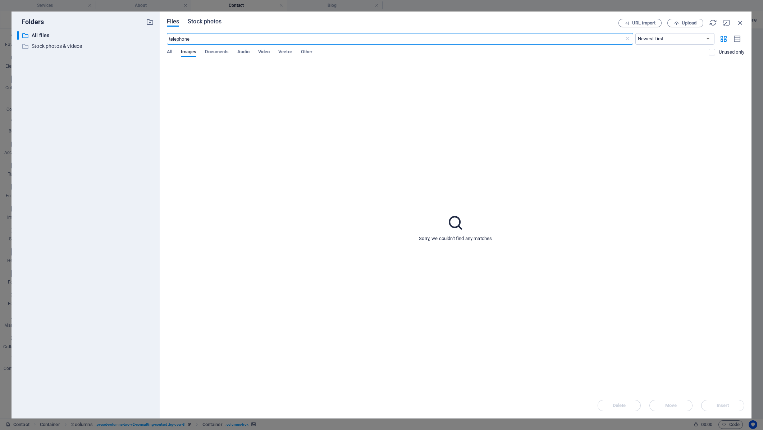
type input "telephone"
click at [203, 20] on span "Stock photos" at bounding box center [205, 21] width 34 height 9
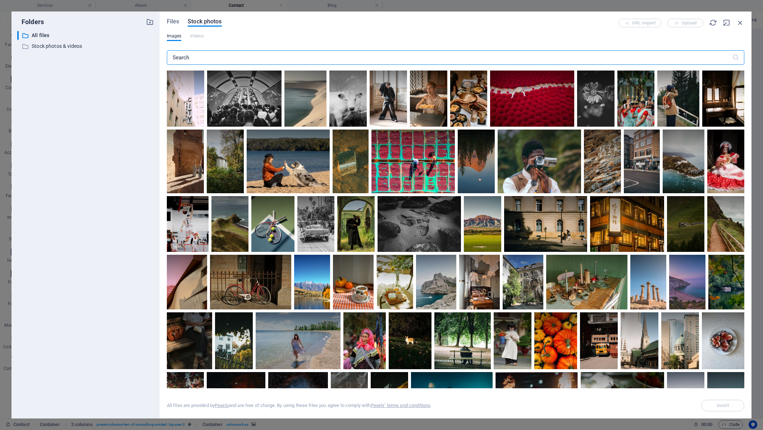
click at [186, 58] on input "text" at bounding box center [449, 57] width 565 height 14
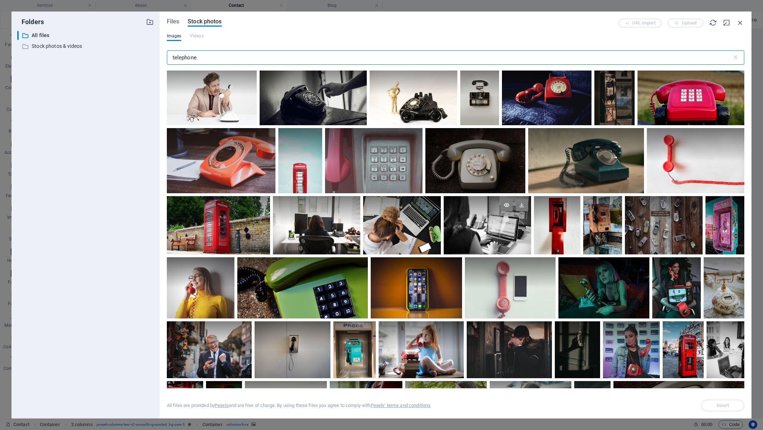
scroll to position [72, 0]
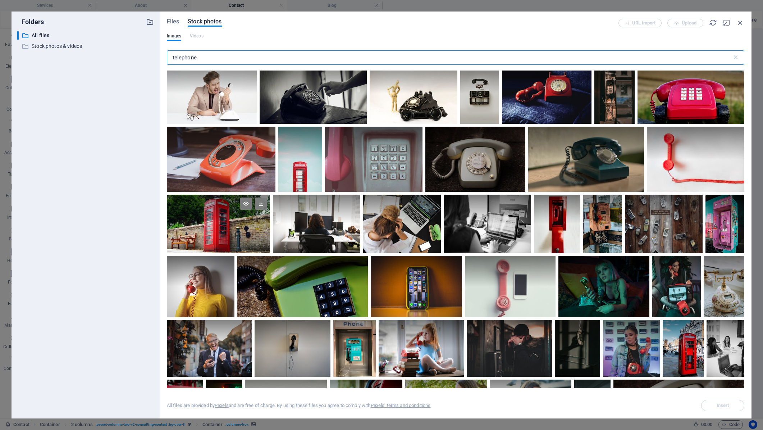
type input "telephone"
click at [219, 227] on div at bounding box center [219, 224] width 104 height 58
click at [219, 227] on div at bounding box center [219, 238] width 104 height 29
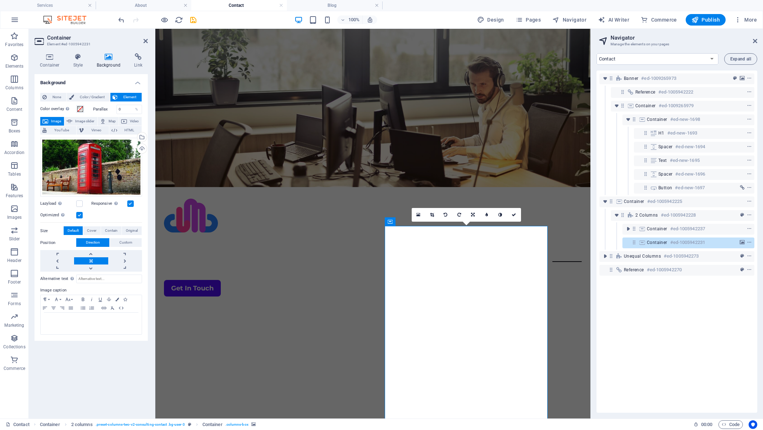
drag, startPoint x: 605, startPoint y: 316, endPoint x: 607, endPoint y: 309, distance: 8.0
click at [605, 316] on div "Banner #ed-1009265973 Reference #ed-1005942222 Container #ed-1009265979 Contain…" at bounding box center [676, 241] width 161 height 342
click at [701, 18] on span "Publish" at bounding box center [705, 19] width 28 height 7
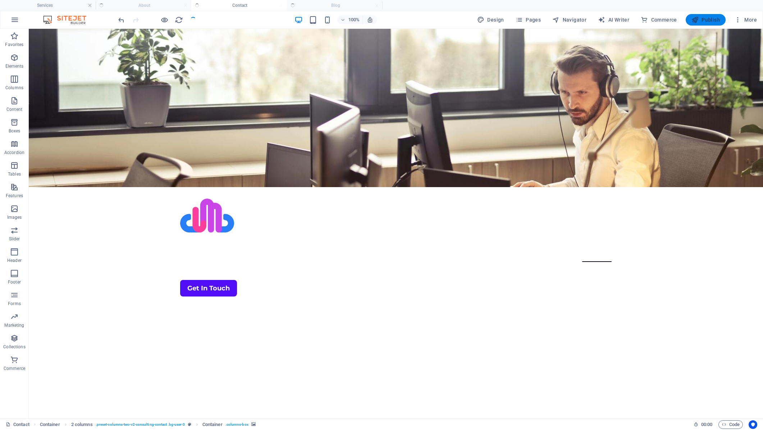
checkbox input "false"
click at [701, 18] on span "Publish" at bounding box center [705, 19] width 28 height 7
